Goal: Transaction & Acquisition: Book appointment/travel/reservation

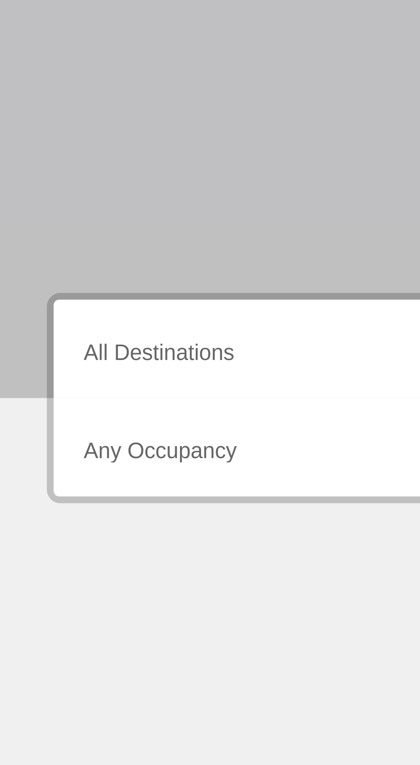
click at [76, 247] on input "Destination All Destinations" at bounding box center [117, 245] width 176 height 8
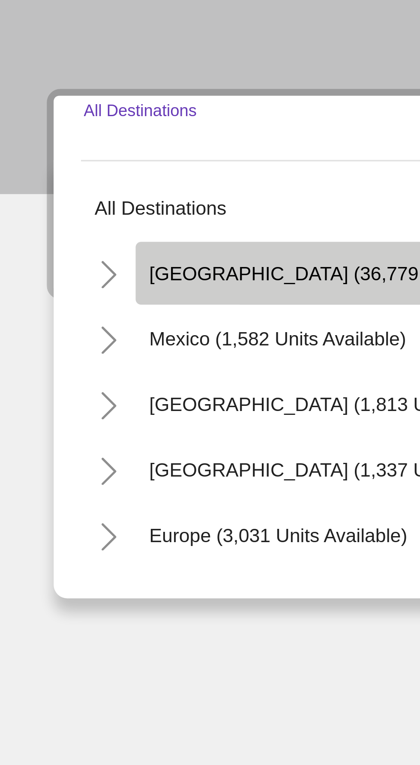
click at [107, 286] on button "[GEOGRAPHIC_DATA] (36,779 units available)" at bounding box center [113, 282] width 136 height 20
type input "**********"
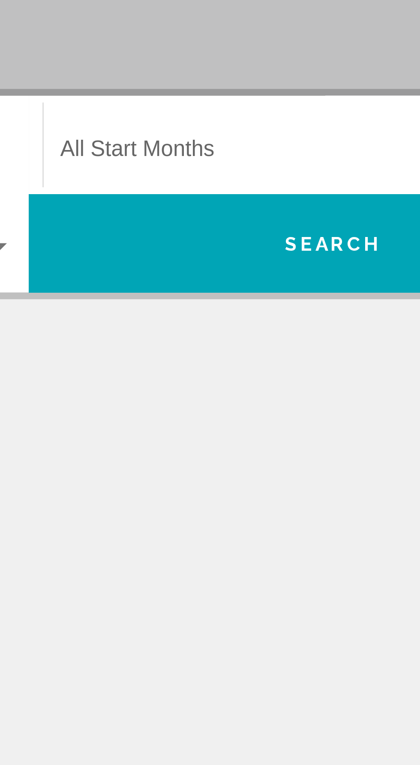
click at [280, 245] on span "Search widget" at bounding box center [304, 245] width 168 height 8
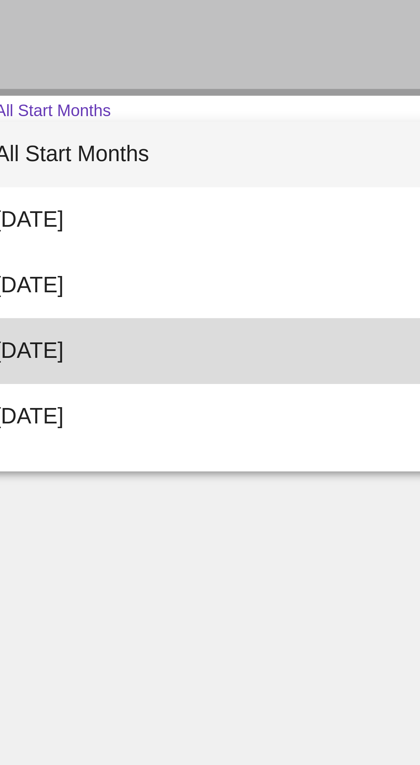
click at [262, 309] on span "[DATE]" at bounding box center [308, 306] width 176 height 21
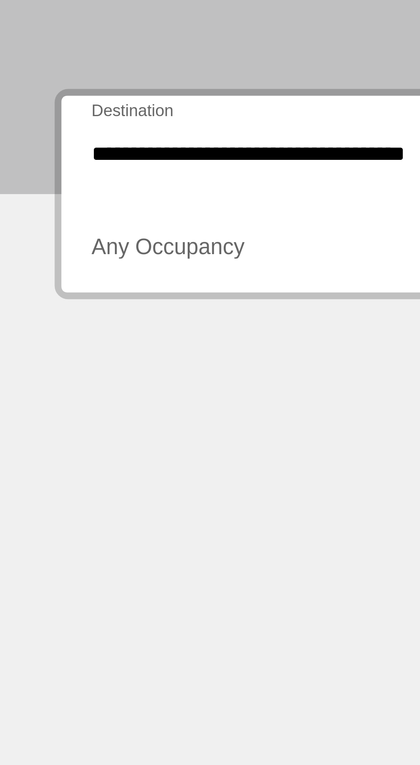
click at [80, 277] on span "Search widget" at bounding box center [113, 276] width 168 height 8
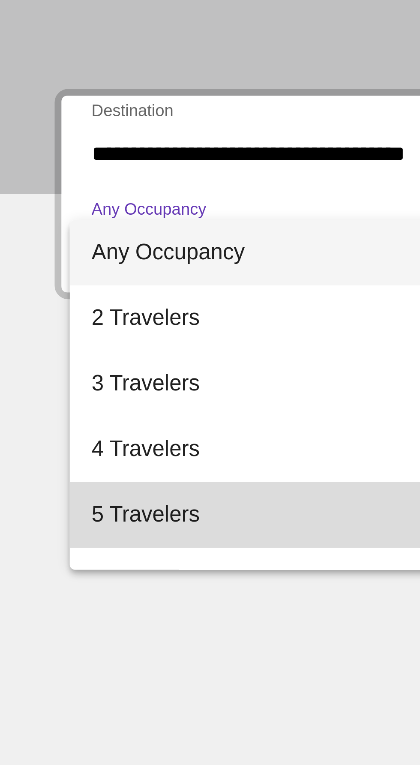
click at [74, 359] on span "5 Travelers" at bounding box center [117, 358] width 176 height 21
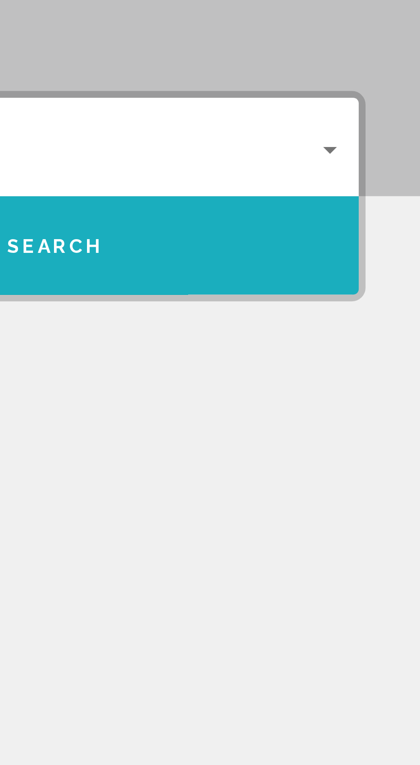
click at [368, 276] on button "Search" at bounding box center [305, 272] width 191 height 31
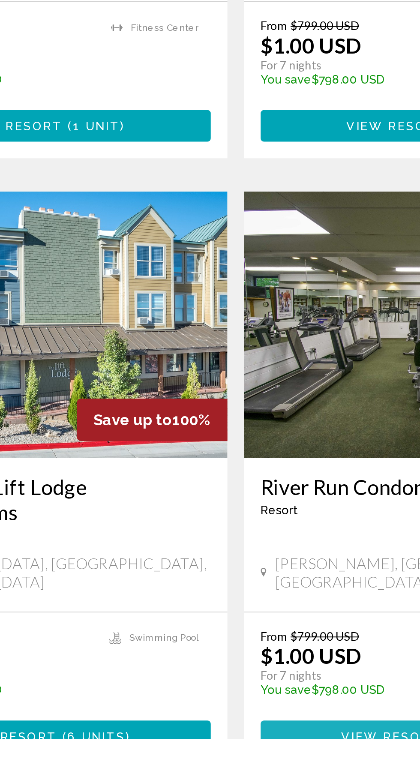
scroll to position [1385, 0]
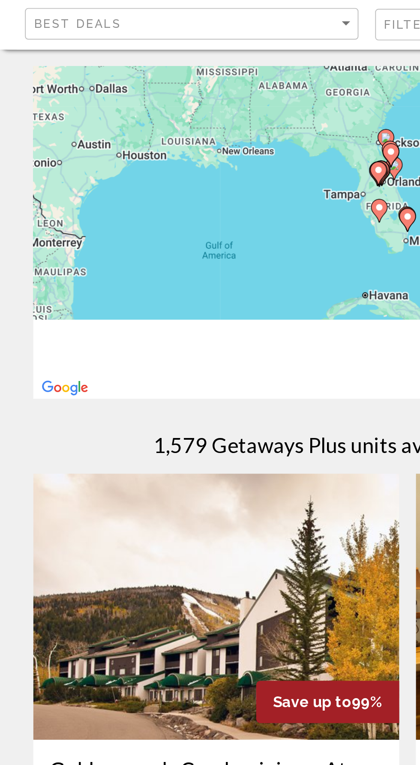
click at [113, 235] on div "To activate drag with keyboard, press Alt + Enter. Once in keyboard drag state,…" at bounding box center [210, 171] width 386 height 171
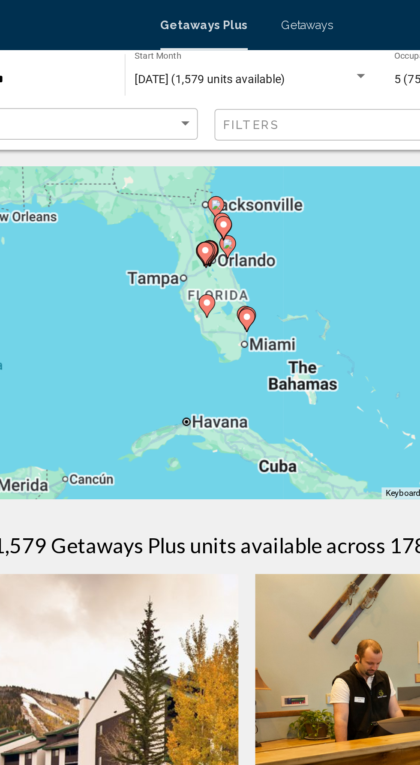
click at [212, 163] on image "Main content" at bounding box center [209, 163] width 5 height 5
type input "**********"
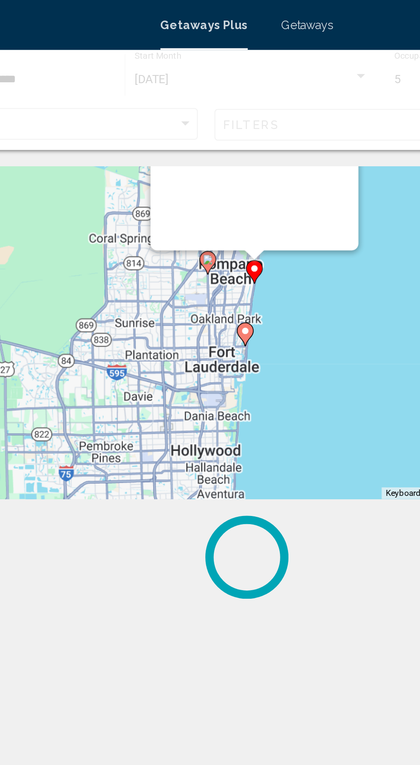
click at [213, 138] on icon "Main content" at bounding box center [214, 140] width 8 height 11
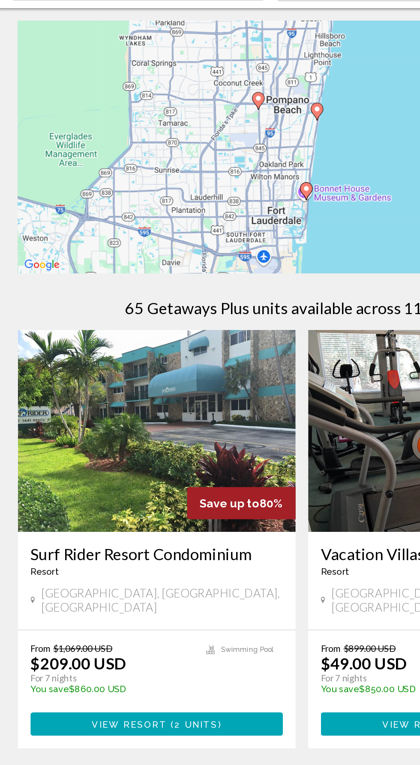
click at [222, 147] on gmp-advanced-marker "Main content" at bounding box center [220, 147] width 9 height 13
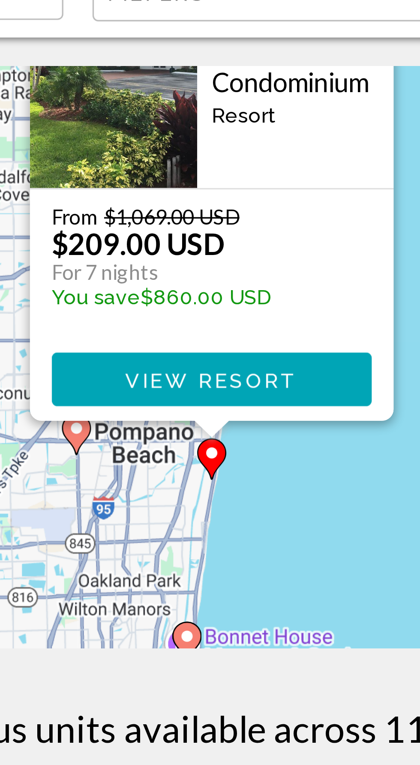
click at [254, 180] on button "View Resort" at bounding box center [228, 178] width 94 height 16
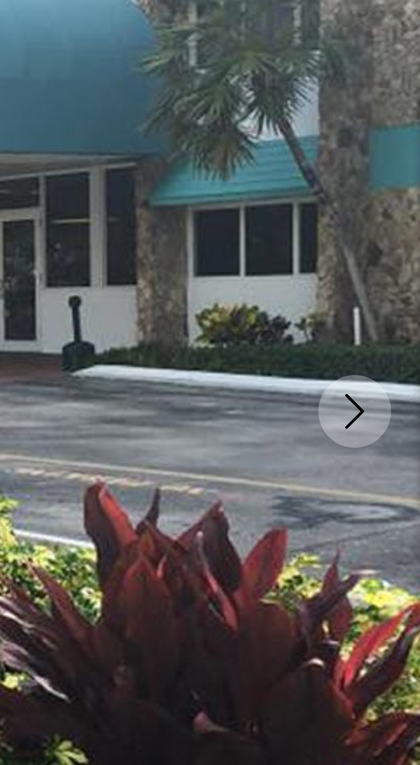
click at [403, 232] on icon "Next image" at bounding box center [401, 229] width 10 height 10
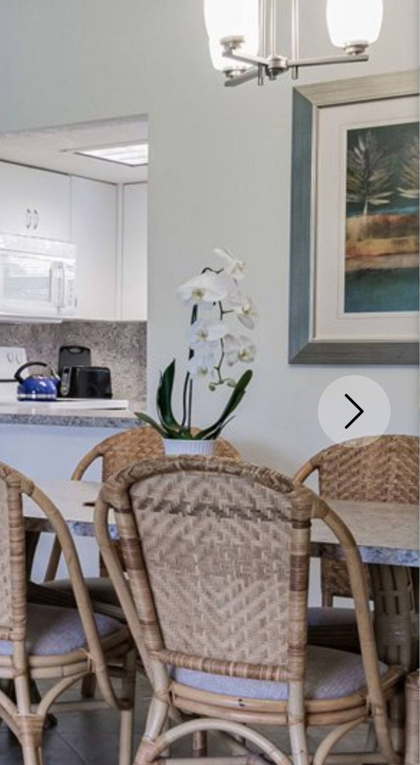
click at [399, 239] on button "Next image" at bounding box center [400, 229] width 21 height 21
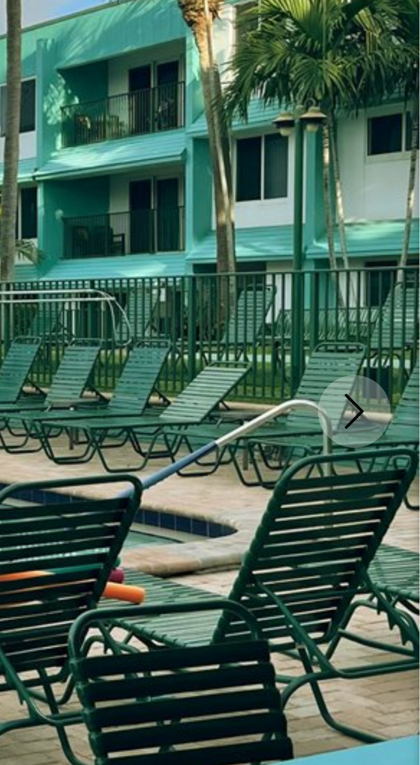
click at [400, 235] on button "Next image" at bounding box center [400, 229] width 21 height 21
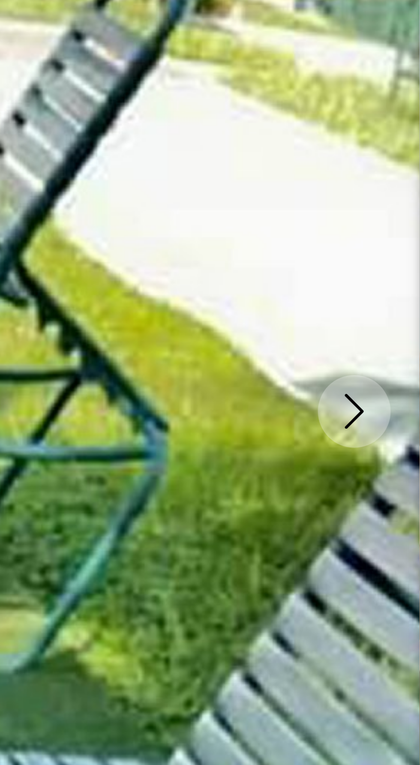
click at [400, 232] on icon "Next image" at bounding box center [401, 229] width 6 height 10
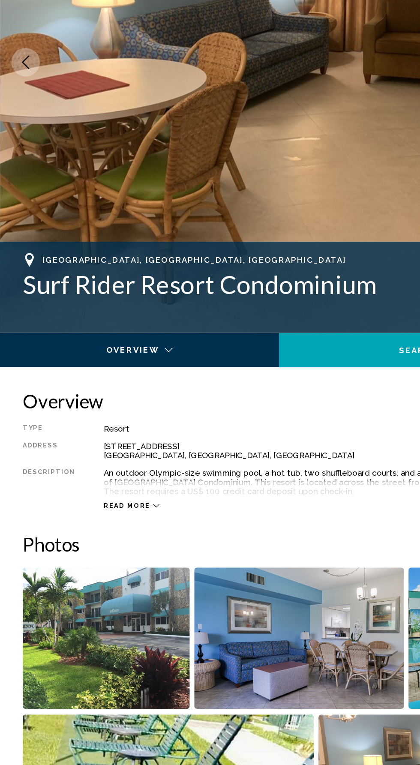
scroll to position [25, 0]
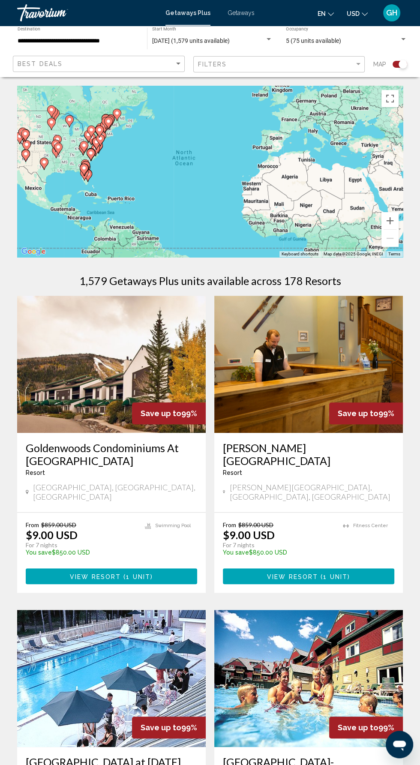
click at [98, 135] on div "To activate drag with keyboard, press Alt + Enter. Once in keyboard drag state,…" at bounding box center [210, 171] width 386 height 171
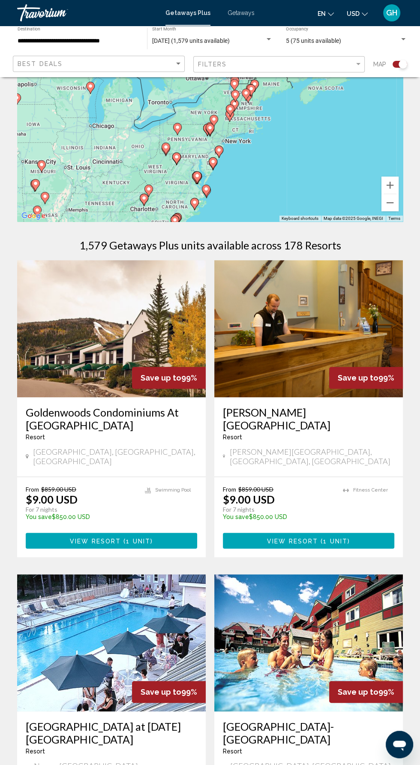
scroll to position [43, 0]
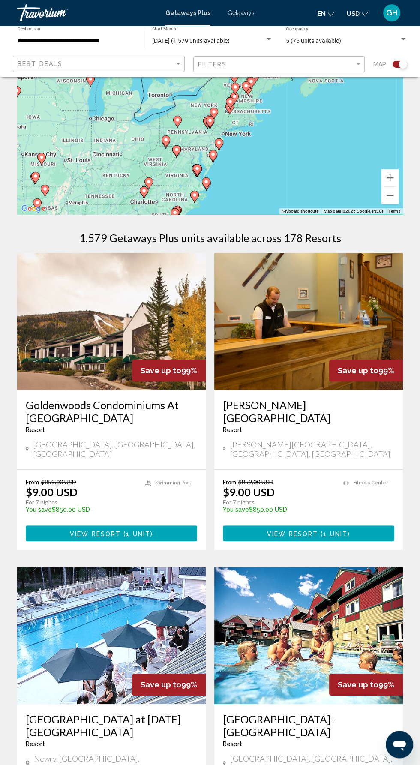
click at [295, 173] on div "To activate drag with keyboard, press Alt + Enter. Once in keyboard drag state,…" at bounding box center [210, 128] width 386 height 171
click at [297, 168] on div "To activate drag with keyboard, press Alt + Enter. Once in keyboard drag state,…" at bounding box center [210, 128] width 386 height 171
click at [391, 179] on button "Zoom in" at bounding box center [390, 177] width 17 height 17
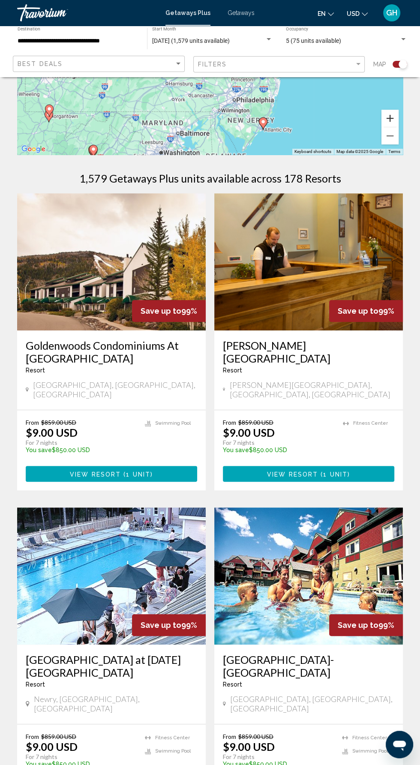
scroll to position [105, 0]
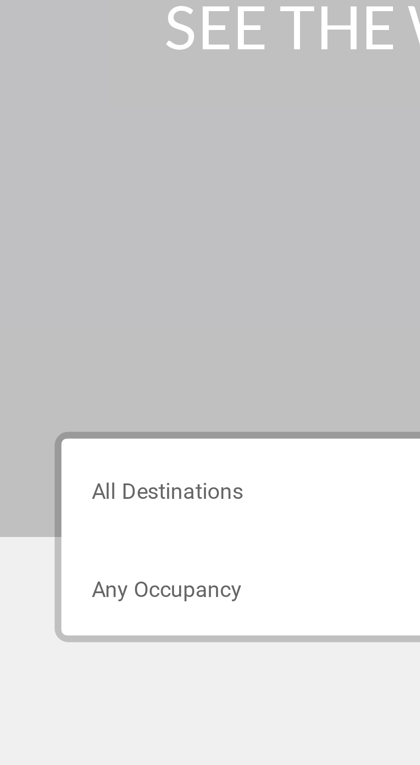
click at [72, 242] on input "Destination All Destinations" at bounding box center [117, 245] width 176 height 8
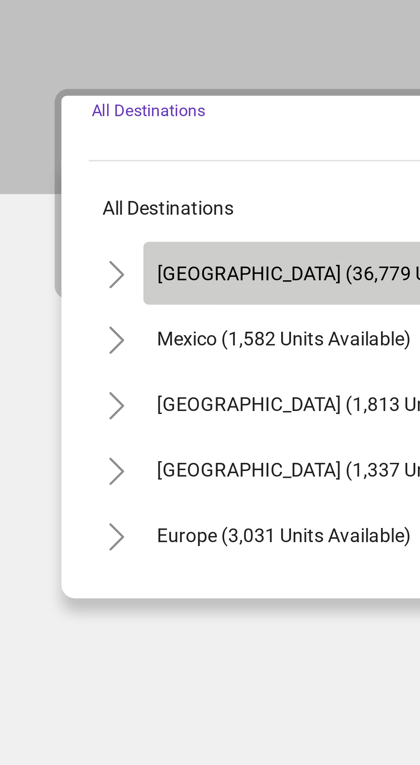
click at [94, 286] on button "[GEOGRAPHIC_DATA] (36,779 units available)" at bounding box center [110, 282] width 131 height 20
type input "**********"
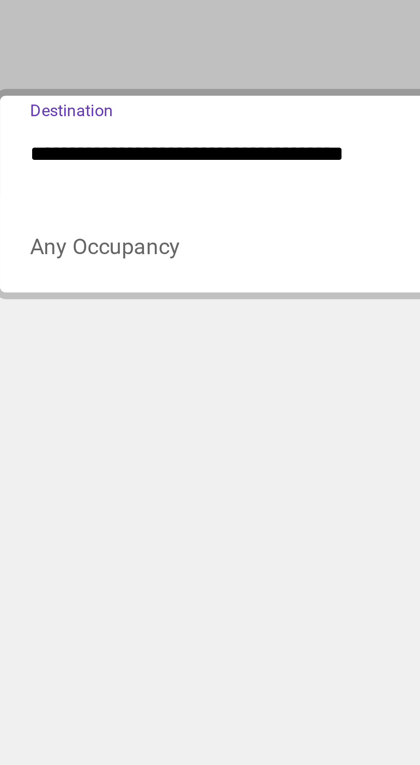
click at [97, 276] on span "Search widget" at bounding box center [113, 276] width 168 height 8
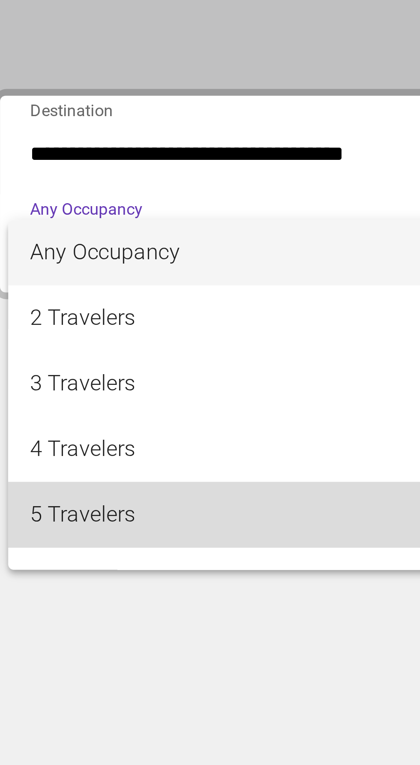
click at [91, 359] on span "5 Travelers" at bounding box center [117, 358] width 176 height 21
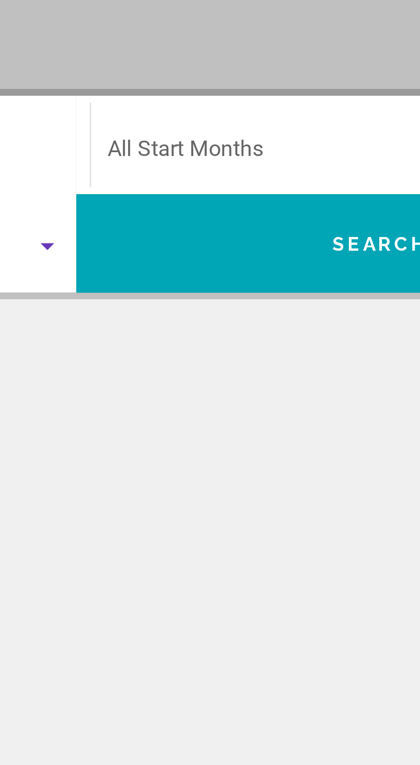
click at [280, 244] on span "Search widget" at bounding box center [304, 245] width 168 height 8
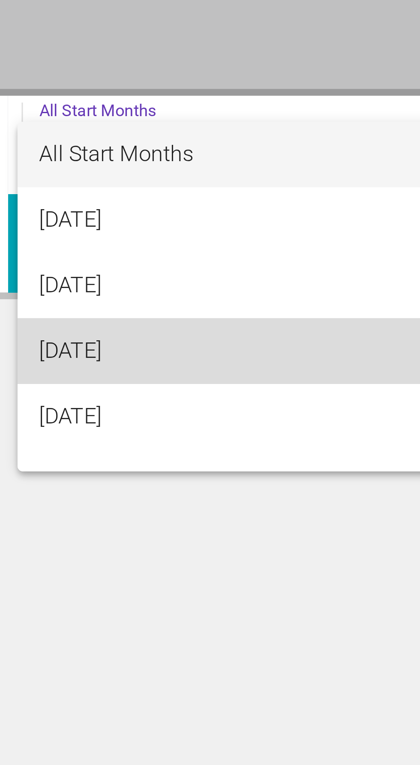
click at [269, 308] on span "[DATE]" at bounding box center [308, 306] width 176 height 21
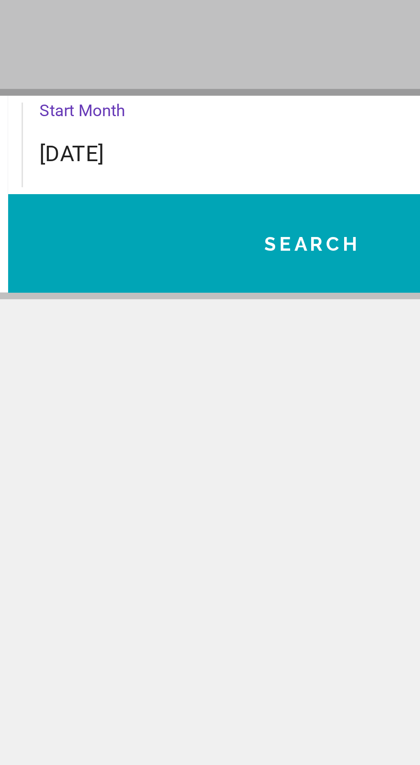
click at [307, 278] on button "Search" at bounding box center [305, 272] width 191 height 31
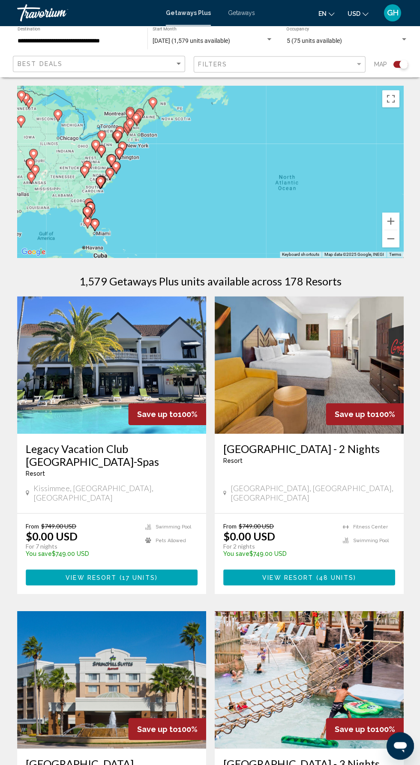
click at [96, 228] on div "To activate drag with keyboard, press Alt + Enter. Once in keyboard drag state,…" at bounding box center [210, 171] width 386 height 171
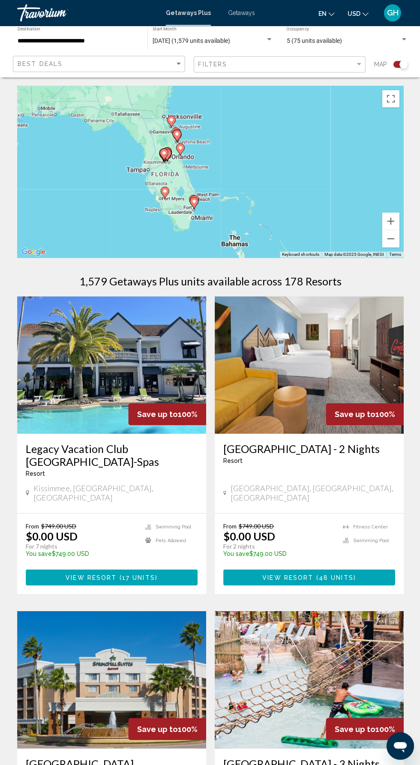
click at [193, 205] on div "To activate drag with keyboard, press Alt + Enter. Once in keyboard drag state,…" at bounding box center [210, 171] width 386 height 171
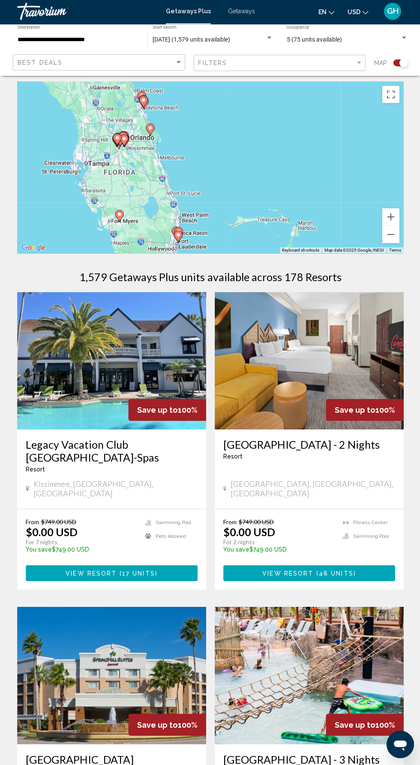
scroll to position [7, 0]
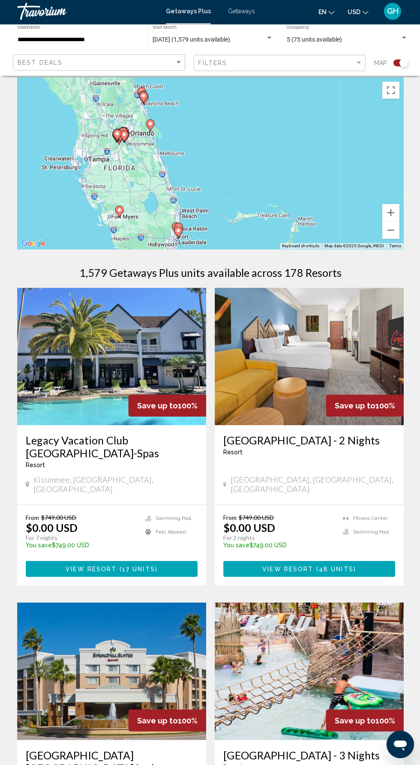
click at [178, 230] on image "Main content" at bounding box center [177, 231] width 5 height 5
type input "**********"
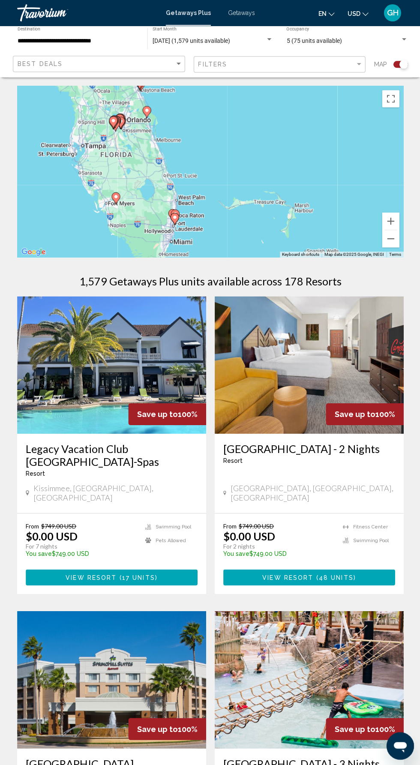
scroll to position [21, 0]
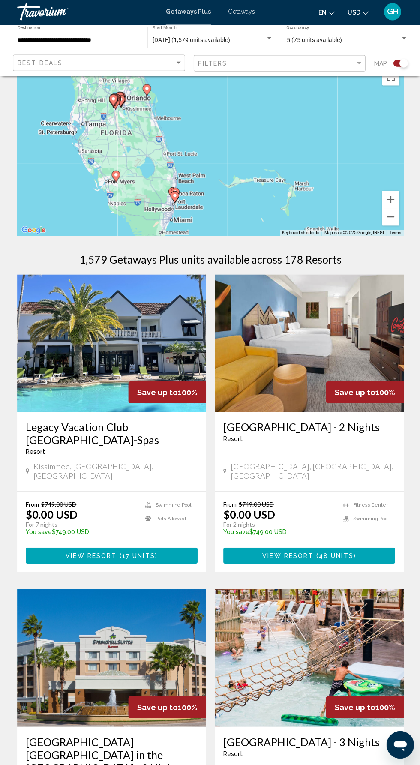
click at [262, 180] on div "To navigate, press the arrow keys. To activate drag with keyboard, press Alt + …" at bounding box center [210, 150] width 386 height 171
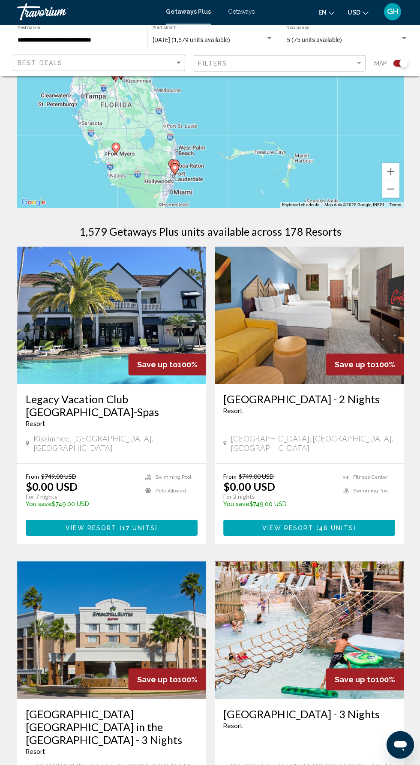
scroll to position [27, 0]
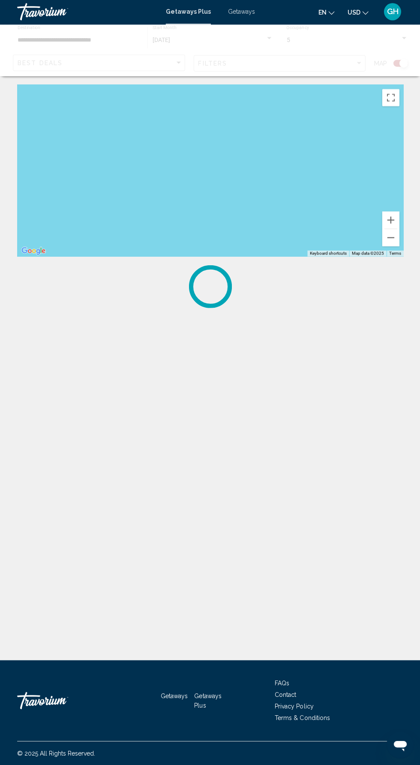
click at [174, 165] on div "To activate drag with keyboard, press Alt + Enter. Once in keyboard drag state,…" at bounding box center [210, 171] width 386 height 171
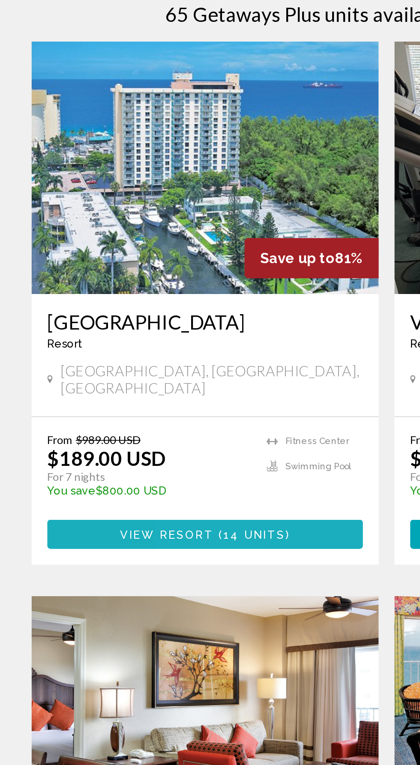
scroll to position [125, 0]
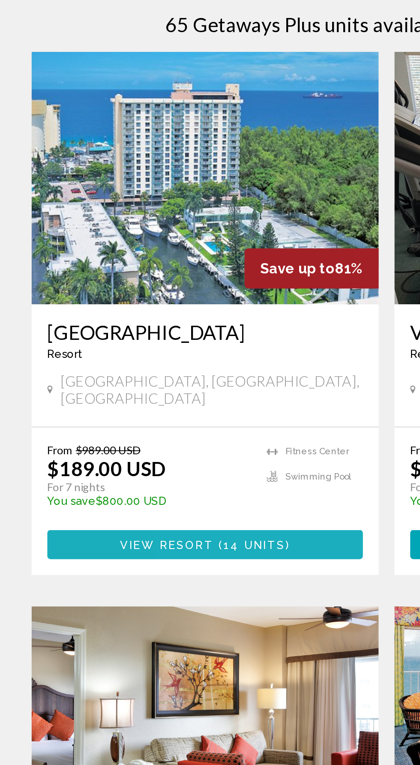
click at [162, 431] on button "View Resort ( 14 units )" at bounding box center [111, 439] width 171 height 16
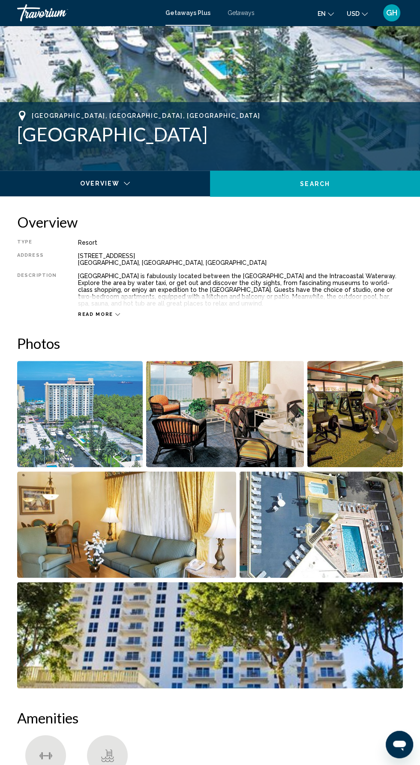
scroll to position [264, 0]
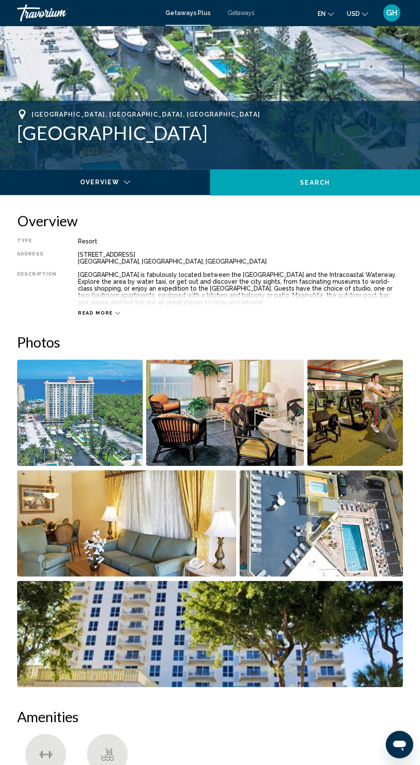
click at [112, 427] on img "Open full-screen image slider" at bounding box center [80, 413] width 126 height 106
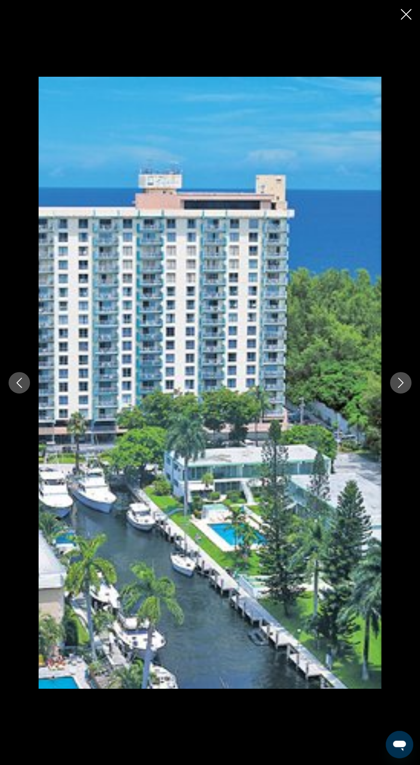
scroll to position [615, 0]
click at [401, 388] on icon "Next image" at bounding box center [401, 383] width 10 height 10
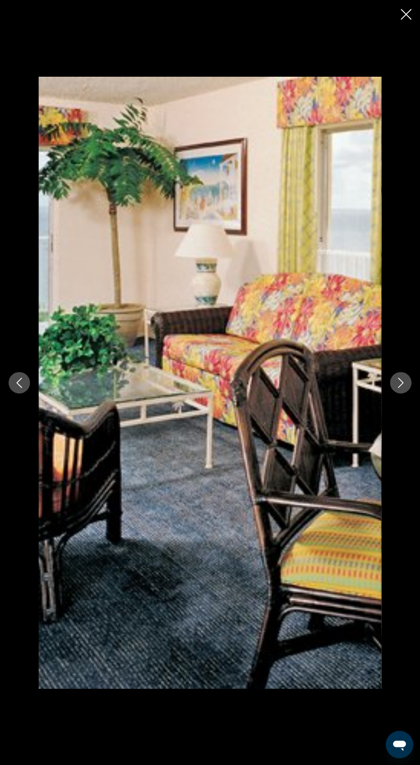
click at [400, 388] on icon "Next image" at bounding box center [401, 383] width 10 height 10
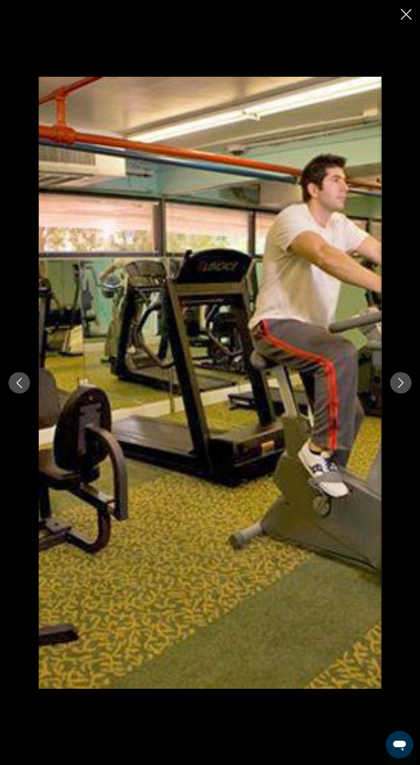
click at [397, 394] on button "Next image" at bounding box center [400, 382] width 21 height 21
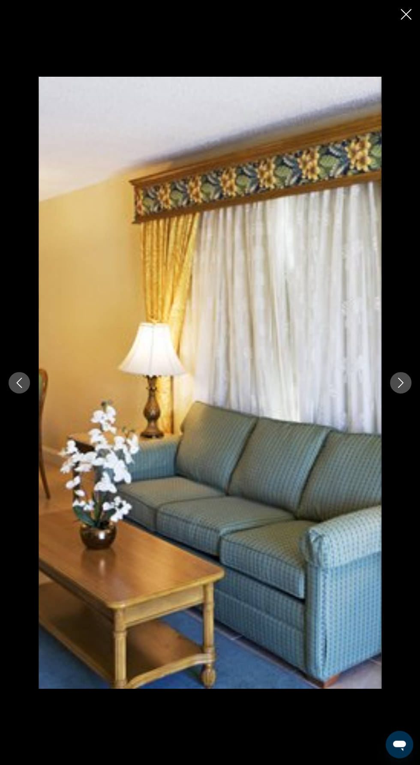
click at [398, 394] on button "Next image" at bounding box center [400, 382] width 21 height 21
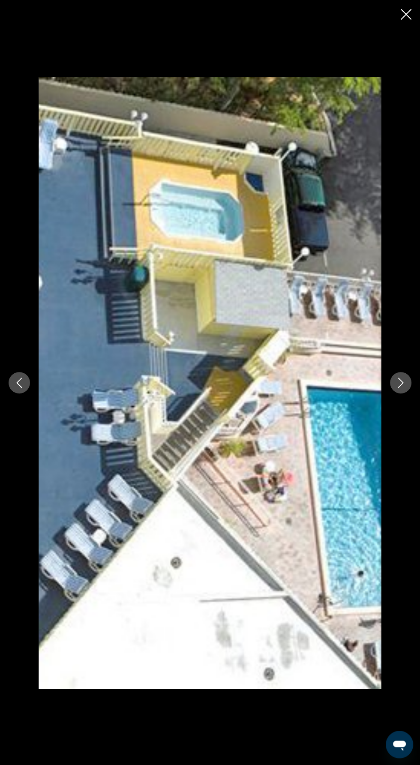
click at [393, 388] on div "Main content" at bounding box center [210, 383] width 420 height 612
click at [399, 394] on button "Next image" at bounding box center [400, 382] width 21 height 21
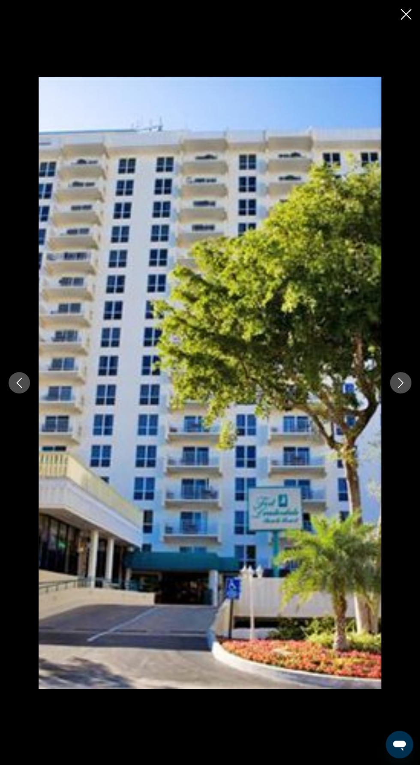
click at [400, 388] on icon "Next image" at bounding box center [401, 383] width 10 height 10
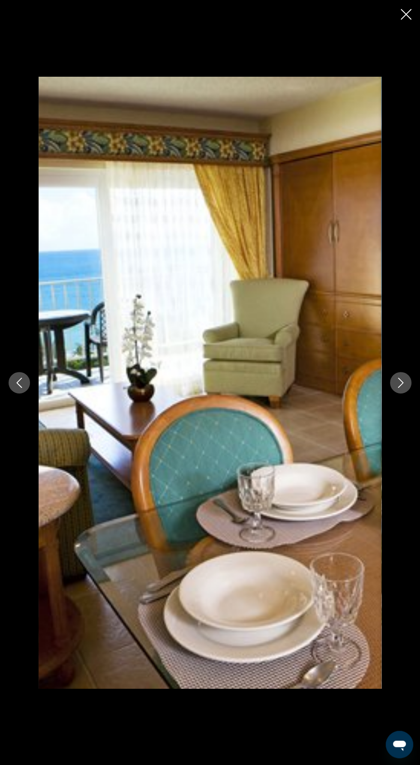
click at [400, 388] on icon "Next image" at bounding box center [401, 383] width 10 height 10
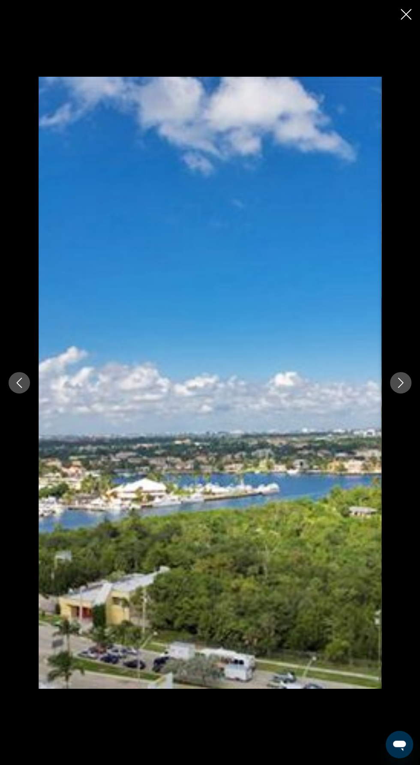
click at [395, 394] on button "Next image" at bounding box center [400, 382] width 21 height 21
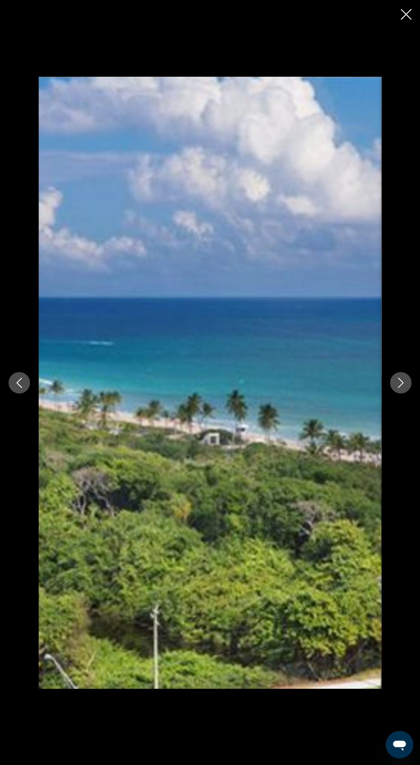
click at [400, 388] on icon "Next image" at bounding box center [401, 383] width 10 height 10
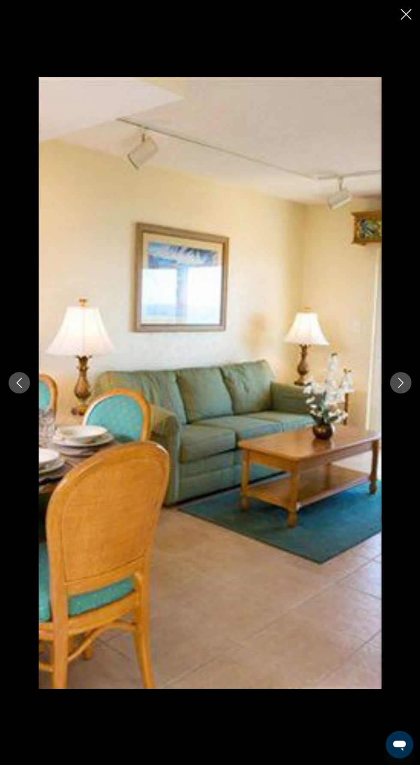
click at [397, 394] on button "Next image" at bounding box center [400, 382] width 21 height 21
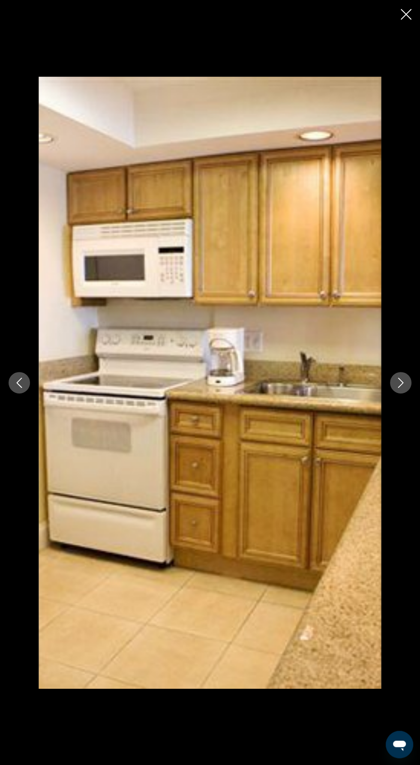
click at [400, 388] on icon "Next image" at bounding box center [401, 383] width 10 height 10
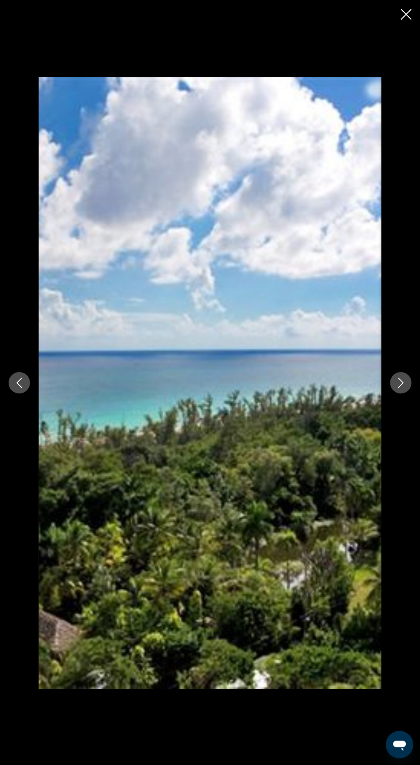
click at [401, 388] on icon "Next image" at bounding box center [401, 383] width 10 height 10
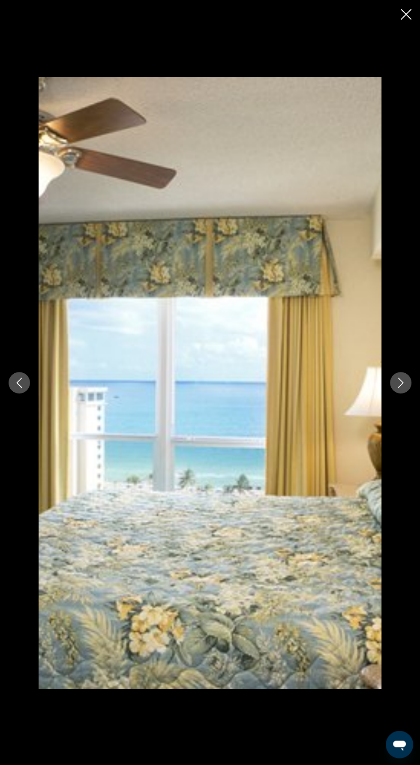
click at [401, 388] on icon "Next image" at bounding box center [401, 383] width 10 height 10
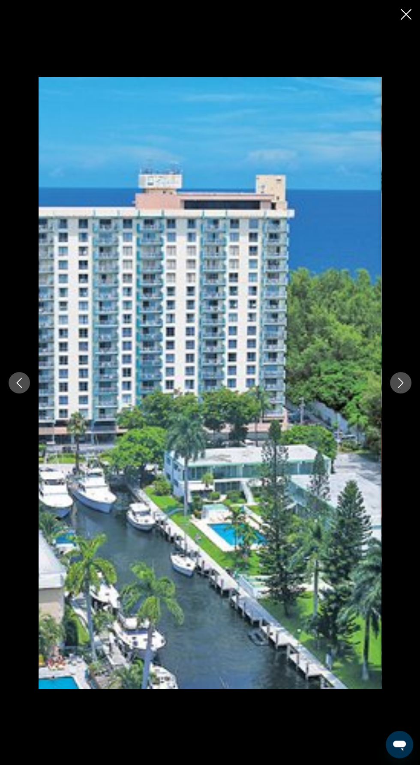
scroll to position [738, 0]
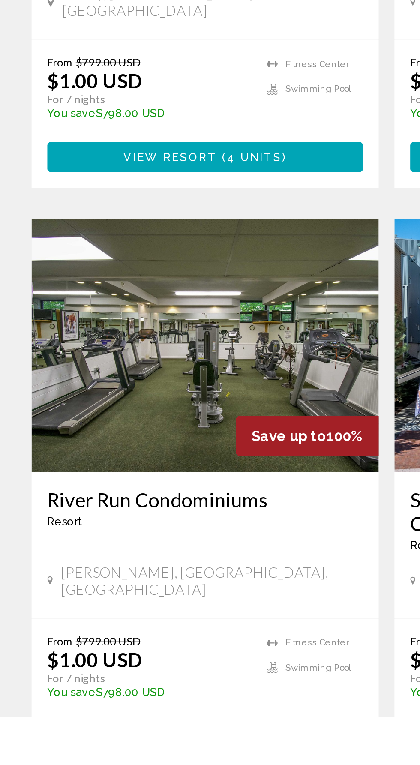
scroll to position [1403, 0]
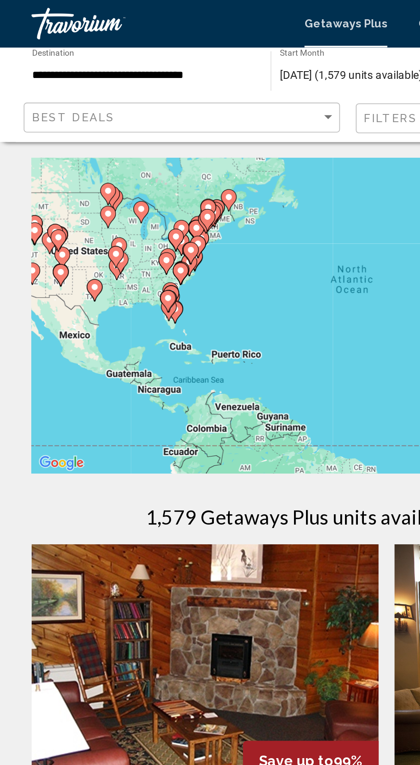
click at [117, 165] on div "To activate drag with keyboard, press Alt + Enter. Once in keyboard drag state,…" at bounding box center [210, 171] width 386 height 171
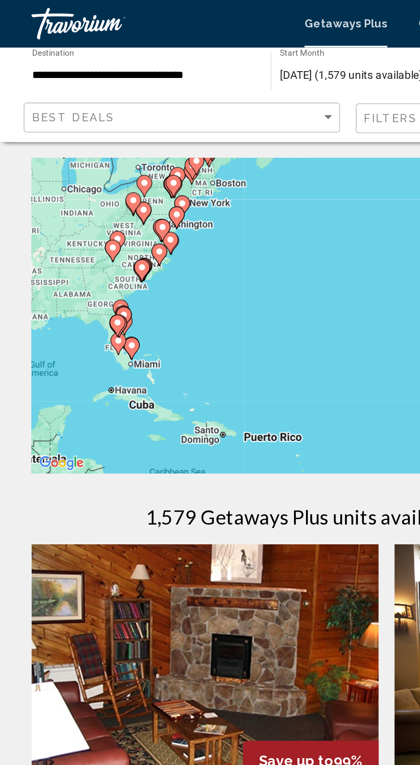
click at [71, 188] on div "To activate drag with keyboard, press Alt + Enter. Once in keyboard drag state,…" at bounding box center [210, 171] width 386 height 171
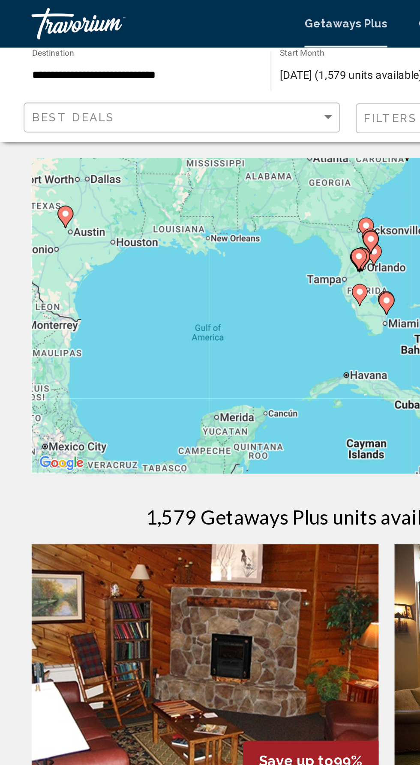
click at [210, 163] on image "Main content" at bounding box center [209, 163] width 5 height 5
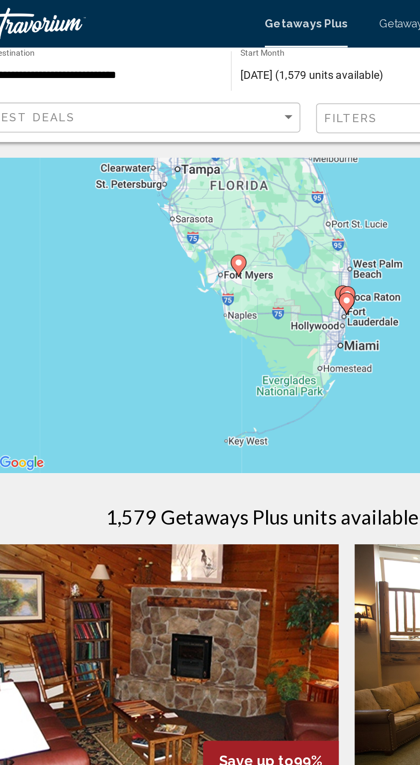
type input "**********"
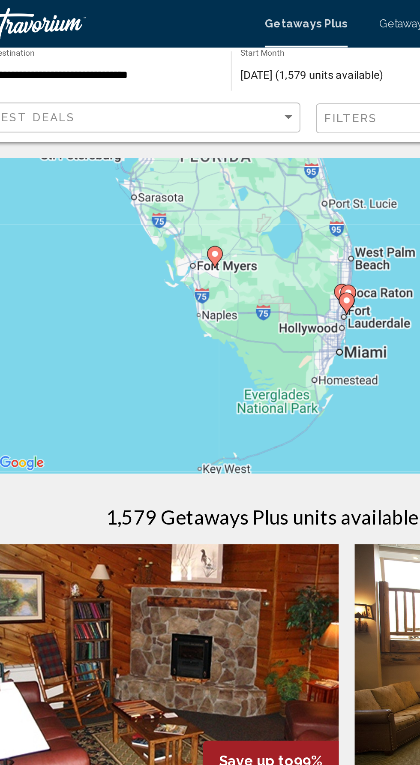
click at [210, 159] on icon "Main content" at bounding box center [210, 164] width 8 height 11
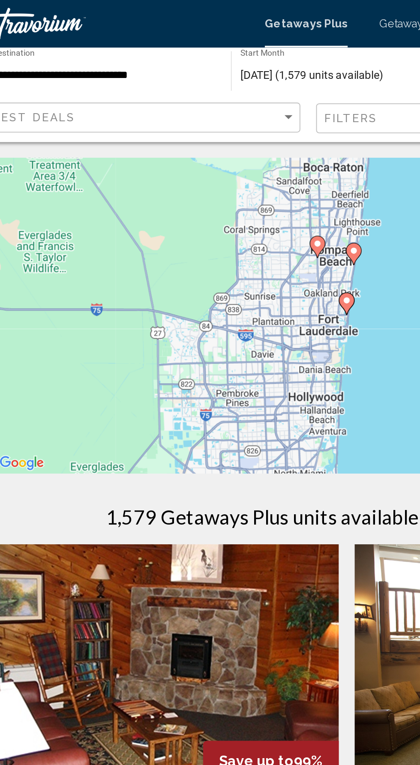
click at [207, 226] on div "To activate drag with keyboard, press Alt + Enter. Once in keyboard drag state,…" at bounding box center [210, 171] width 386 height 171
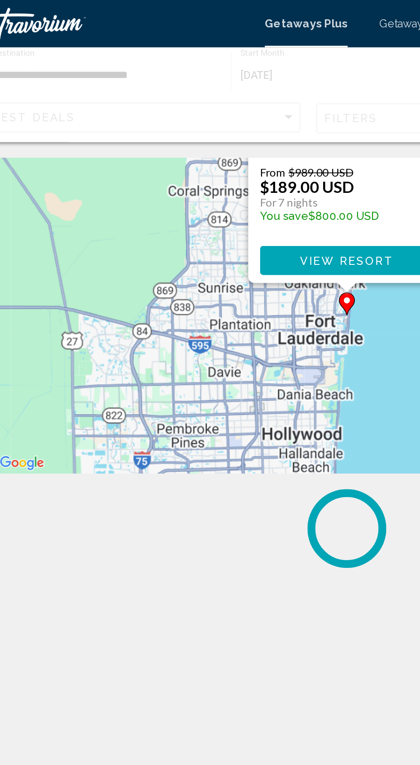
click at [210, 163] on image "Main content" at bounding box center [209, 163] width 5 height 5
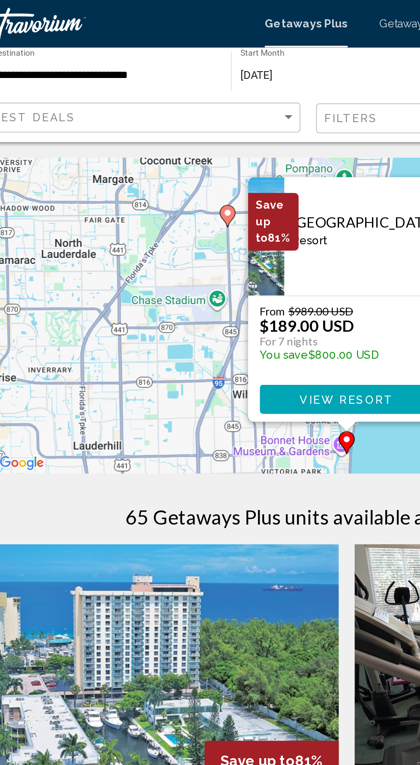
click at [220, 193] on p "You save $800.00 USD" at bounding box center [195, 192] width 65 height 7
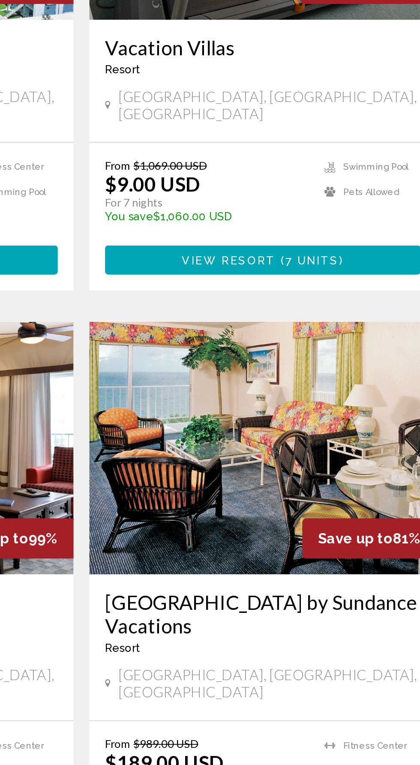
scroll to position [234, 0]
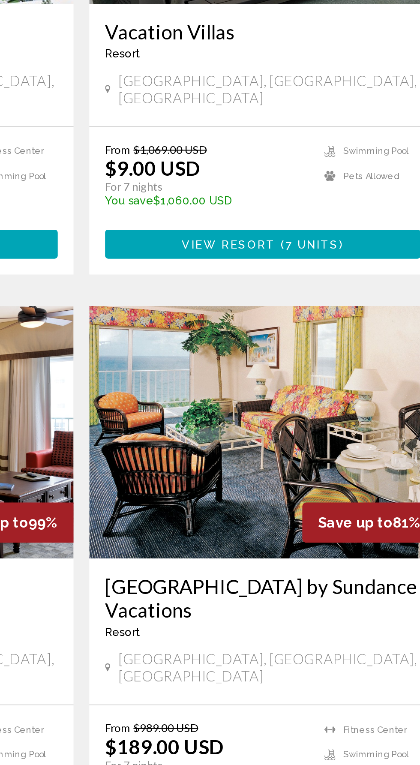
click at [248, 509] on h3 "[GEOGRAPHIC_DATA] by Sundance Vacations" at bounding box center [308, 522] width 171 height 26
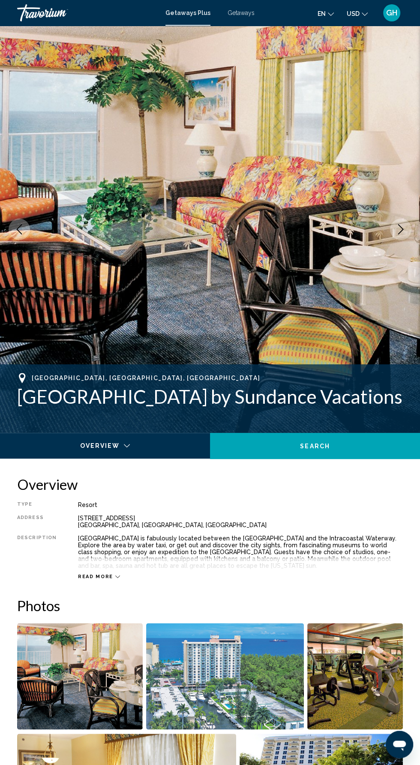
click at [99, 671] on img "Open full-screen image slider" at bounding box center [80, 676] width 126 height 106
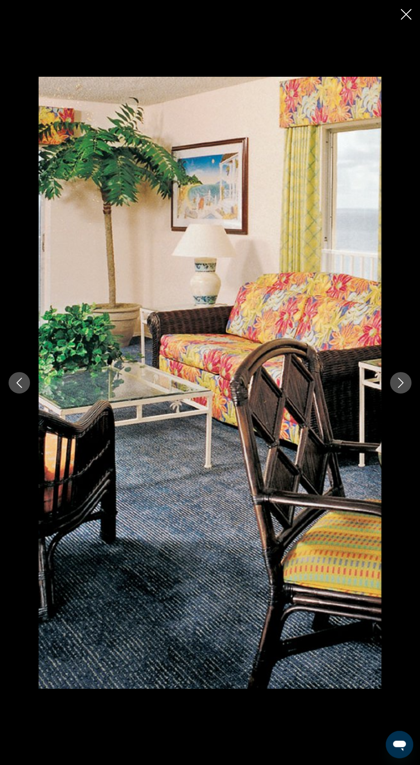
click at [404, 386] on icon "Next image" at bounding box center [401, 383] width 10 height 10
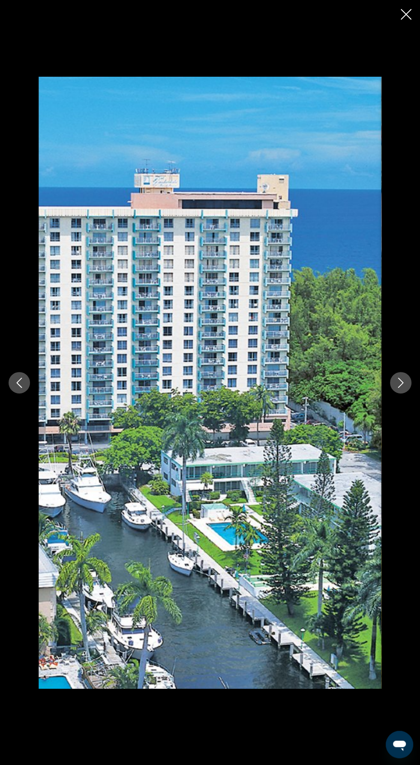
click at [395, 388] on button "Next image" at bounding box center [400, 382] width 21 height 21
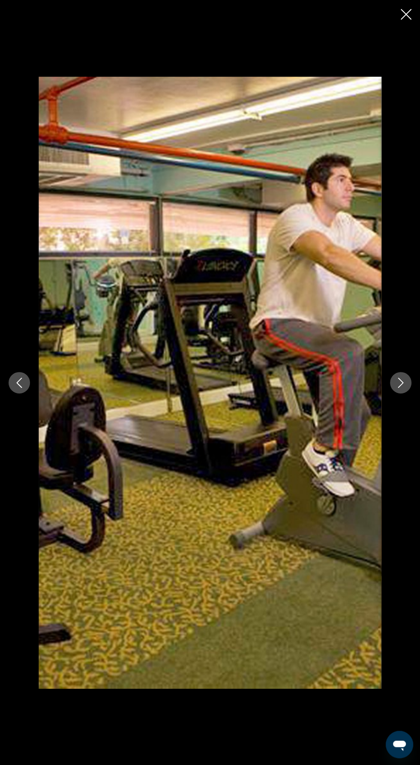
click at [394, 384] on button "Next image" at bounding box center [400, 382] width 21 height 21
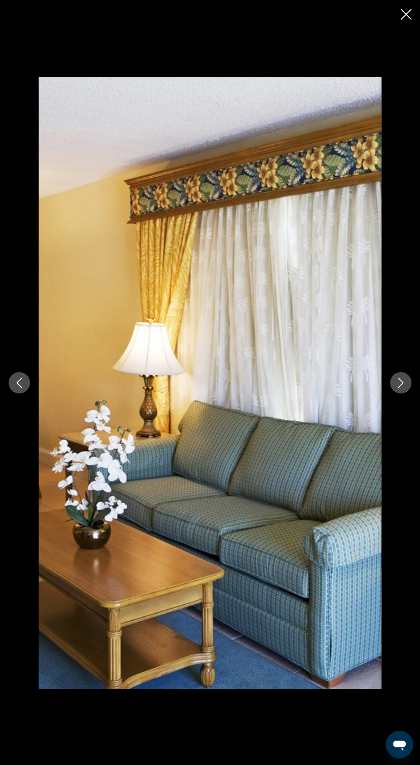
click at [391, 392] on div "Main content" at bounding box center [210, 383] width 420 height 612
click at [400, 382] on icon "Next image" at bounding box center [401, 383] width 10 height 10
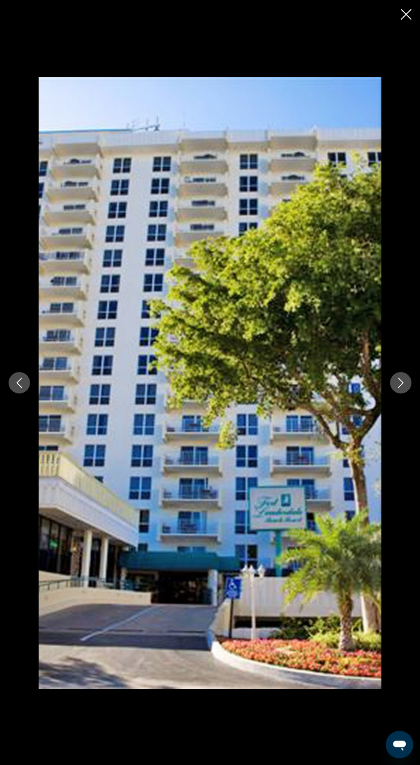
click at [400, 382] on icon "Next image" at bounding box center [401, 383] width 10 height 10
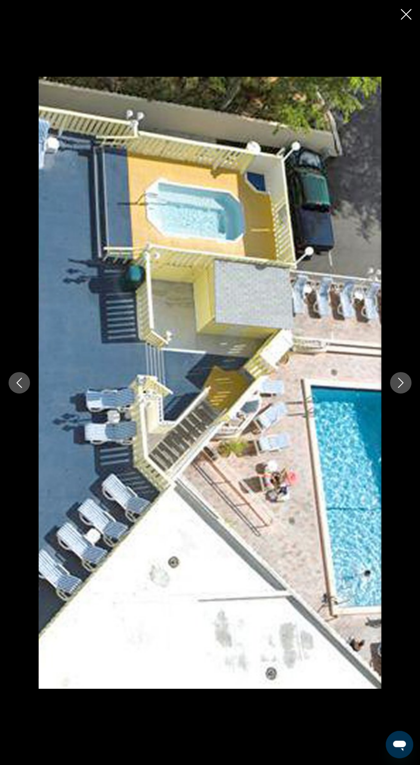
click at [398, 389] on button "Next image" at bounding box center [400, 382] width 21 height 21
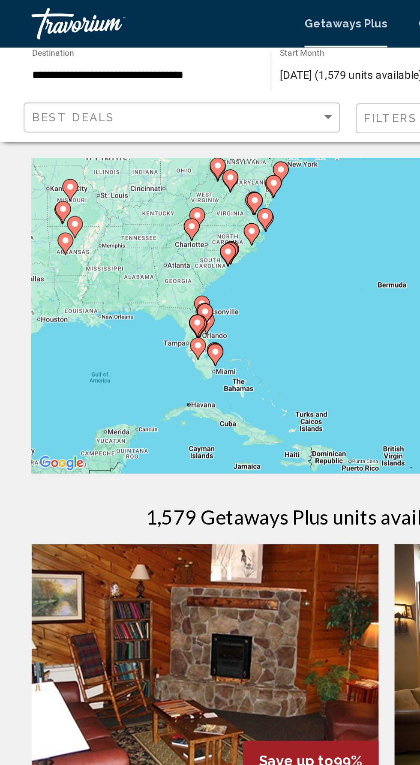
click at [80, 201] on div "To activate drag with keyboard, press Alt + Enter. Once in keyboard drag state,…" at bounding box center [210, 171] width 386 height 171
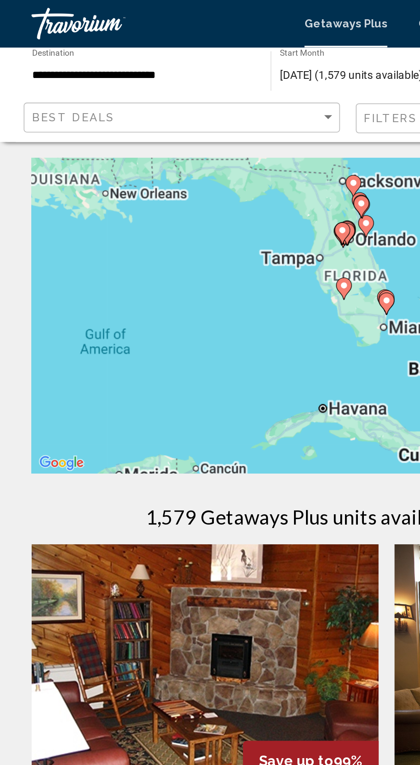
click at [210, 164] on image "Main content" at bounding box center [209, 163] width 5 height 5
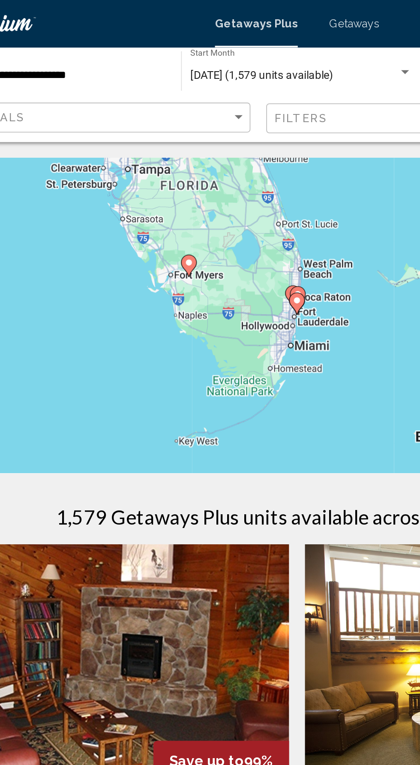
type input "**********"
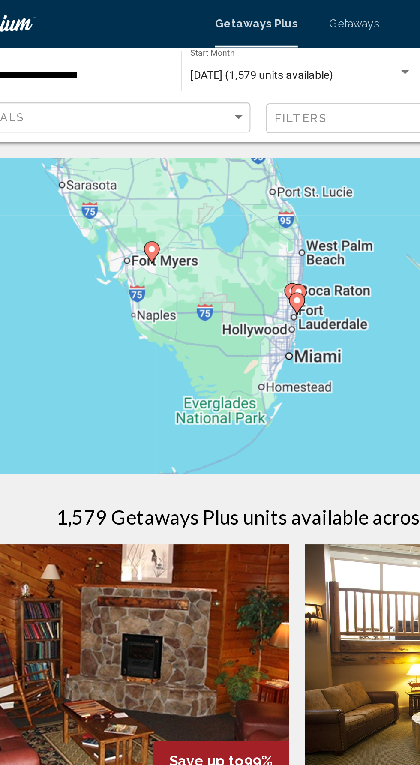
click at [212, 165] on image "Main content" at bounding box center [209, 163] width 5 height 5
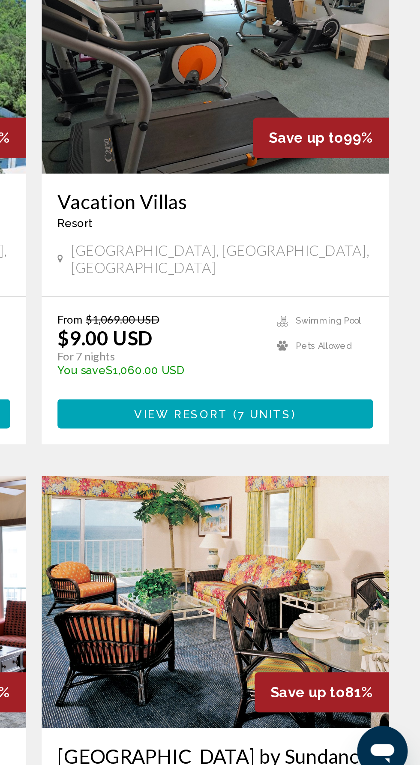
scroll to position [2, 0]
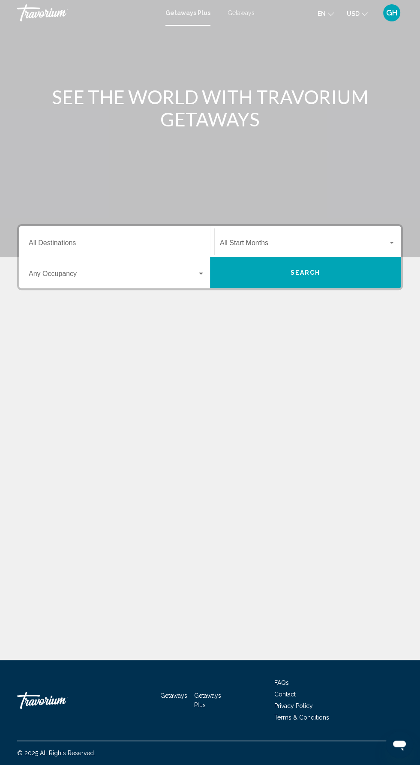
click at [151, 244] on input "Destination All Destinations" at bounding box center [117, 245] width 176 height 8
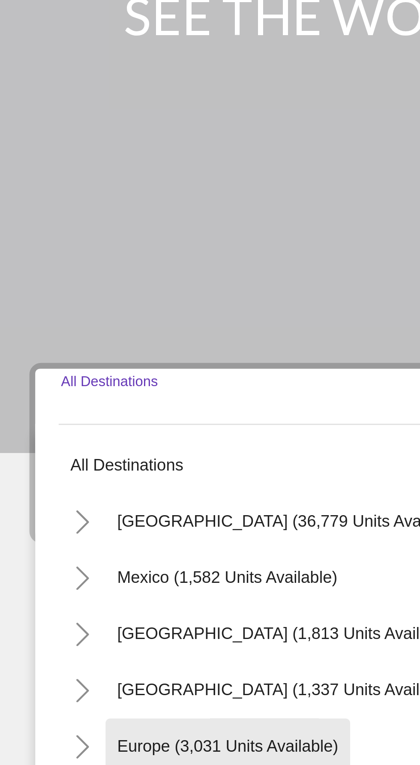
scroll to position [57, 0]
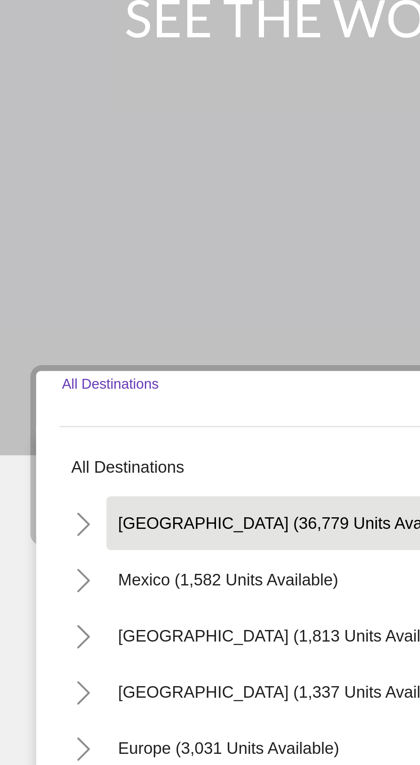
click at [111, 279] on span "[GEOGRAPHIC_DATA] (36,779 units available)" at bounding box center [112, 282] width 127 height 7
type input "**********"
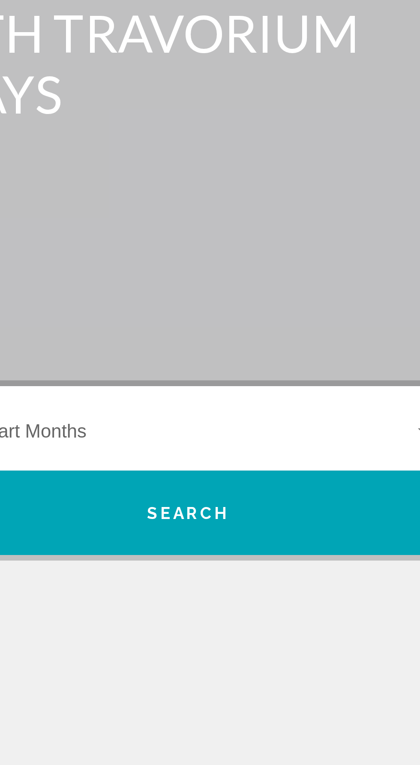
click at [371, 241] on span "Search widget" at bounding box center [304, 245] width 168 height 8
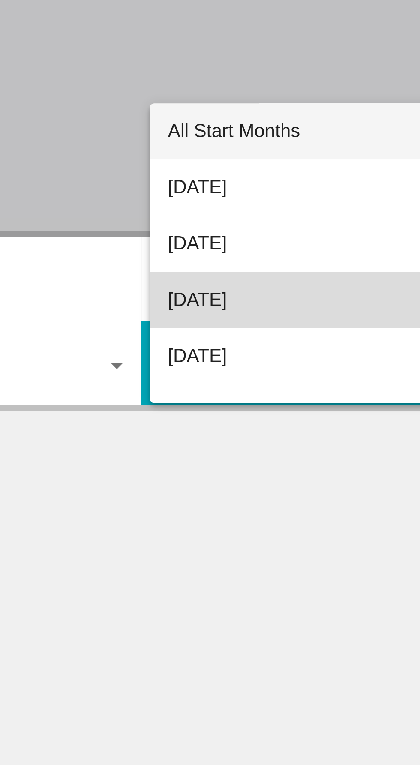
click at [261, 249] on span "[DATE]" at bounding box center [308, 249] width 176 height 21
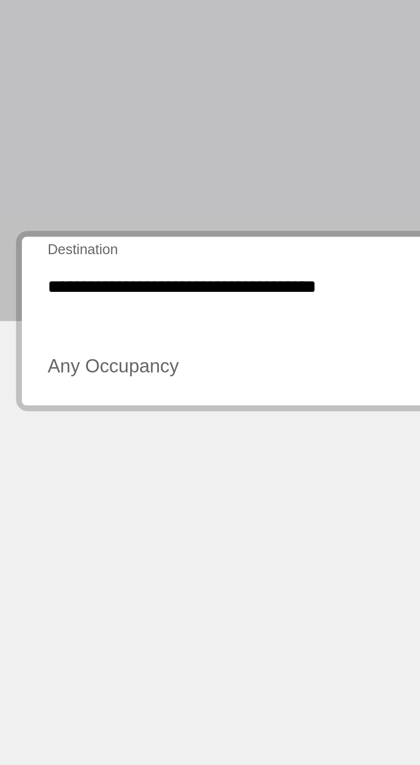
click at [99, 272] on span "Search widget" at bounding box center [113, 276] width 168 height 8
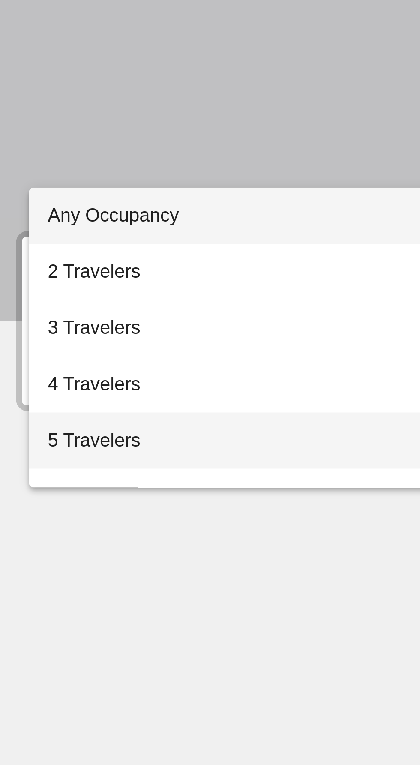
click at [96, 302] on span "5 Travelers" at bounding box center [117, 301] width 176 height 21
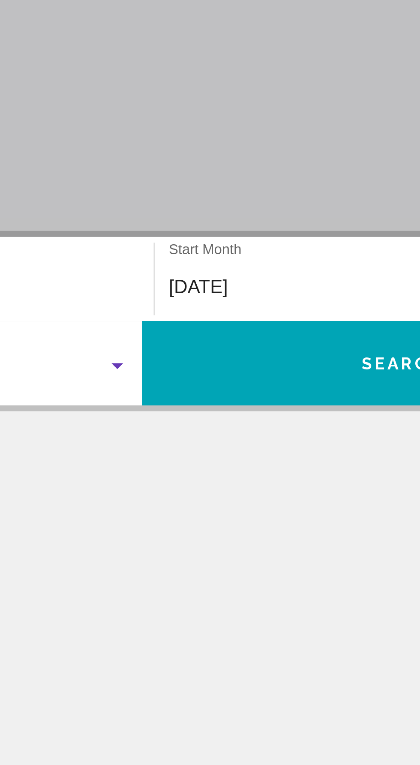
click at [301, 270] on span "Search" at bounding box center [306, 273] width 30 height 7
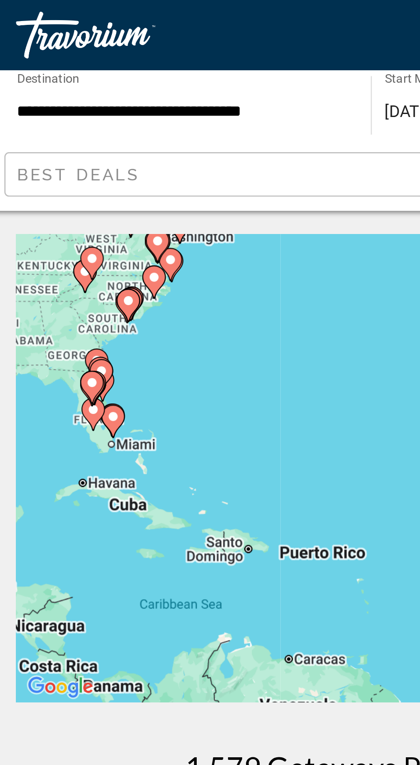
click at [56, 152] on div "To activate drag with keyboard, press Alt + Enter. Once in keyboard drag state,…" at bounding box center [210, 171] width 386 height 171
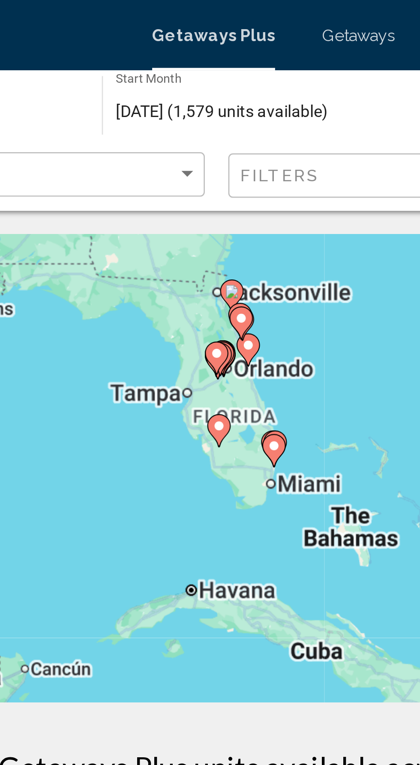
click at [210, 163] on image "Main content" at bounding box center [209, 163] width 5 height 5
type input "**********"
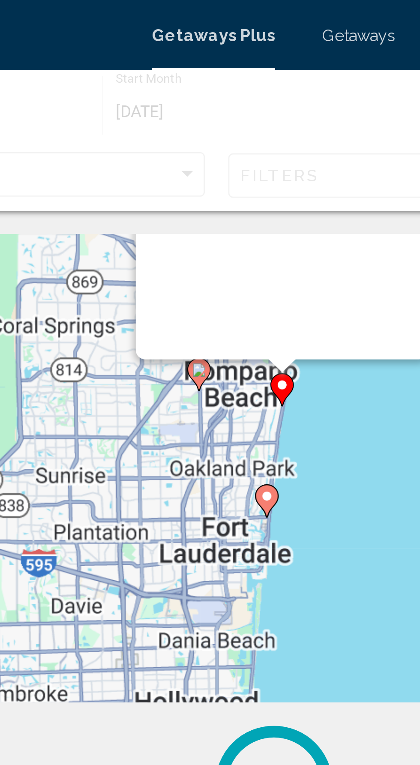
click at [215, 132] on div "Main content" at bounding box center [212, 67] width 107 height 129
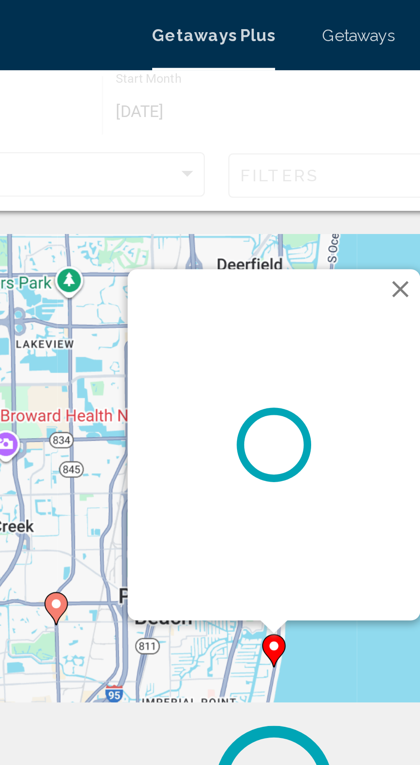
click at [214, 236] on icon "Main content" at bounding box center [210, 238] width 8 height 11
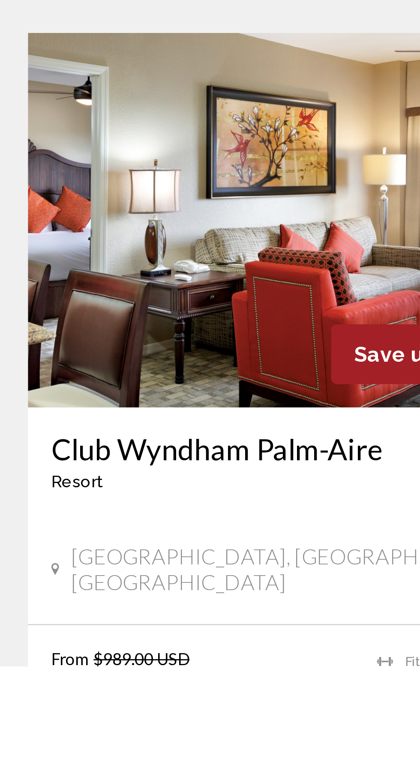
scroll to position [64, 0]
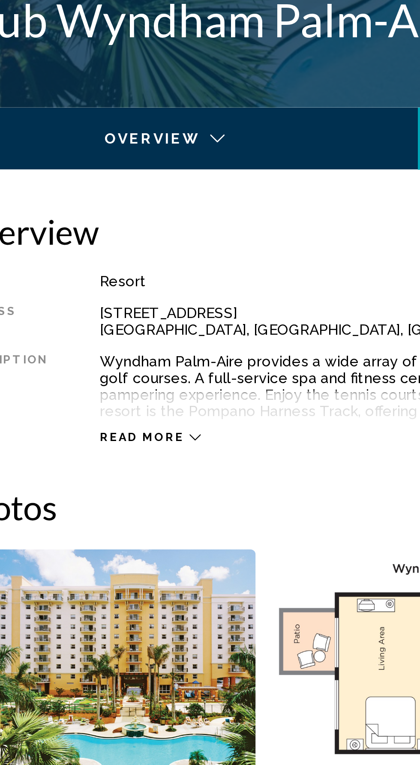
scroll to position [105, 0]
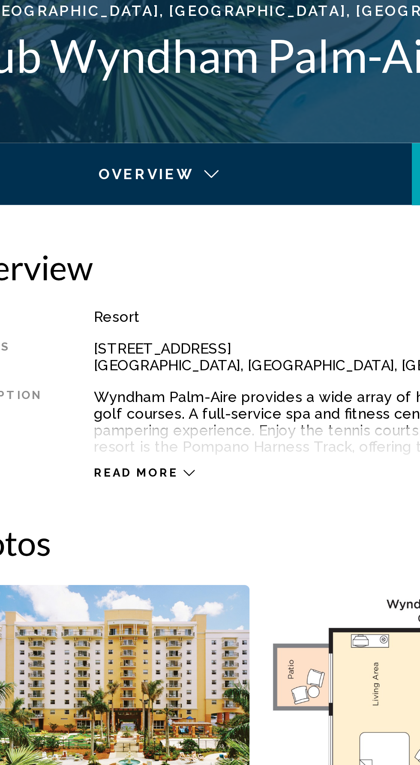
click at [115, 464] on icon "Main content" at bounding box center [117, 465] width 5 height 5
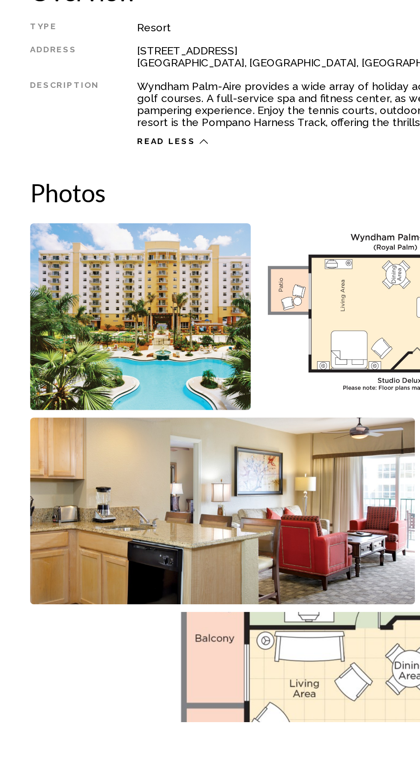
scroll to position [136, 0]
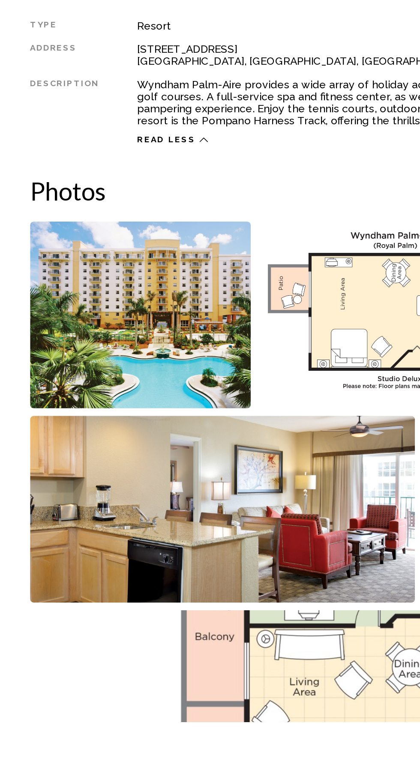
click at [119, 556] on img "Open full-screen image slider" at bounding box center [80, 534] width 126 height 106
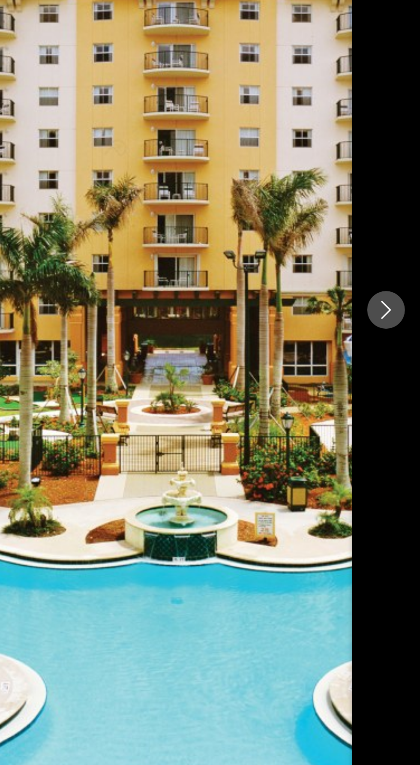
scroll to position [167, 0]
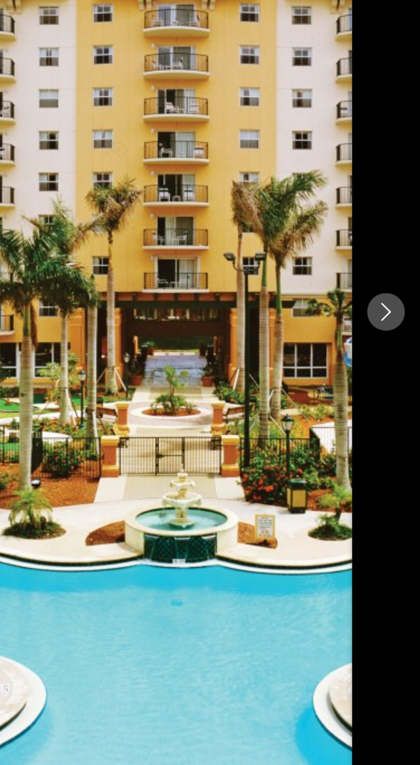
click at [399, 394] on button "Next image" at bounding box center [400, 382] width 21 height 21
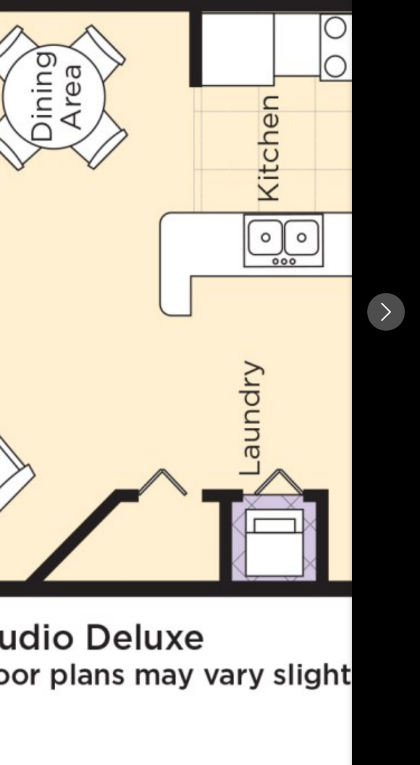
click at [402, 388] on icon "Next image" at bounding box center [401, 383] width 10 height 10
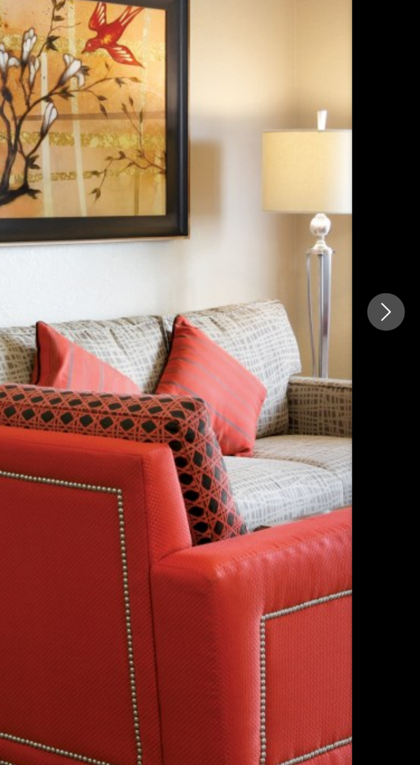
click at [397, 388] on icon "Next image" at bounding box center [401, 383] width 10 height 10
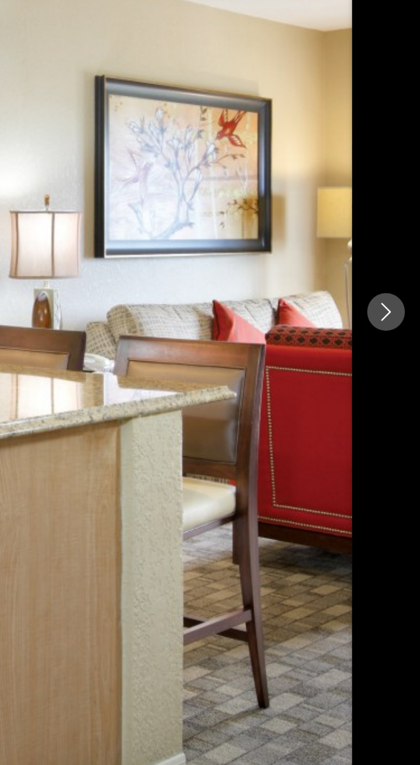
click at [398, 394] on button "Next image" at bounding box center [400, 382] width 21 height 21
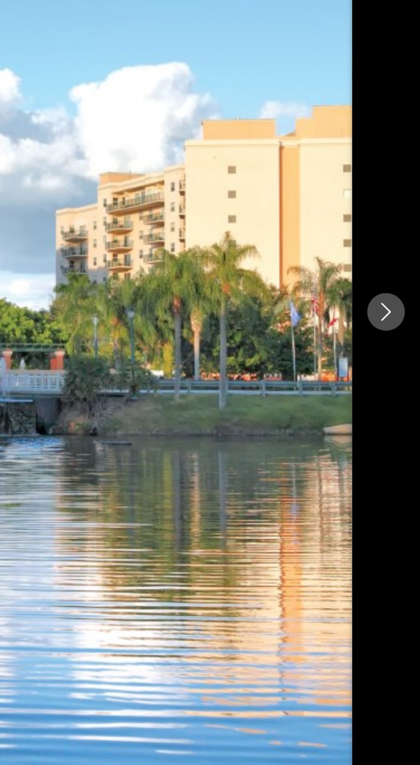
click at [396, 421] on div "Main content" at bounding box center [210, 383] width 420 height 612
click at [403, 388] on icon "Next image" at bounding box center [401, 383] width 10 height 10
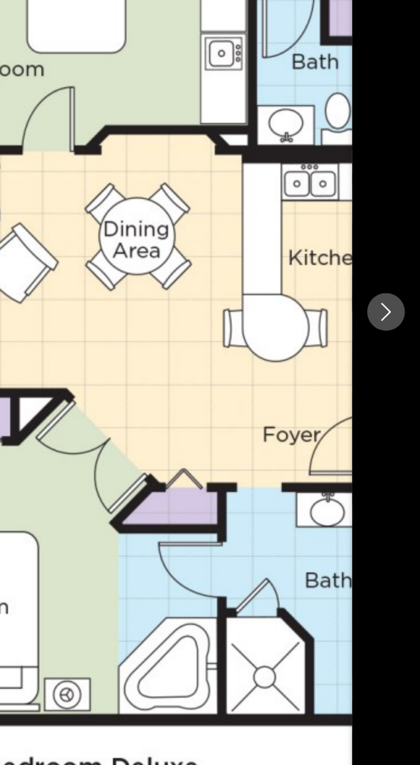
click at [398, 388] on icon "Next image" at bounding box center [401, 383] width 10 height 10
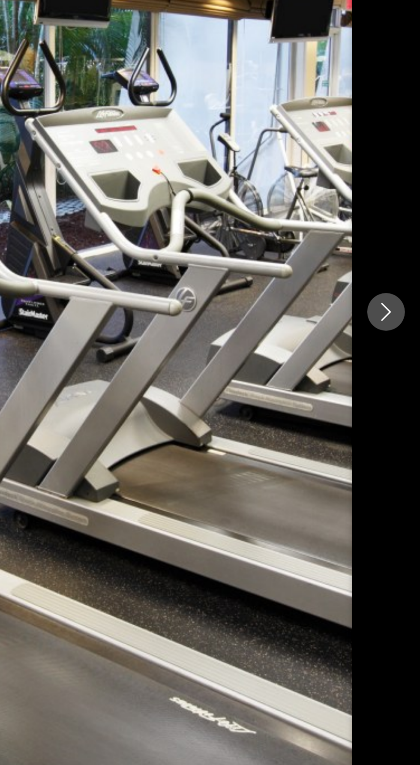
click at [400, 388] on icon "Next image" at bounding box center [401, 383] width 10 height 10
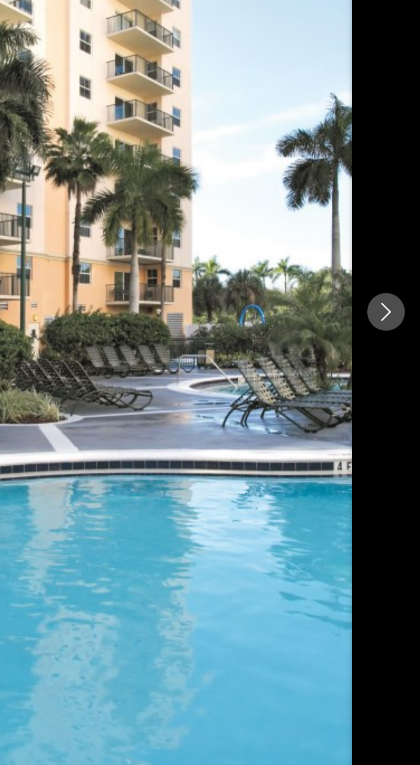
click at [400, 388] on icon "Next image" at bounding box center [401, 383] width 10 height 10
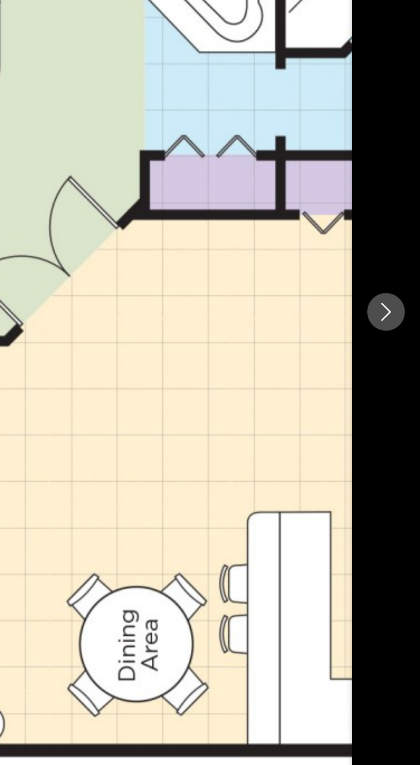
click at [400, 388] on icon "Next image" at bounding box center [401, 383] width 10 height 10
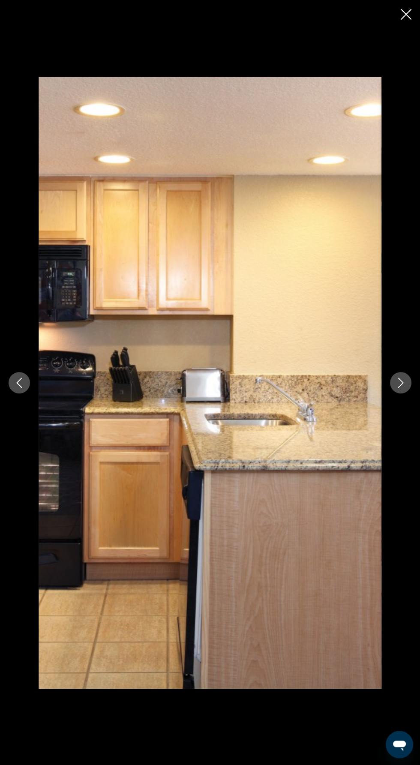
scroll to position [187, 0]
click at [407, 394] on button "Next image" at bounding box center [400, 382] width 21 height 21
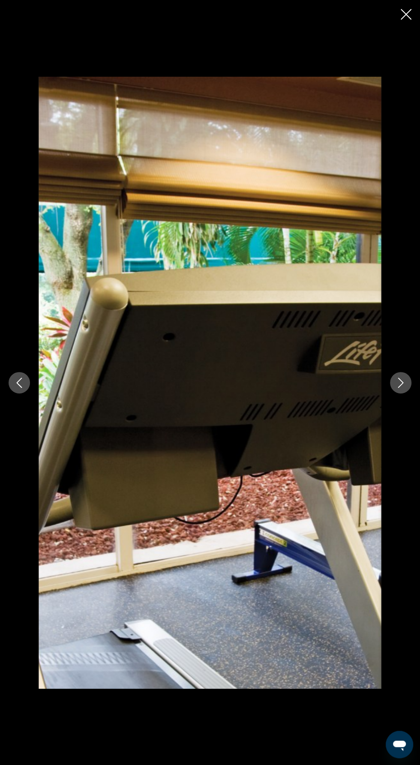
click at [400, 388] on icon "Next image" at bounding box center [401, 383] width 6 height 10
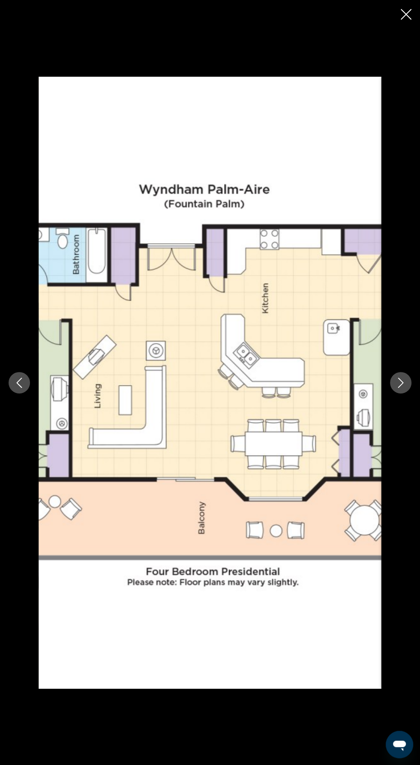
click at [400, 388] on icon "Next image" at bounding box center [401, 383] width 10 height 10
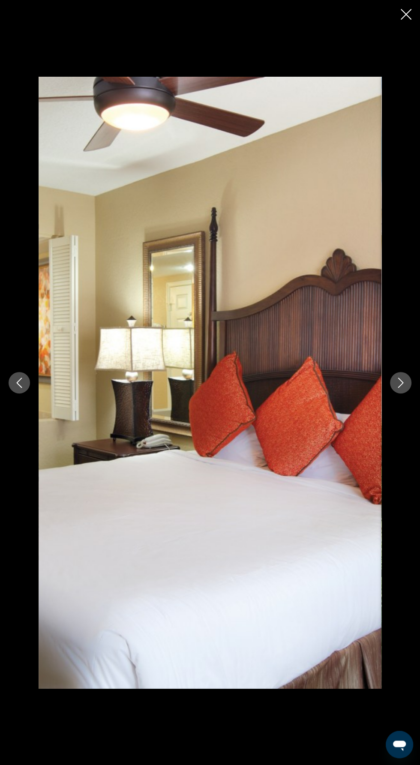
click at [399, 394] on button "Next image" at bounding box center [400, 382] width 21 height 21
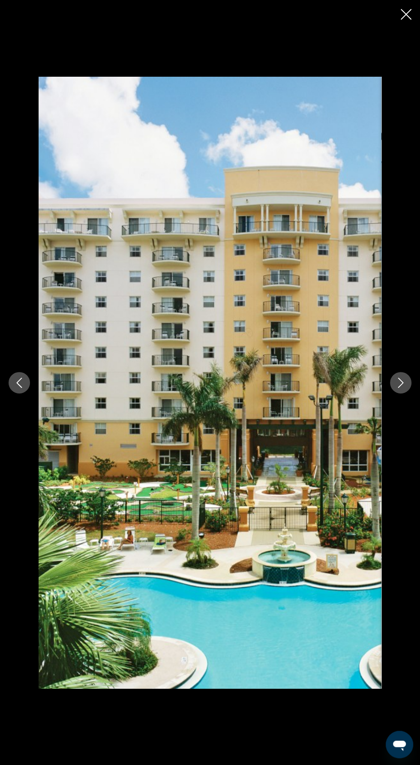
click at [400, 388] on icon "Next image" at bounding box center [401, 383] width 10 height 10
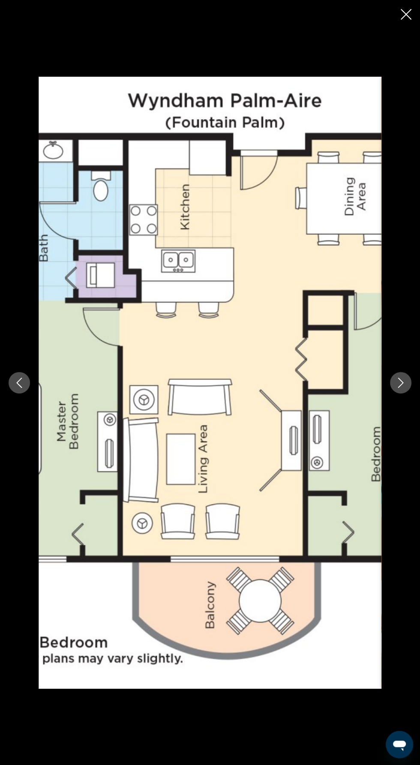
click at [396, 388] on icon "Next image" at bounding box center [401, 383] width 10 height 10
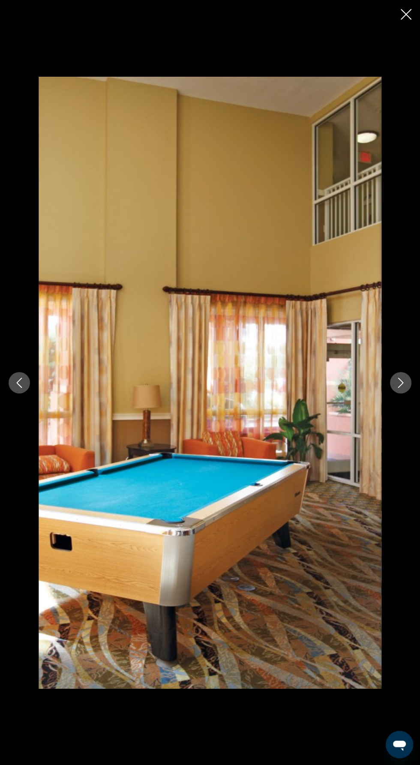
click at [19, 388] on icon "Previous image" at bounding box center [19, 383] width 10 height 10
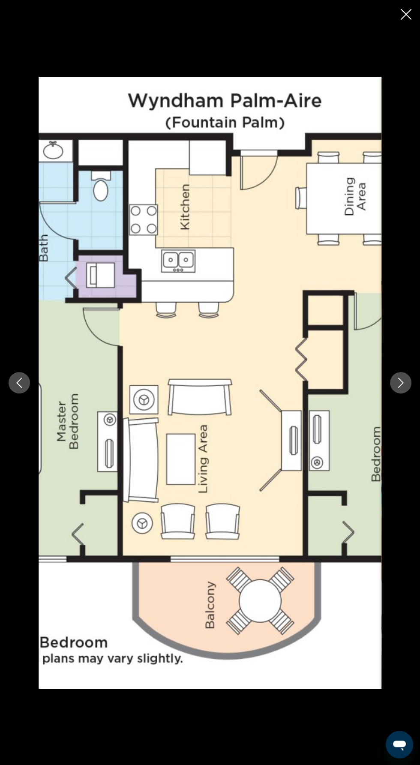
scroll to position [84, 0]
click at [396, 388] on icon "Next image" at bounding box center [401, 383] width 10 height 10
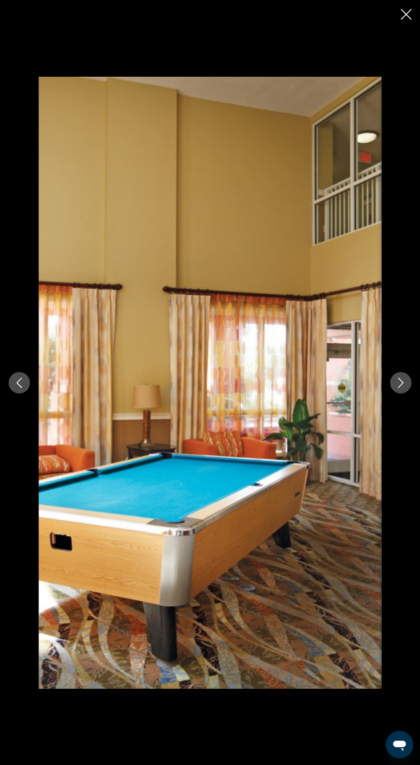
click at [400, 388] on icon "Next image" at bounding box center [401, 383] width 10 height 10
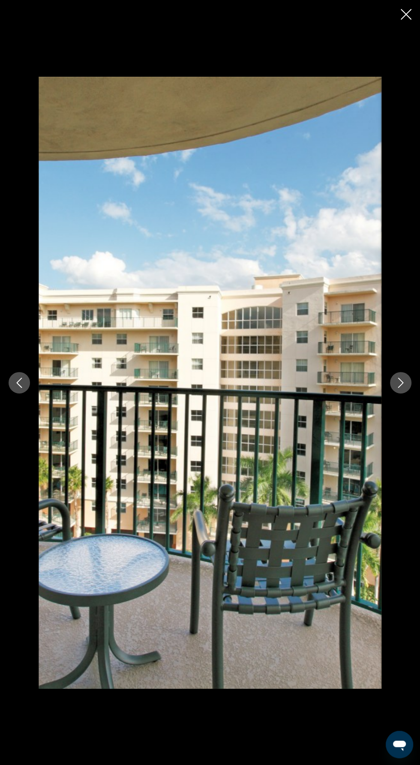
click at [400, 388] on icon "Next image" at bounding box center [401, 383] width 10 height 10
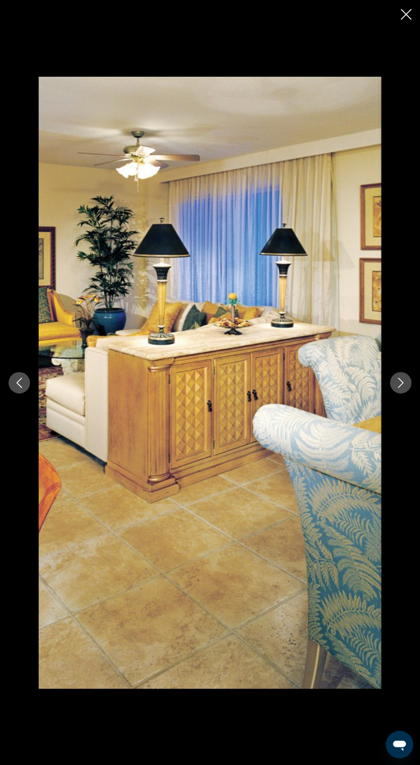
click at [397, 388] on icon "Next image" at bounding box center [401, 383] width 10 height 10
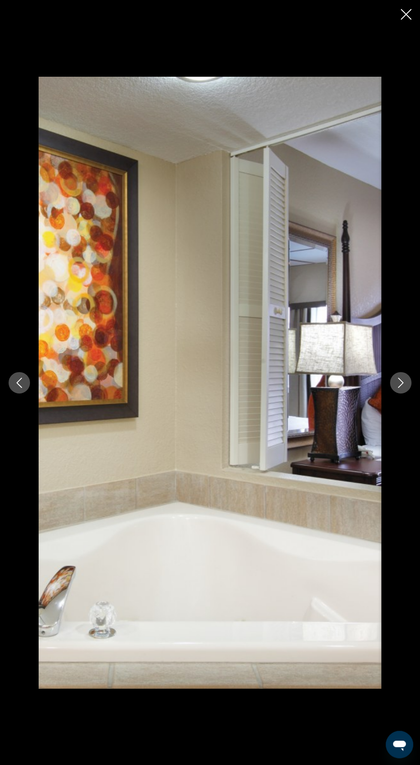
click at [398, 388] on icon "Next image" at bounding box center [401, 383] width 10 height 10
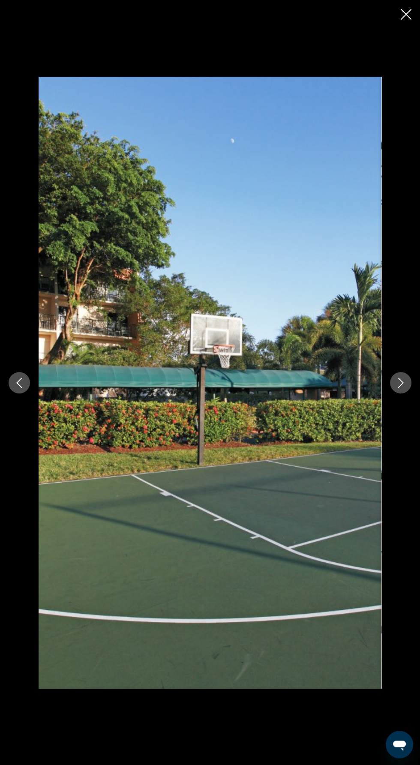
click at [396, 388] on icon "Next image" at bounding box center [401, 383] width 10 height 10
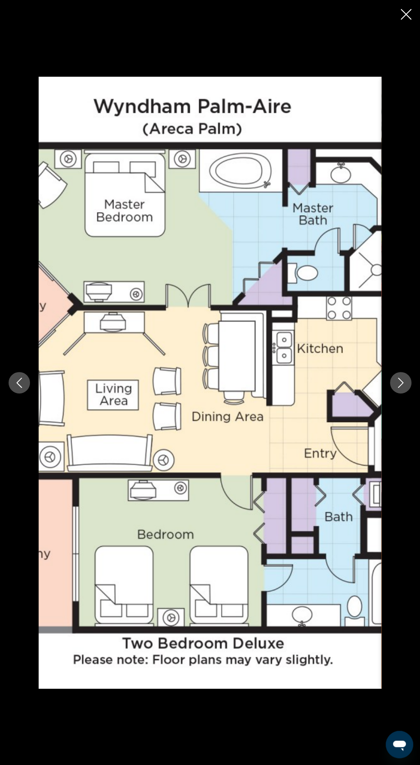
scroll to position [79, 0]
click at [397, 388] on icon "Next image" at bounding box center [401, 383] width 10 height 10
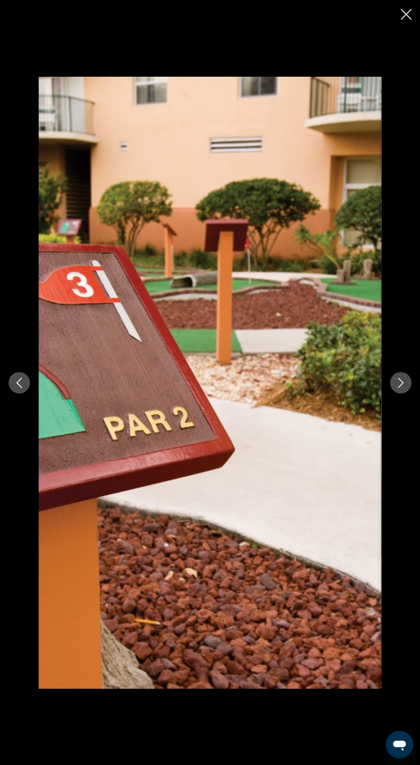
click at [390, 406] on div "Main content" at bounding box center [210, 383] width 420 height 612
click at [399, 388] on icon "Next image" at bounding box center [401, 383] width 10 height 10
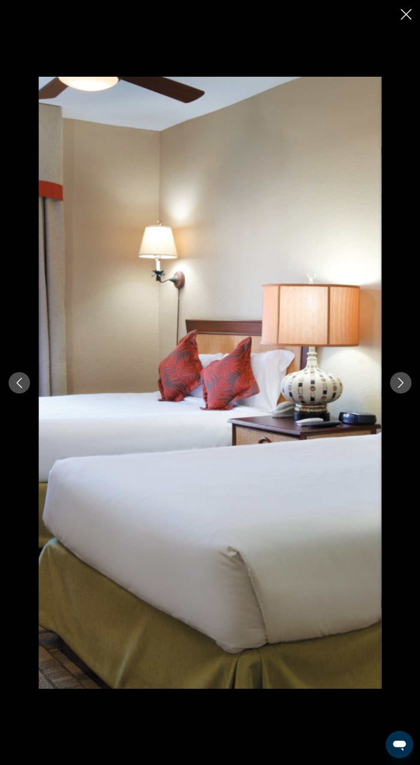
click at [401, 388] on icon "Next image" at bounding box center [401, 383] width 10 height 10
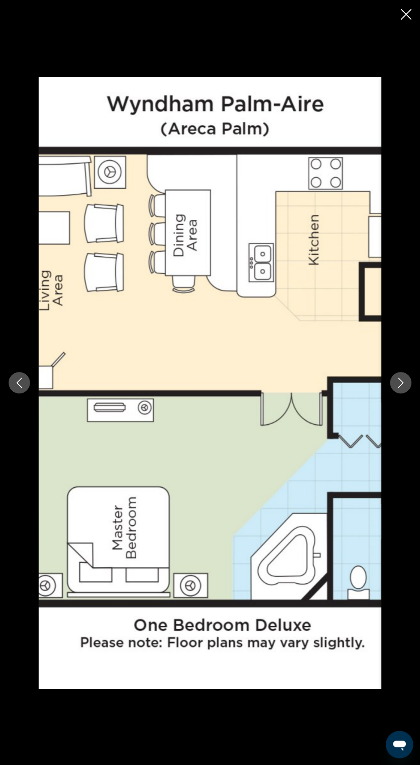
click at [398, 394] on button "Next image" at bounding box center [400, 382] width 21 height 21
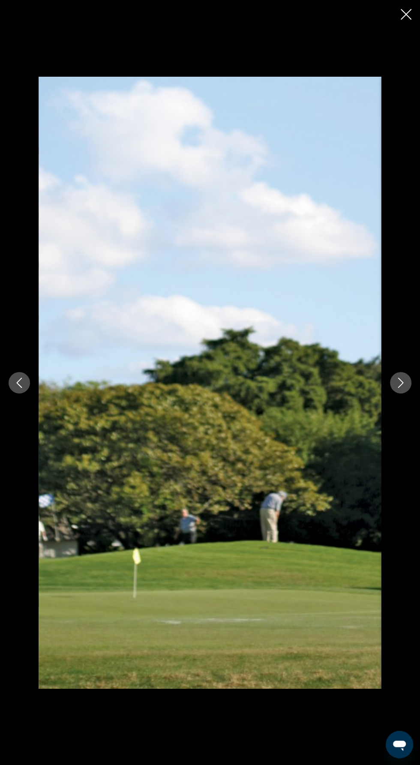
click at [400, 388] on icon "Next image" at bounding box center [401, 383] width 10 height 10
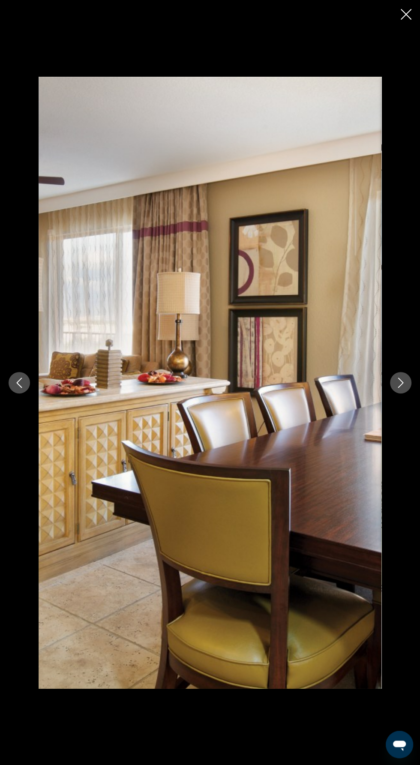
click at [402, 394] on button "Next image" at bounding box center [400, 382] width 21 height 21
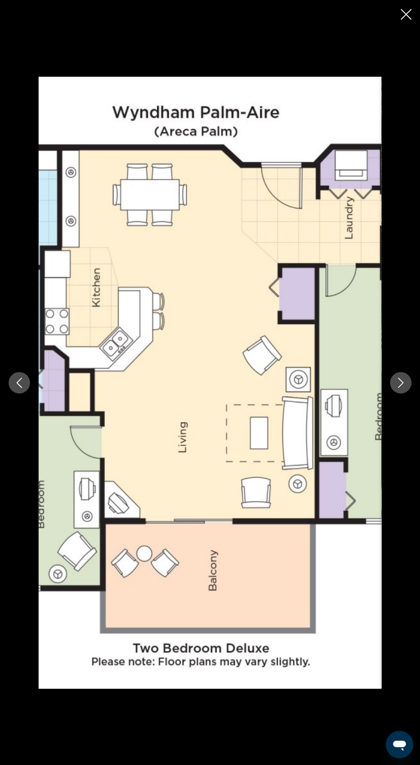
click at [400, 388] on icon "Next image" at bounding box center [401, 383] width 10 height 10
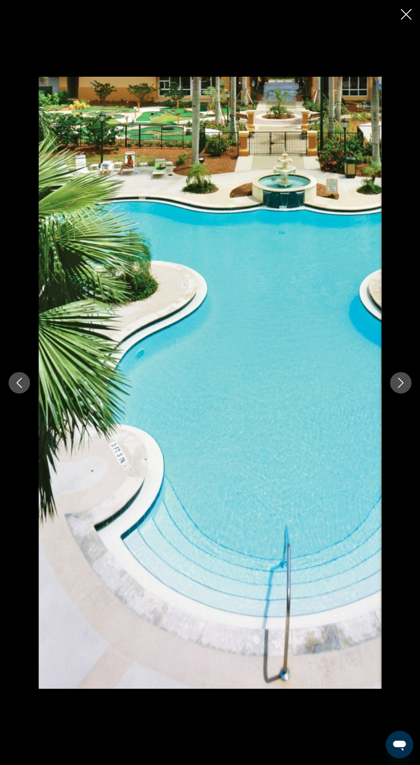
click at [400, 388] on icon "Next image" at bounding box center [401, 383] width 10 height 10
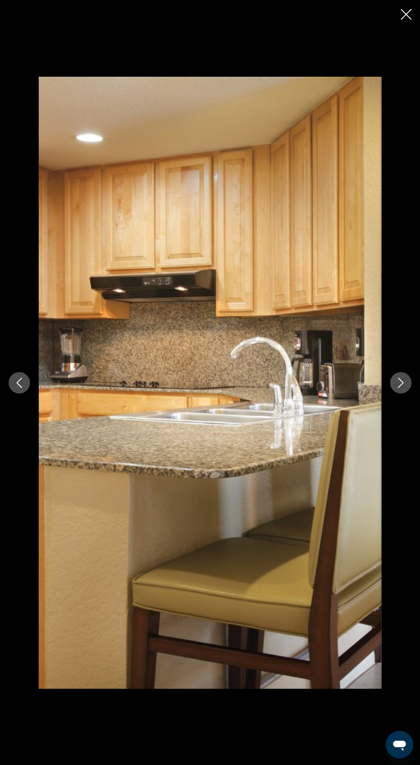
click at [400, 388] on icon "Next image" at bounding box center [401, 383] width 10 height 10
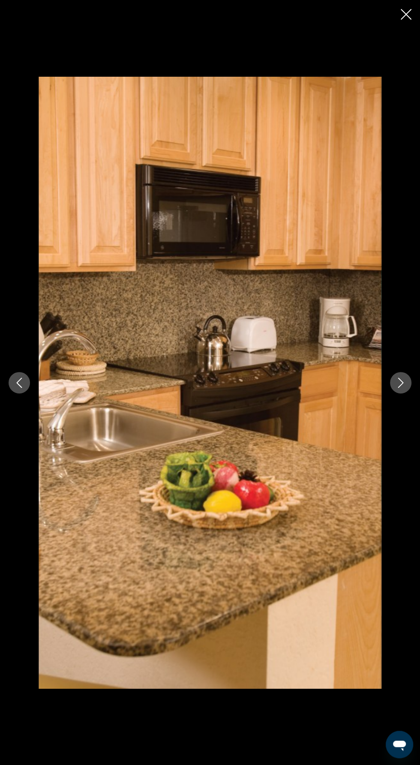
click at [401, 388] on icon "Next image" at bounding box center [401, 383] width 10 height 10
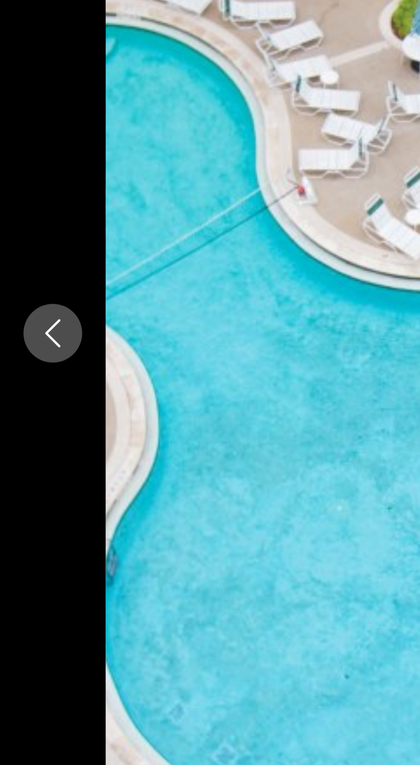
click at [9, 394] on button "Previous image" at bounding box center [19, 382] width 21 height 21
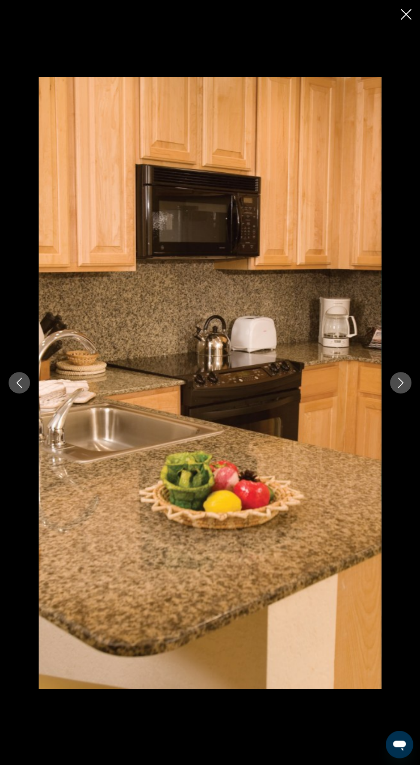
scroll to position [0, 0]
click at [406, 380] on button "Next image" at bounding box center [400, 382] width 21 height 21
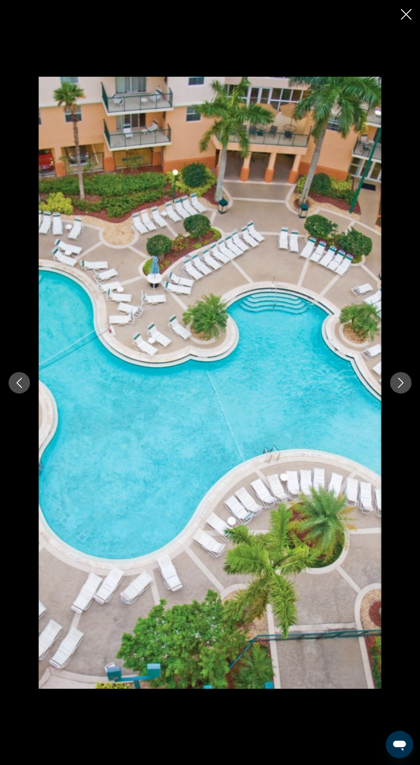
click at [19, 382] on icon "Previous image" at bounding box center [19, 383] width 10 height 10
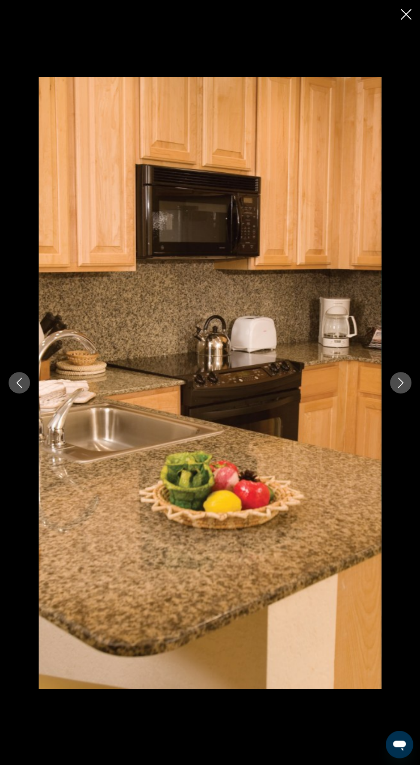
click at [20, 387] on icon "Previous image" at bounding box center [19, 383] width 10 height 10
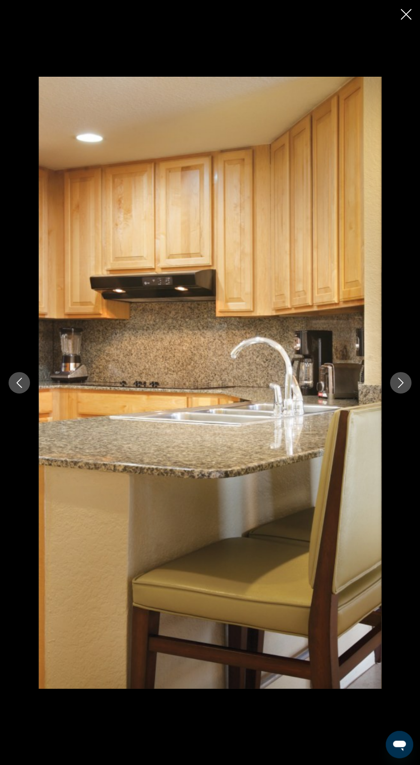
click at [15, 381] on icon "Previous image" at bounding box center [19, 383] width 10 height 10
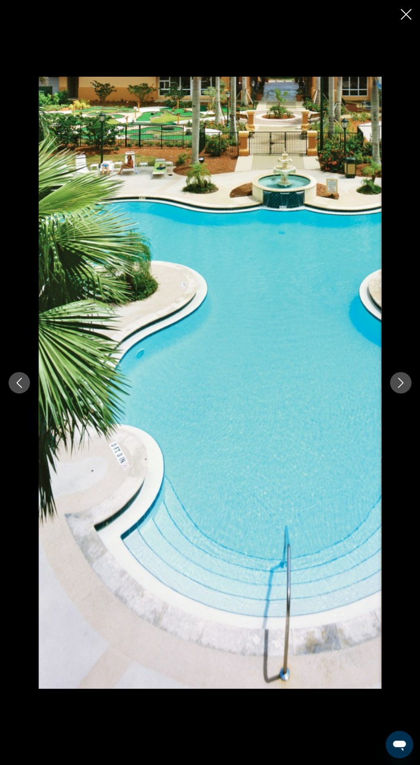
click at [19, 382] on icon "Previous image" at bounding box center [19, 383] width 10 height 10
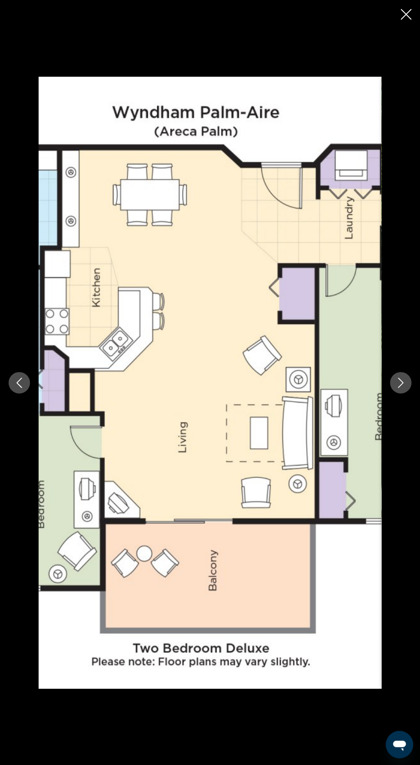
click at [18, 383] on icon "Previous image" at bounding box center [20, 383] width 6 height 10
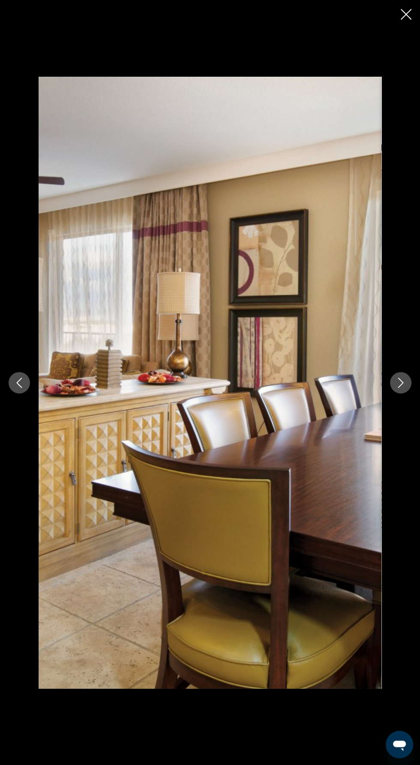
click at [24, 383] on icon "Previous image" at bounding box center [19, 383] width 10 height 10
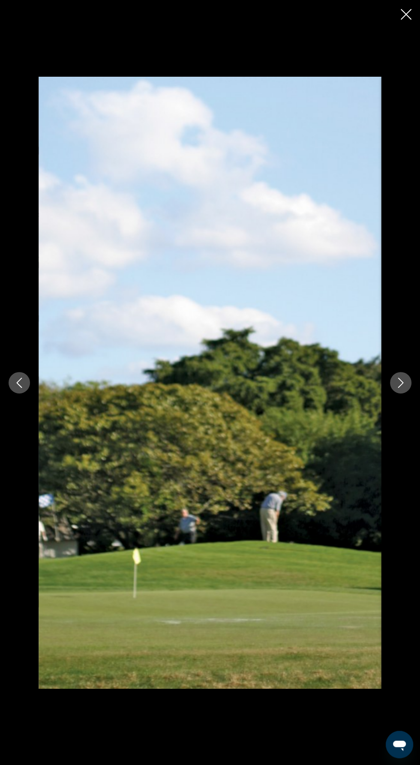
click at [19, 384] on icon "Previous image" at bounding box center [20, 383] width 6 height 10
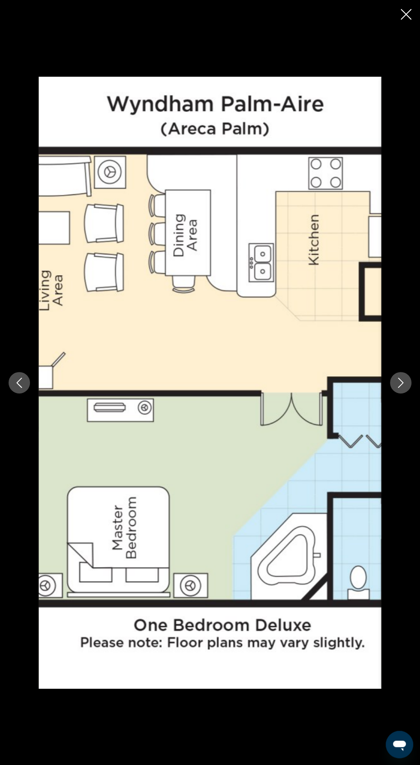
click at [19, 384] on icon "Previous image" at bounding box center [19, 383] width 10 height 10
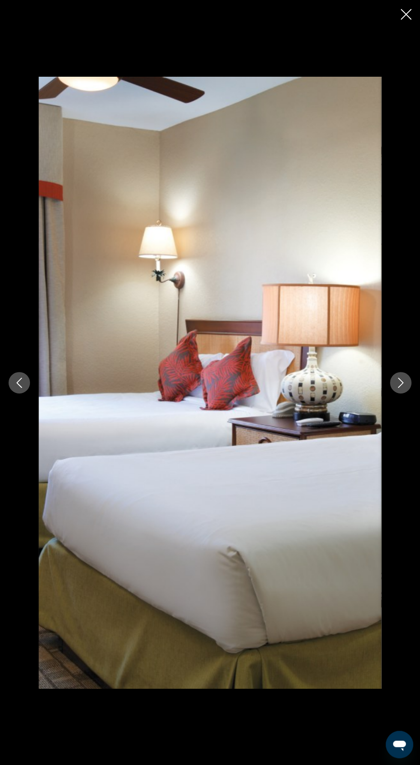
click at [24, 382] on icon "Previous image" at bounding box center [19, 383] width 10 height 10
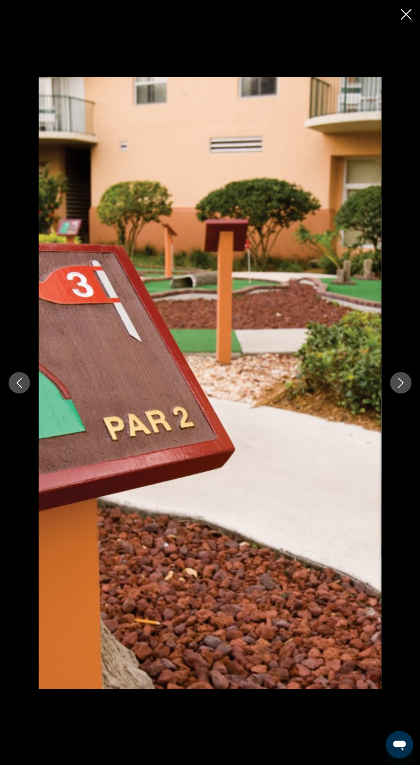
click at [19, 382] on icon "Previous image" at bounding box center [19, 383] width 10 height 10
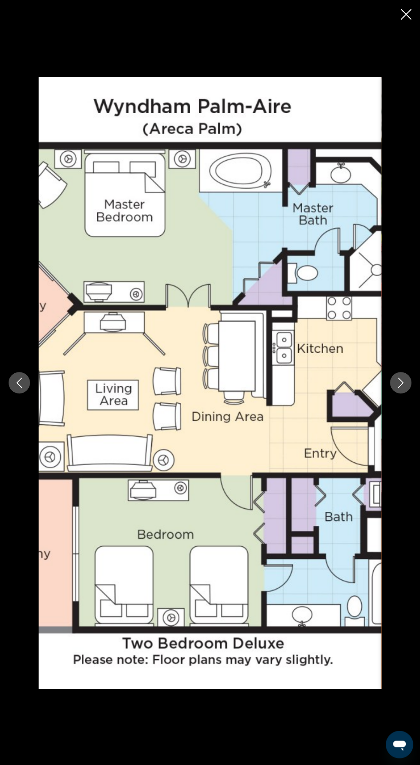
click at [19, 391] on button "Previous image" at bounding box center [19, 382] width 21 height 21
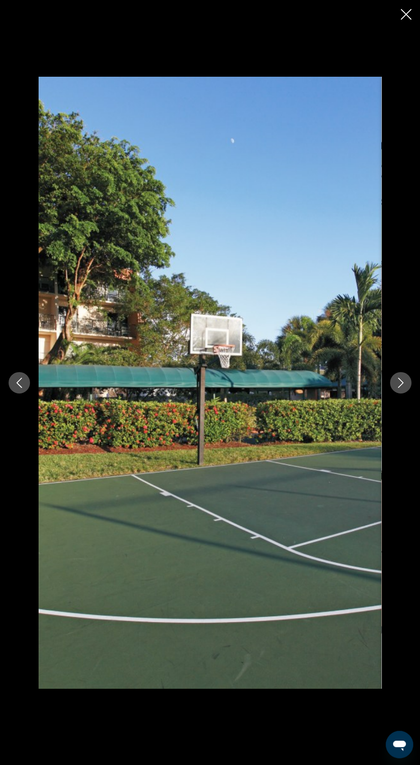
click at [19, 385] on icon "Previous image" at bounding box center [20, 383] width 6 height 10
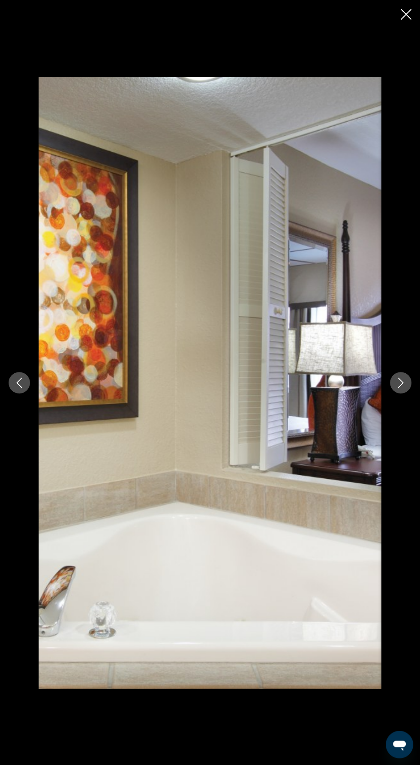
click at [16, 378] on icon "Previous image" at bounding box center [19, 383] width 10 height 10
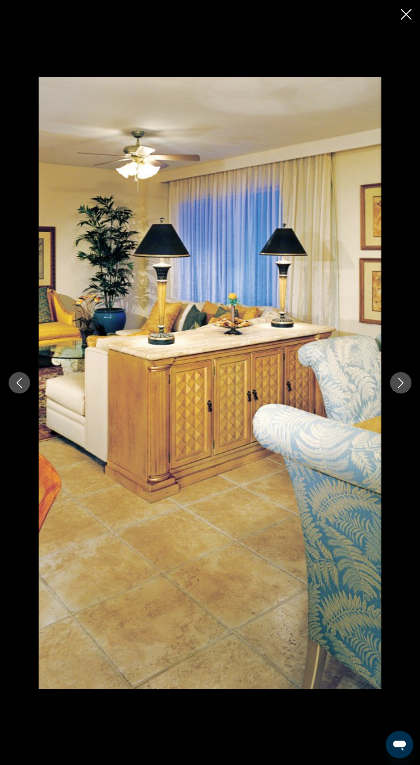
click at [19, 384] on icon "Previous image" at bounding box center [19, 383] width 10 height 10
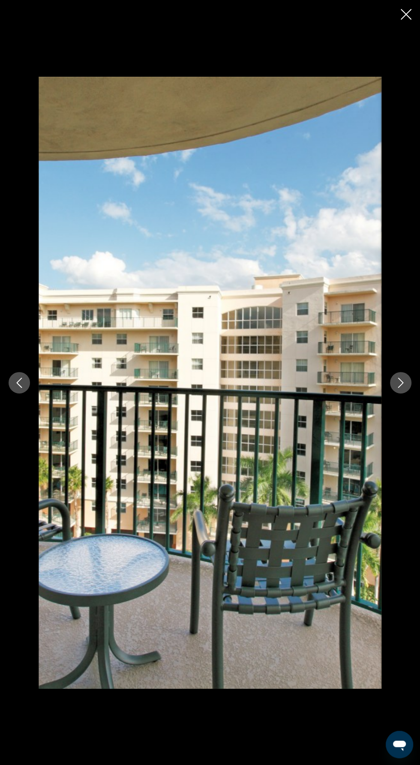
click at [27, 387] on button "Previous image" at bounding box center [19, 382] width 21 height 21
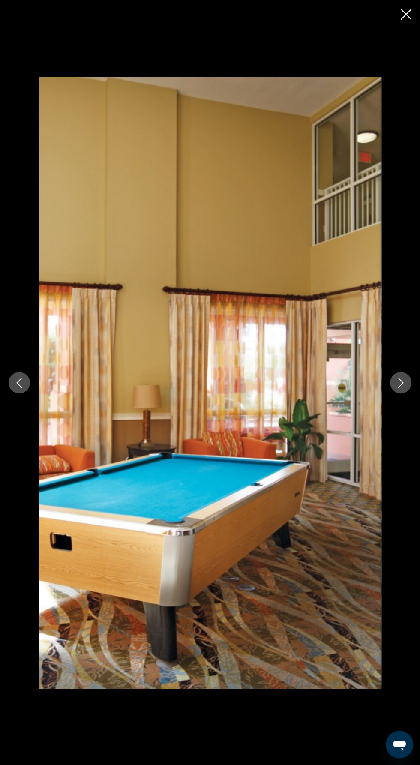
click at [22, 389] on button "Previous image" at bounding box center [19, 382] width 21 height 21
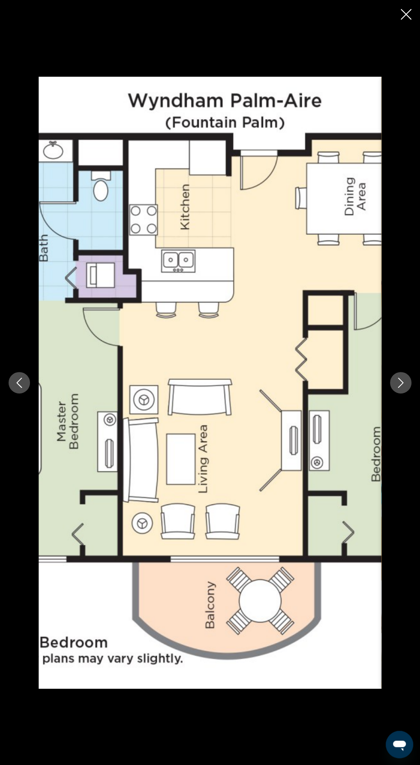
click at [19, 382] on icon "Previous image" at bounding box center [19, 383] width 10 height 10
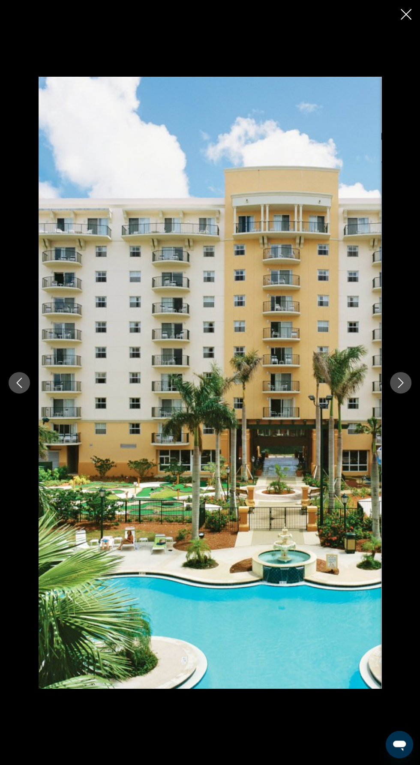
click at [21, 385] on icon "Previous image" at bounding box center [19, 383] width 10 height 10
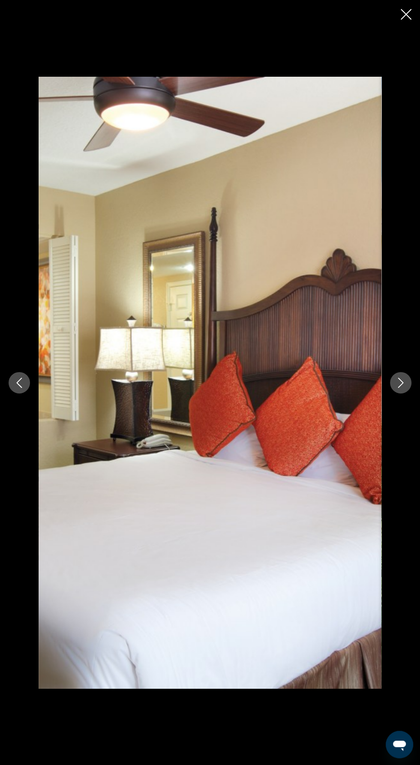
click at [22, 385] on icon "Previous image" at bounding box center [19, 383] width 10 height 10
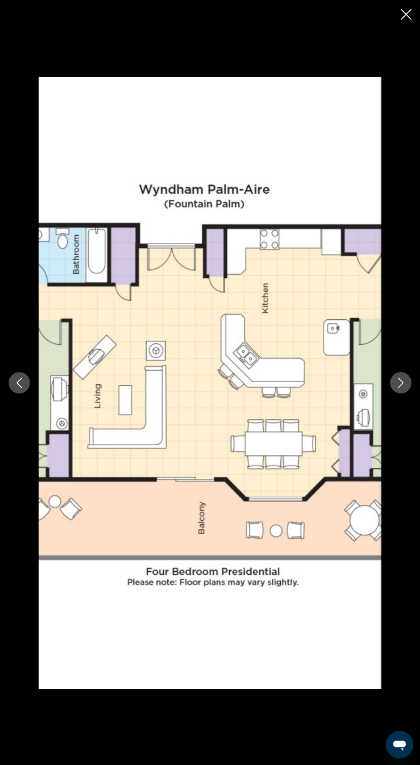
click at [18, 383] on icon "Previous image" at bounding box center [20, 383] width 6 height 10
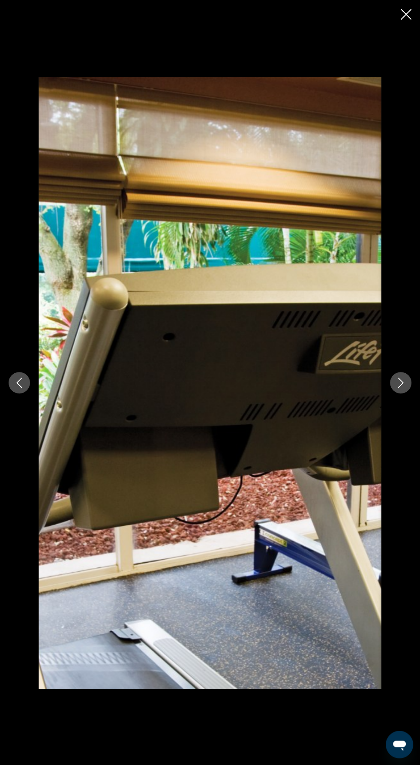
click at [21, 388] on button "Previous image" at bounding box center [19, 382] width 21 height 21
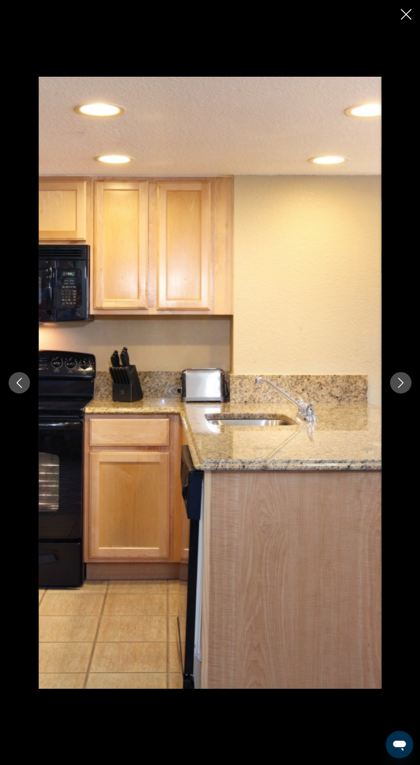
click at [16, 388] on icon "Previous image" at bounding box center [19, 383] width 10 height 10
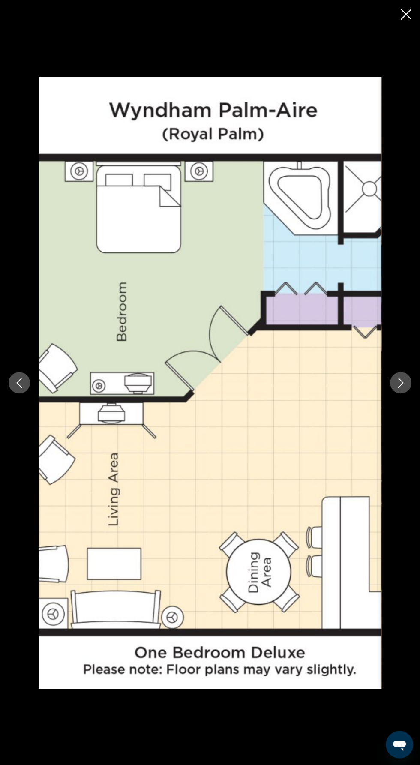
click at [22, 384] on icon "Previous image" at bounding box center [19, 383] width 10 height 10
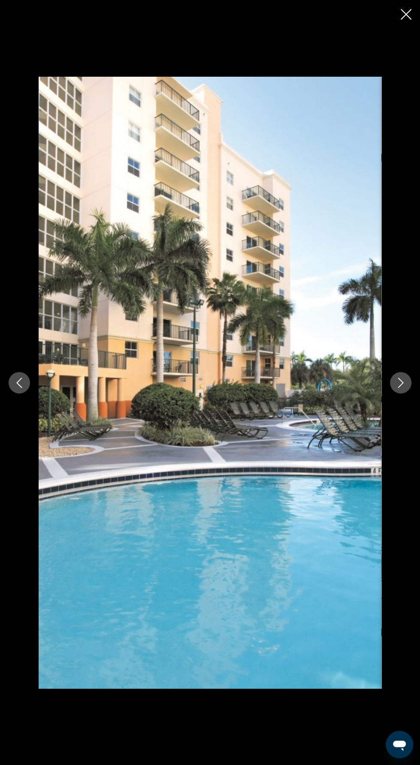
click at [414, 408] on div "Main content" at bounding box center [210, 383] width 420 height 612
click at [408, 380] on button "Next image" at bounding box center [400, 382] width 21 height 21
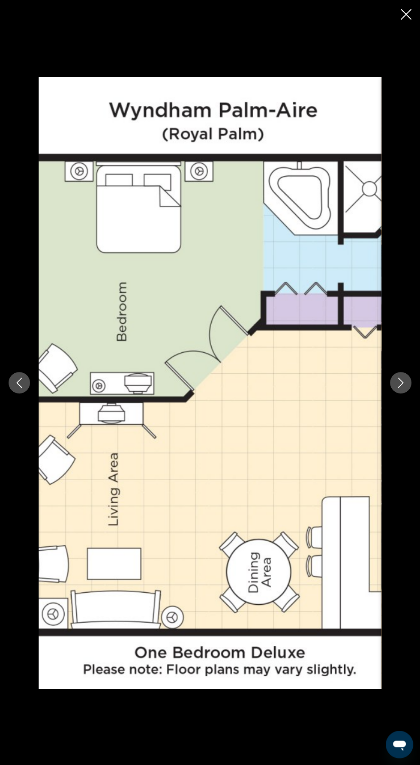
click at [407, 386] on button "Next image" at bounding box center [400, 382] width 21 height 21
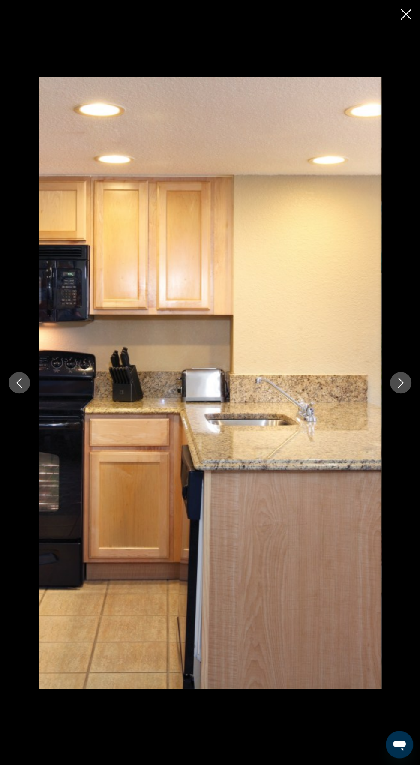
click at [402, 392] on button "Next image" at bounding box center [400, 382] width 21 height 21
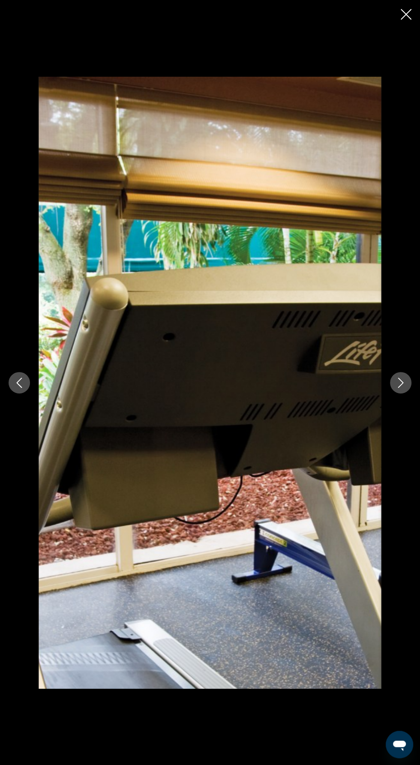
click at [400, 388] on button "Next image" at bounding box center [400, 382] width 21 height 21
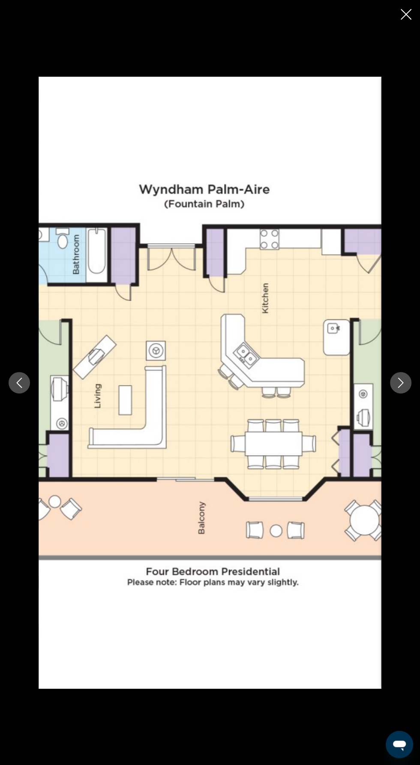
click at [403, 389] on button "Next image" at bounding box center [400, 382] width 21 height 21
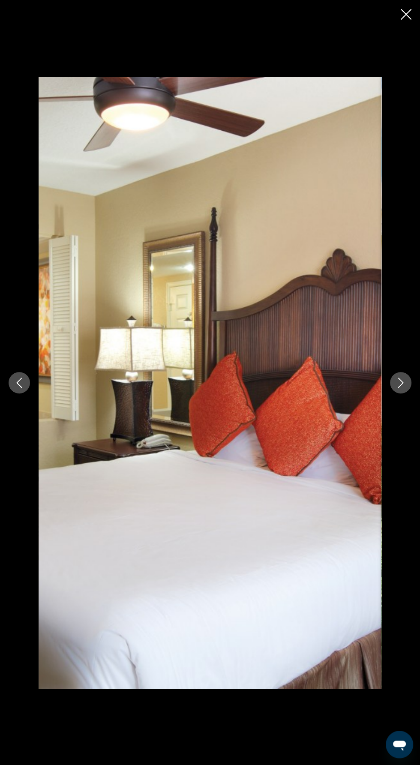
click at [400, 382] on icon "Next image" at bounding box center [401, 383] width 10 height 10
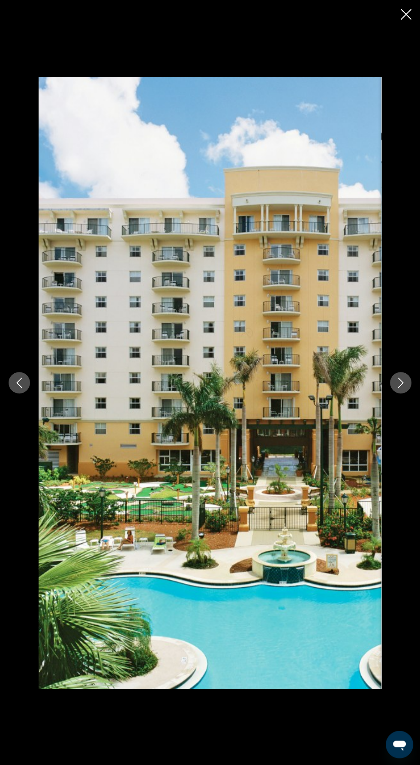
click at [401, 392] on button "Next image" at bounding box center [400, 382] width 21 height 21
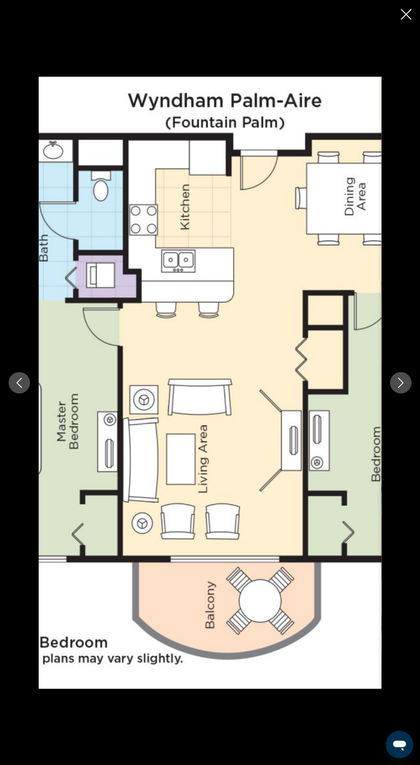
click at [409, 392] on div "Main content" at bounding box center [210, 383] width 420 height 612
click at [407, 388] on button "Next image" at bounding box center [400, 382] width 21 height 21
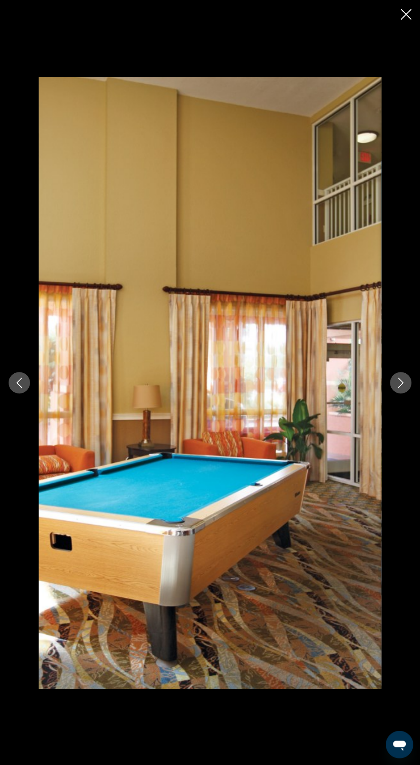
click at [400, 384] on icon "Next image" at bounding box center [401, 383] width 10 height 10
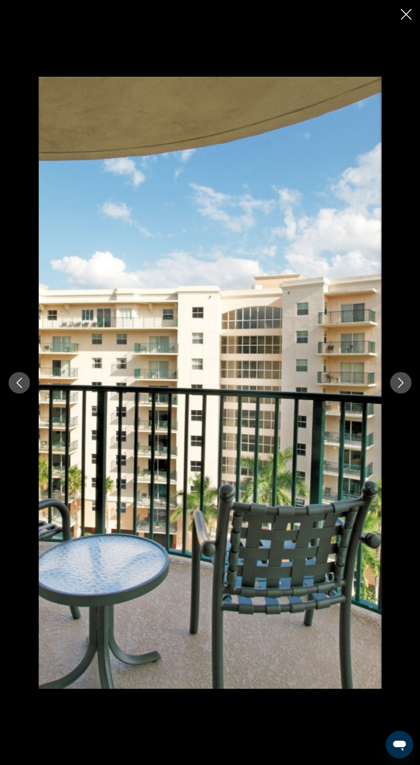
click at [407, 391] on div "Main content" at bounding box center [210, 383] width 420 height 612
click at [398, 390] on button "Next image" at bounding box center [400, 382] width 21 height 21
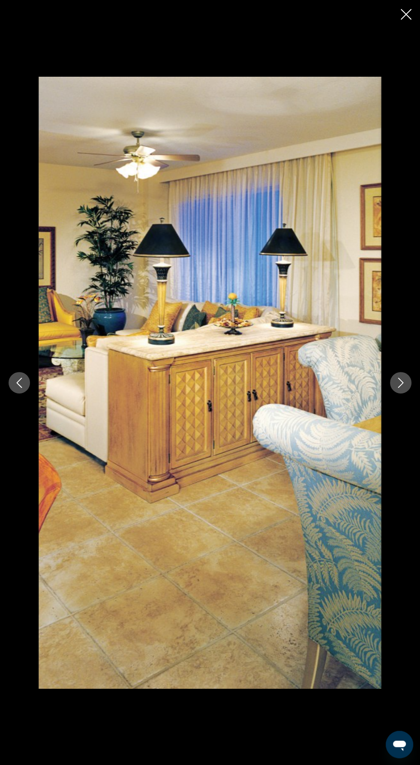
click at [407, 386] on button "Next image" at bounding box center [400, 382] width 21 height 21
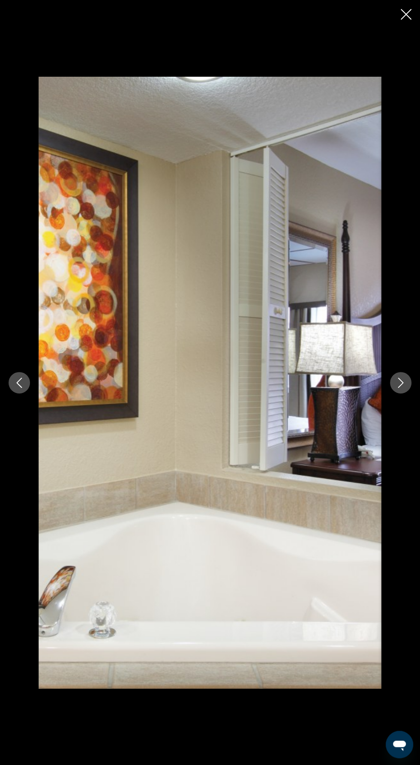
click at [413, 403] on div "Main content" at bounding box center [210, 383] width 420 height 612
click at [400, 384] on icon "Next image" at bounding box center [401, 383] width 10 height 10
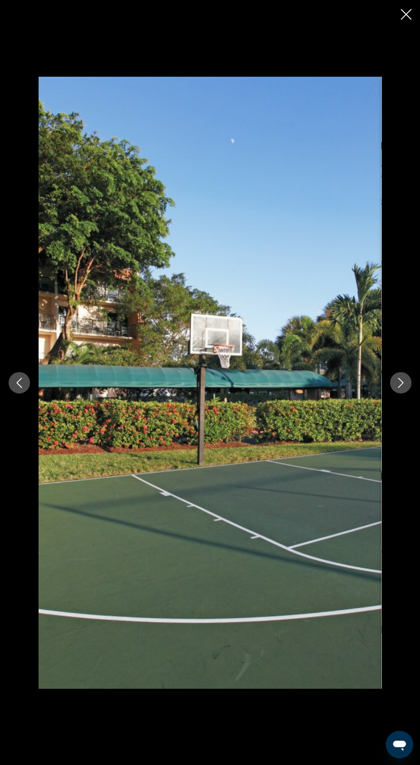
click at [406, 392] on div "Main content" at bounding box center [210, 383] width 420 height 612
click at [405, 388] on icon "Next image" at bounding box center [401, 383] width 10 height 10
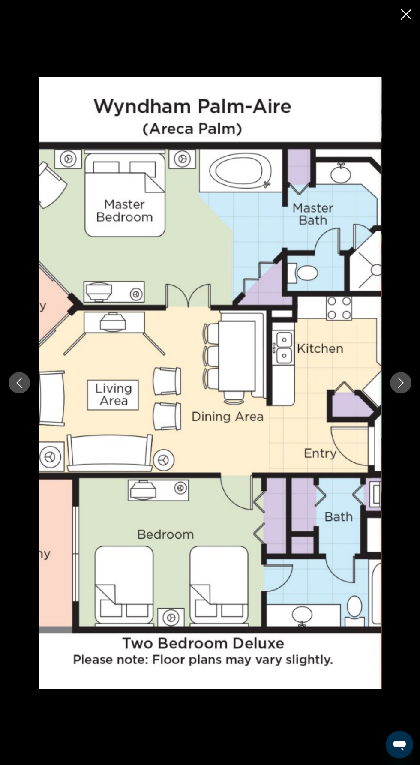
click at [399, 391] on button "Next image" at bounding box center [400, 382] width 21 height 21
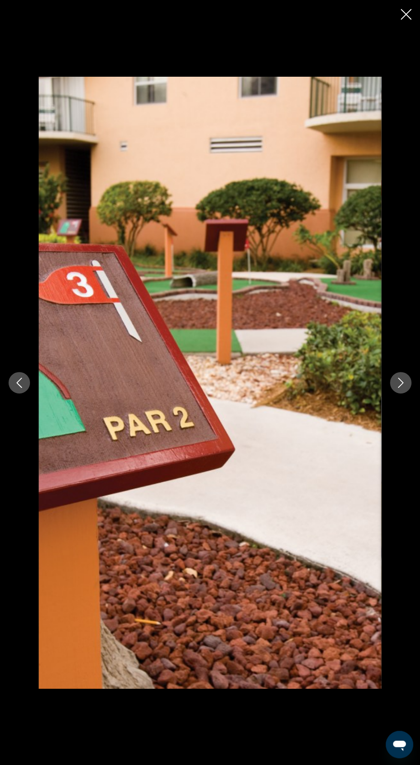
click at [394, 393] on div "Main content" at bounding box center [210, 383] width 420 height 612
click at [406, 388] on button "Next image" at bounding box center [400, 382] width 21 height 21
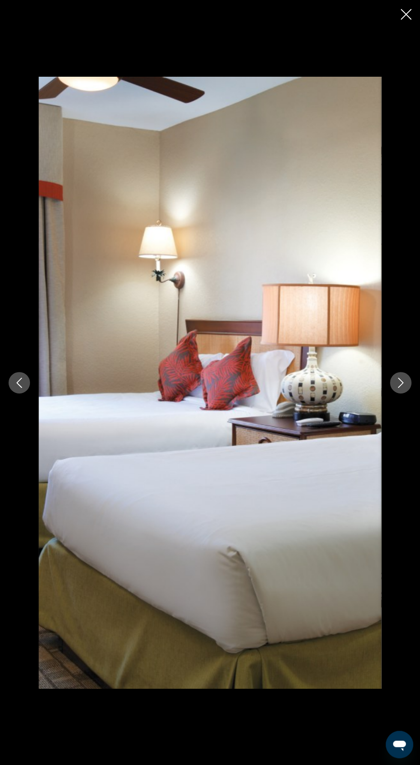
click at [395, 408] on div "Main content" at bounding box center [210, 383] width 420 height 612
click at [400, 389] on button "Next image" at bounding box center [400, 382] width 21 height 21
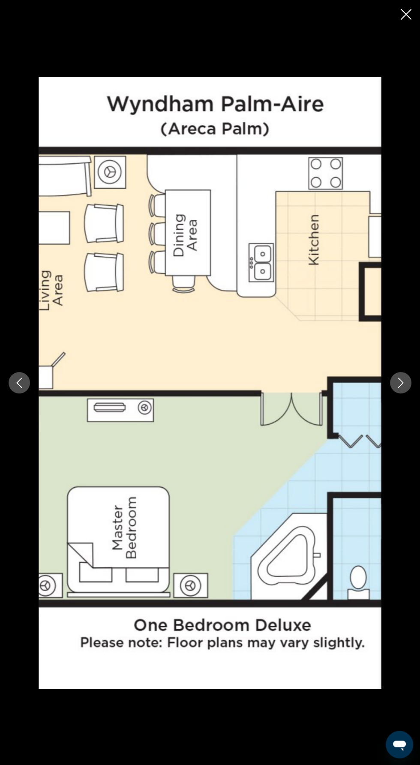
click at [401, 383] on icon "Next image" at bounding box center [401, 383] width 10 height 10
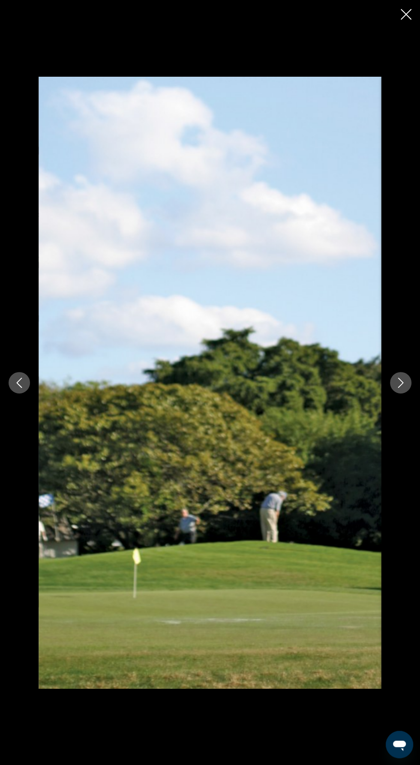
click at [6, 158] on div "Main content" at bounding box center [210, 383] width 420 height 612
click at [403, 383] on icon "Next image" at bounding box center [401, 383] width 6 height 10
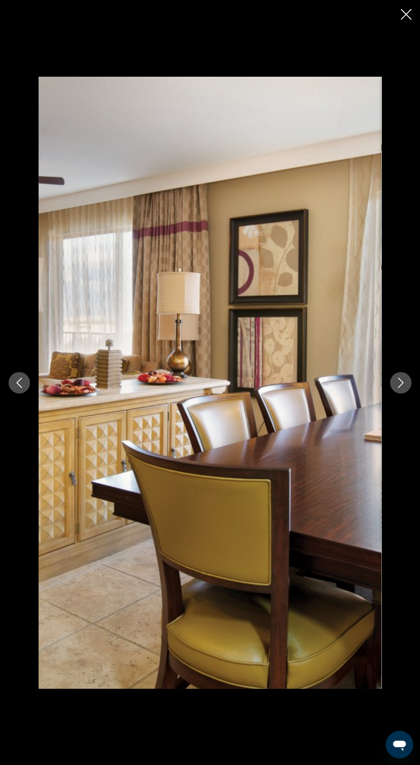
click at [394, 381] on button "Next image" at bounding box center [400, 382] width 21 height 21
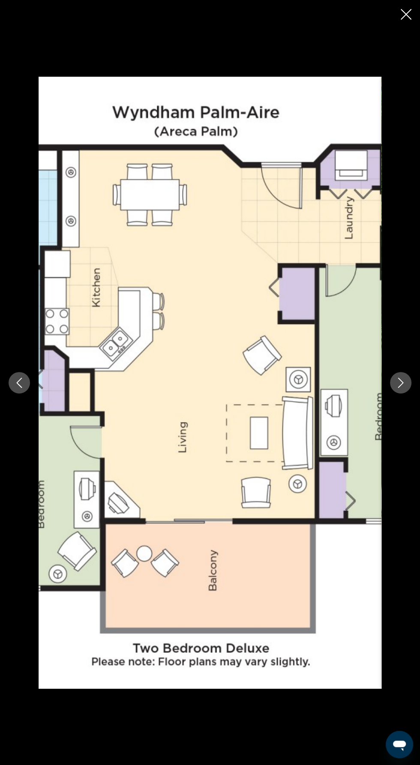
click at [398, 382] on icon "Next image" at bounding box center [401, 383] width 10 height 10
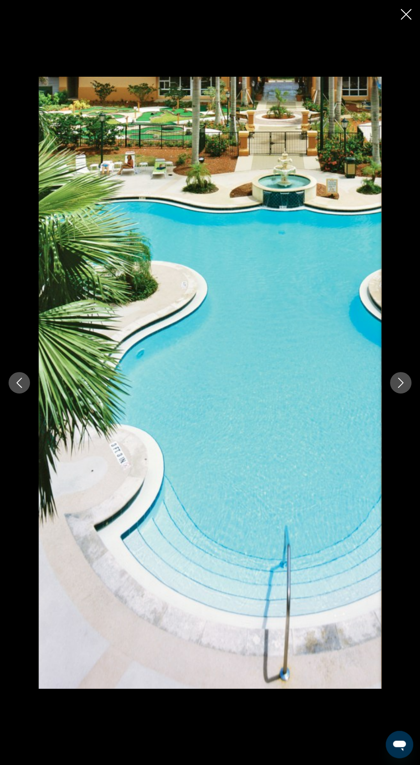
click at [400, 382] on icon "Next image" at bounding box center [401, 383] width 10 height 10
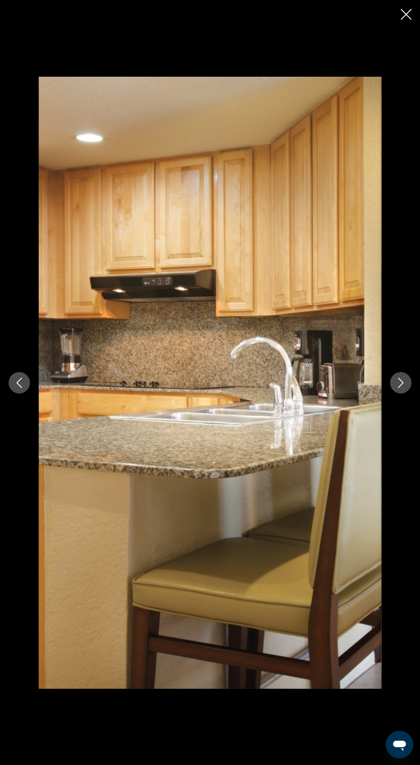
scroll to position [455, 0]
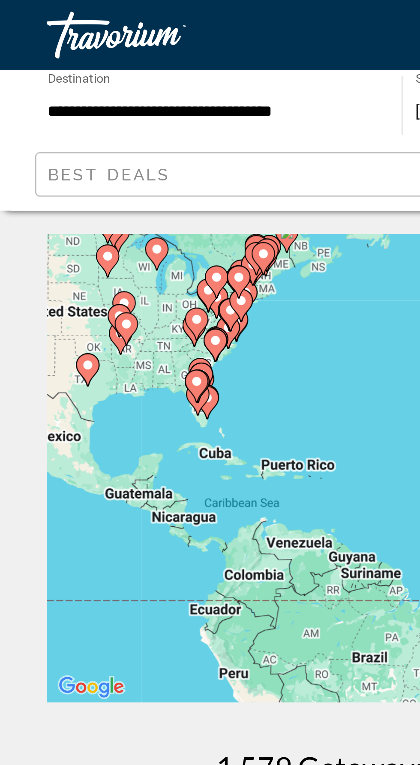
click at [93, 149] on div "To activate drag with keyboard, press Alt + Enter. Once in keyboard drag state,…" at bounding box center [210, 171] width 386 height 171
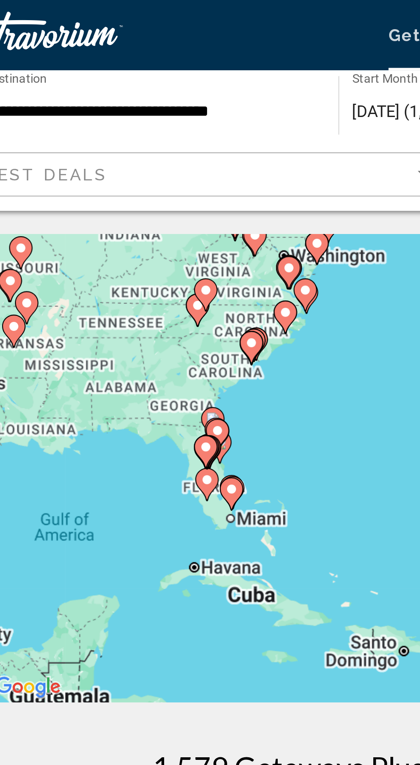
click at [74, 190] on div "To activate drag with keyboard, press Alt + Enter. Once in keyboard drag state,…" at bounding box center [210, 171] width 386 height 171
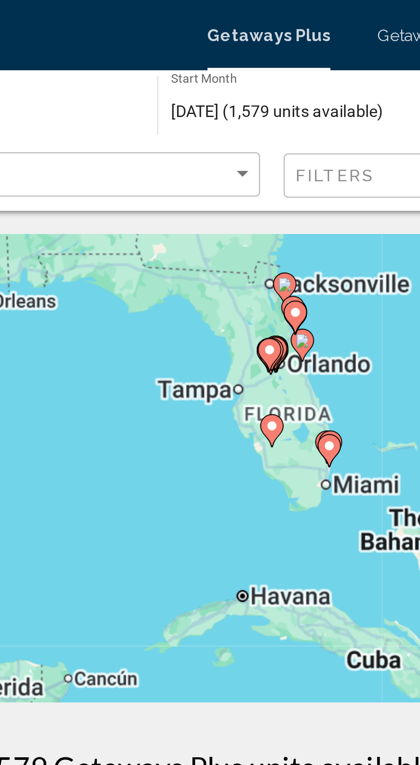
click at [210, 164] on image "Main content" at bounding box center [209, 163] width 5 height 5
type input "**********"
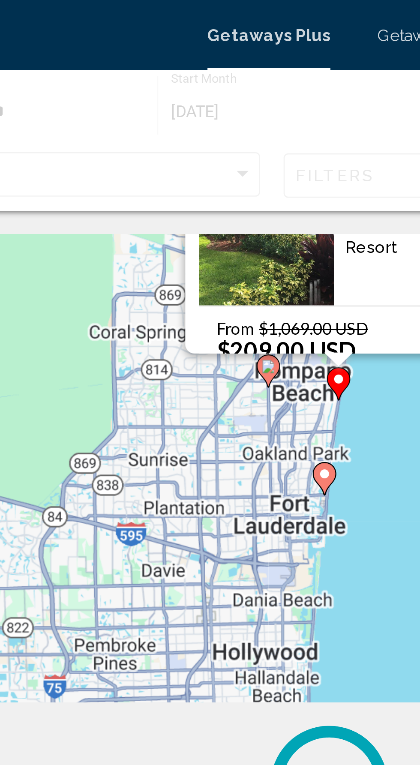
click at [214, 135] on div "Main content" at bounding box center [213, 131] width 11 height 5
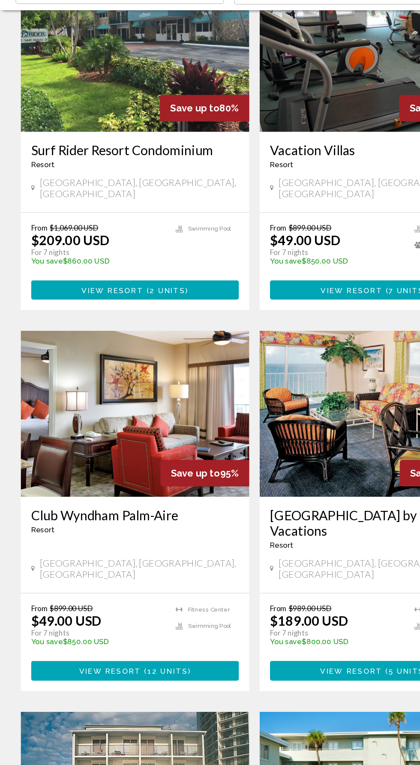
scroll to position [256, 0]
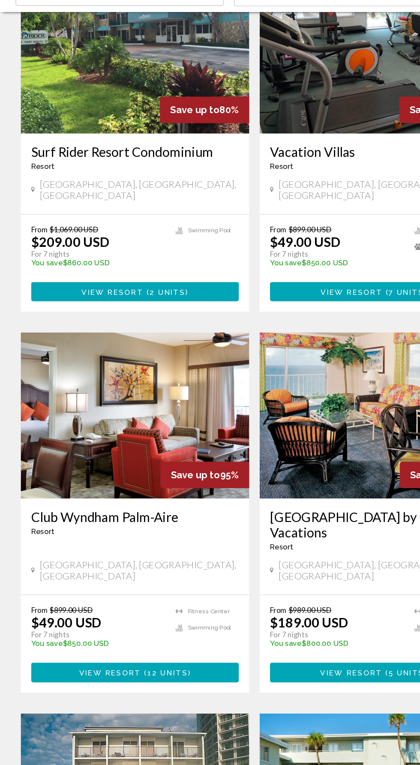
click at [149, 529] on div "[GEOGRAPHIC_DATA], [GEOGRAPHIC_DATA], [GEOGRAPHIC_DATA]" at bounding box center [111, 538] width 171 height 19
click at [158, 466] on img "Main content" at bounding box center [111, 410] width 189 height 137
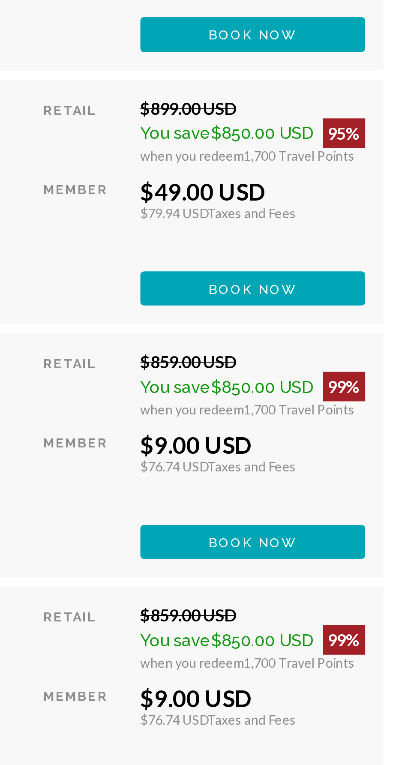
scroll to position [1846, 0]
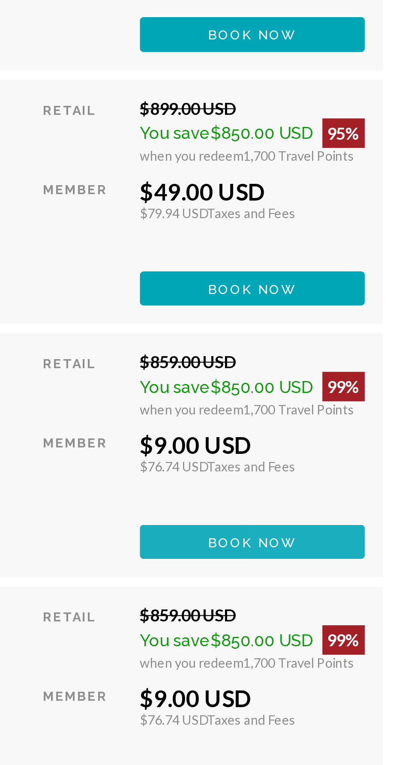
click at [374, 268] on button "Book now" at bounding box center [342, 260] width 105 height 16
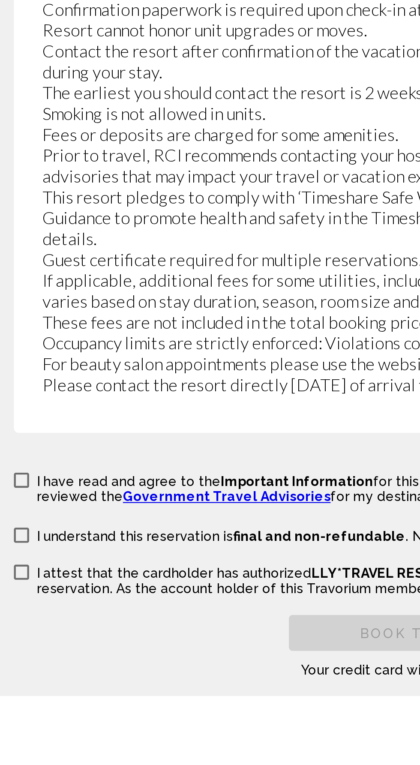
scroll to position [1498, 0]
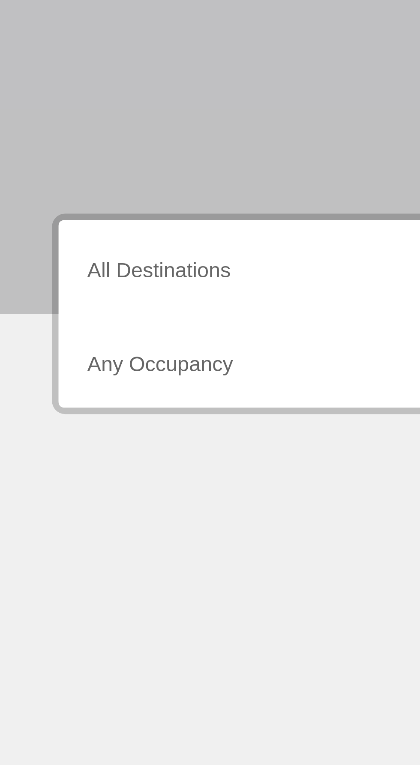
click at [67, 245] on input "Destination All Destinations" at bounding box center [117, 245] width 176 height 8
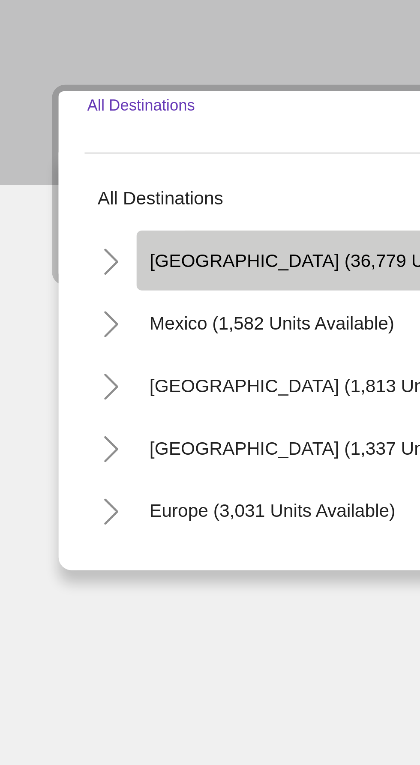
click at [90, 283] on span "[GEOGRAPHIC_DATA] (36,779 units available)" at bounding box center [112, 282] width 127 height 7
type input "**********"
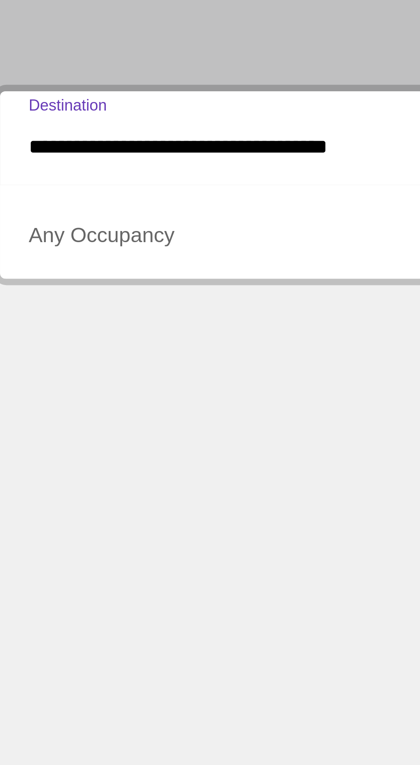
click at [87, 276] on span "Search widget" at bounding box center [113, 276] width 168 height 8
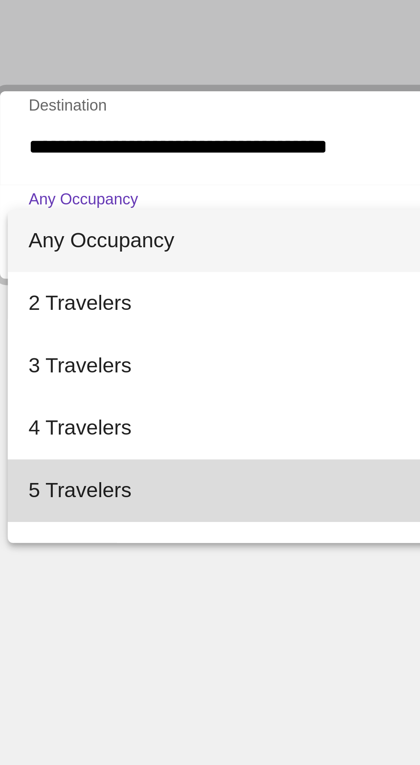
click at [79, 357] on span "5 Travelers" at bounding box center [117, 358] width 176 height 21
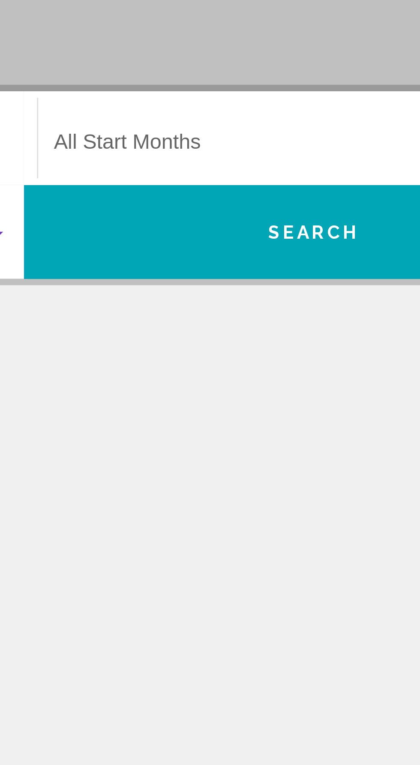
click at [278, 243] on span "Search widget" at bounding box center [304, 245] width 168 height 8
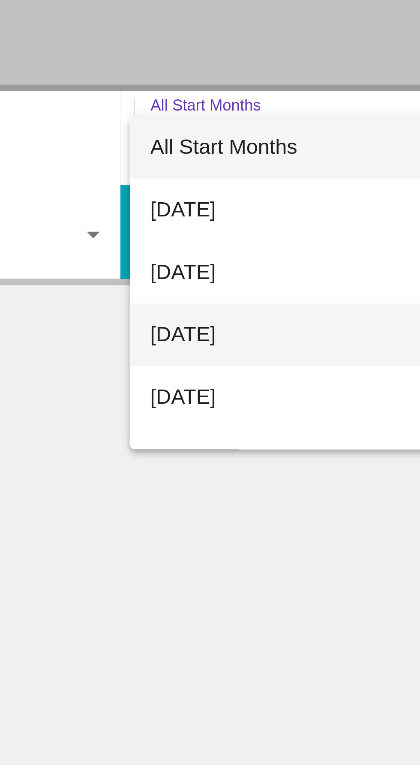
click at [264, 307] on span "[DATE]" at bounding box center [308, 306] width 176 height 21
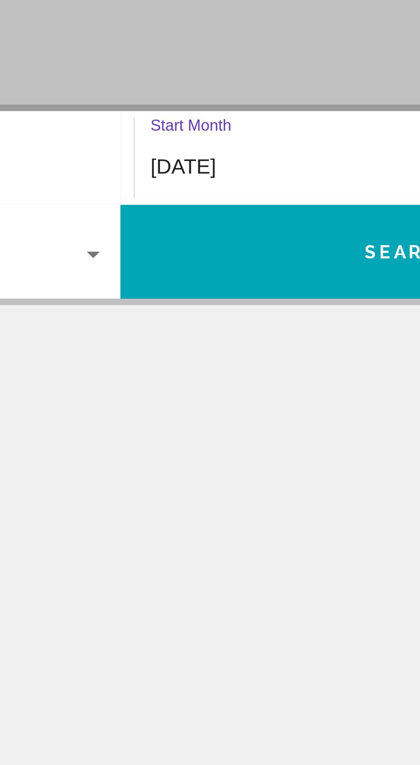
click at [268, 277] on button "Search" at bounding box center [305, 272] width 191 height 31
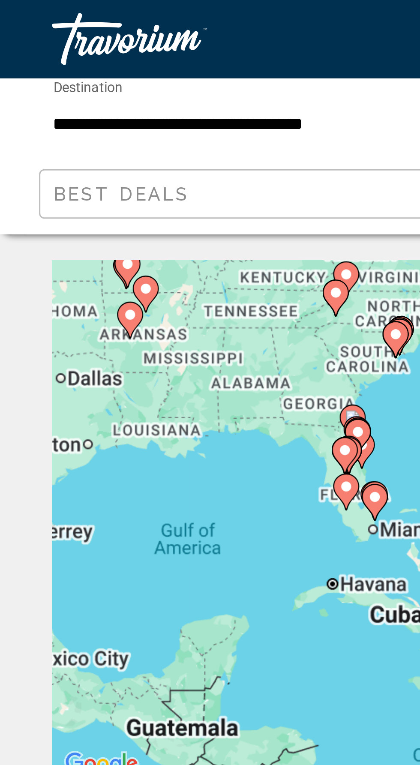
click at [92, 163] on div "To activate drag with keyboard, press Alt + Enter. Once in keyboard drag state,…" at bounding box center [210, 171] width 386 height 171
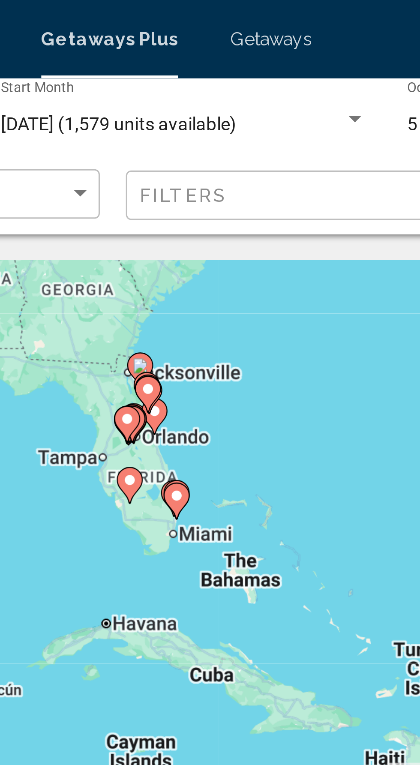
click at [210, 163] on image "Main content" at bounding box center [209, 163] width 5 height 5
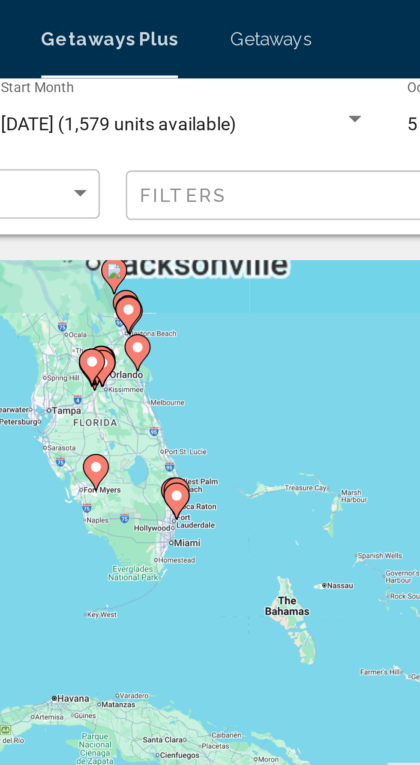
type input "**********"
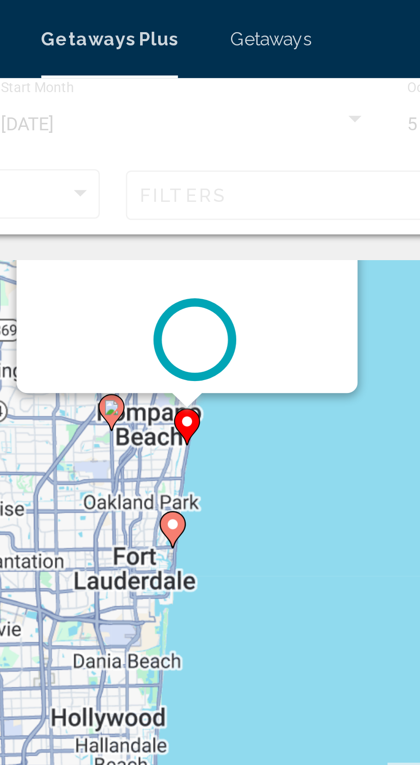
click at [214, 135] on div "Main content" at bounding box center [213, 131] width 11 height 5
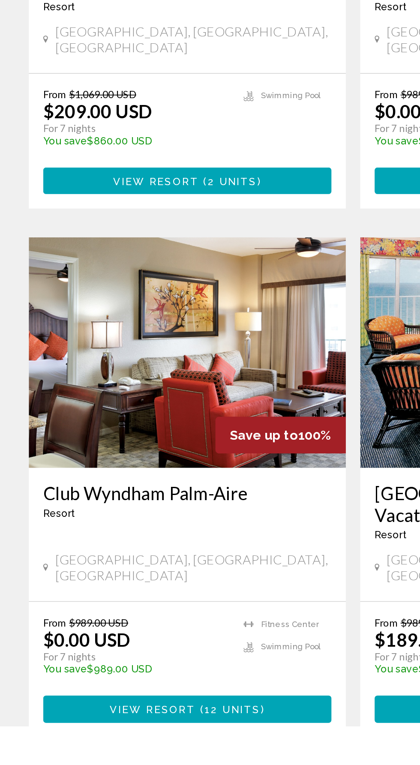
scroll to position [123, 0]
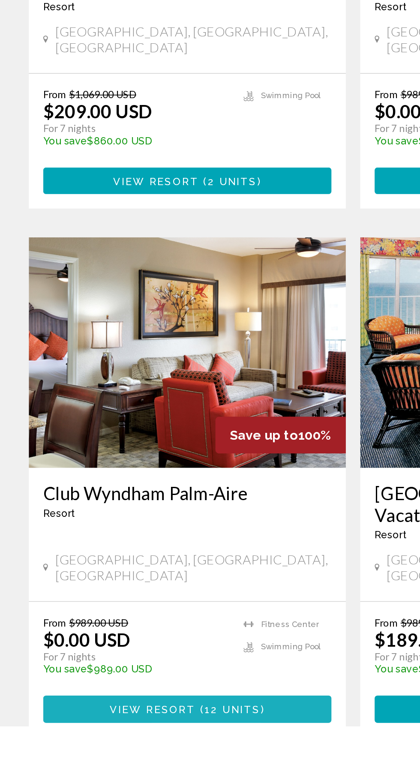
click at [124, 752] on span "12 units" at bounding box center [138, 755] width 33 height 7
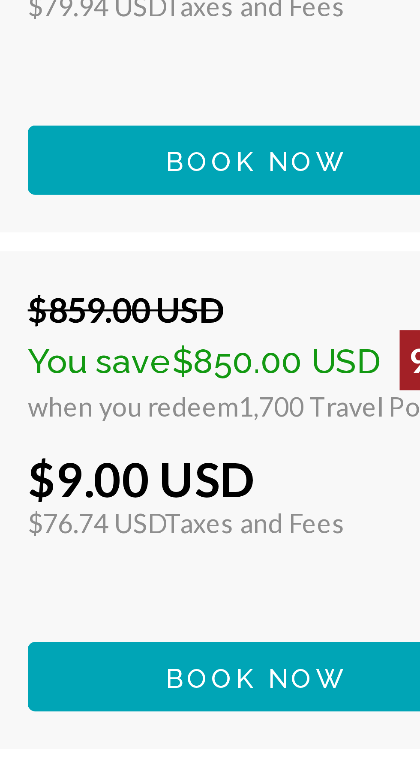
scroll to position [1817, 0]
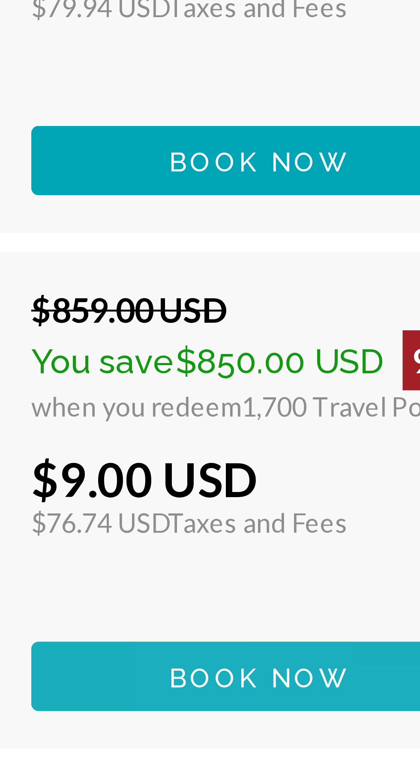
click at [341, 292] on span "Book now" at bounding box center [343, 289] width 42 height 7
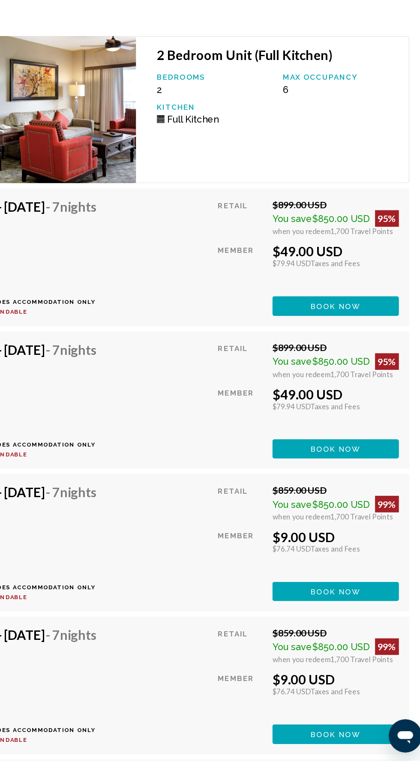
scroll to position [1744, 0]
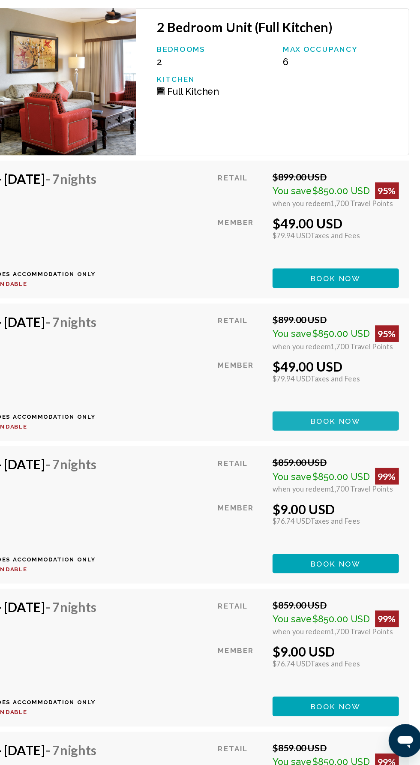
click at [355, 366] on span "Book now" at bounding box center [343, 362] width 42 height 7
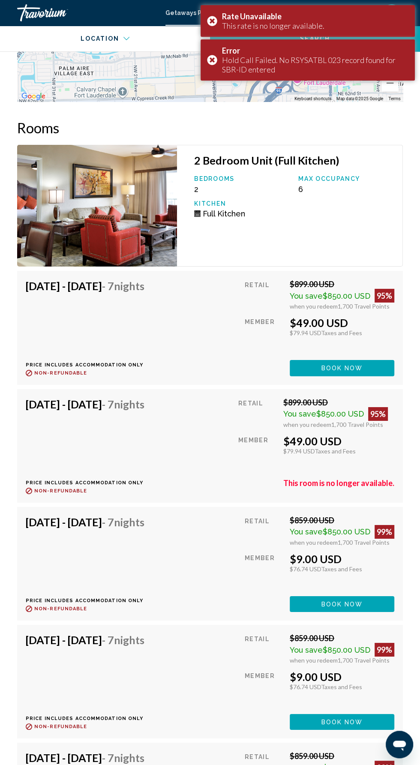
scroll to position [1737, 0]
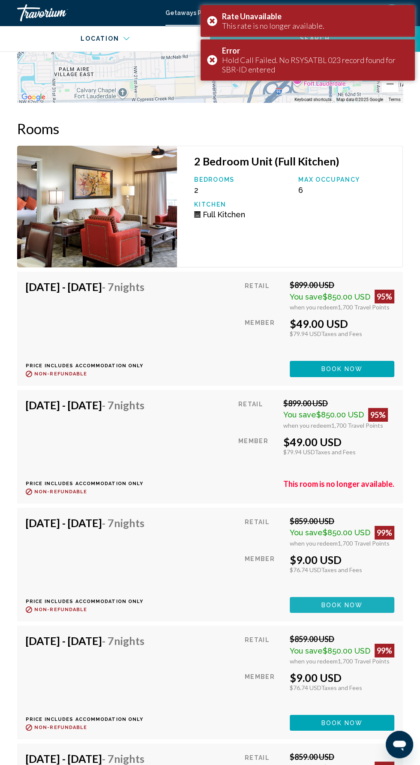
click at [349, 373] on span "Book now" at bounding box center [343, 369] width 42 height 7
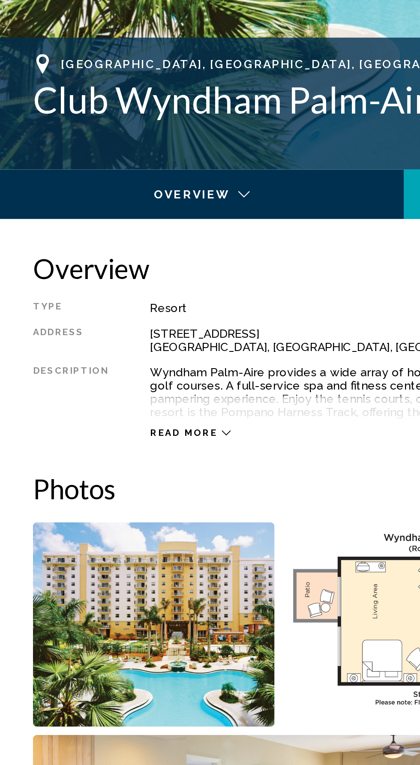
scroll to position [220, 0]
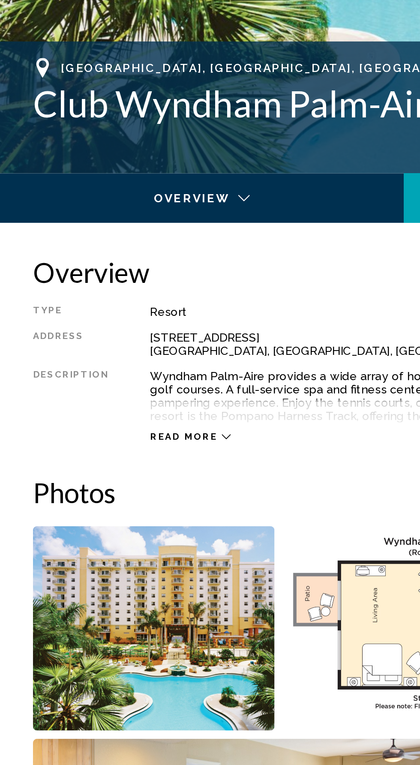
click at [115, 349] on icon "Main content" at bounding box center [117, 350] width 5 height 5
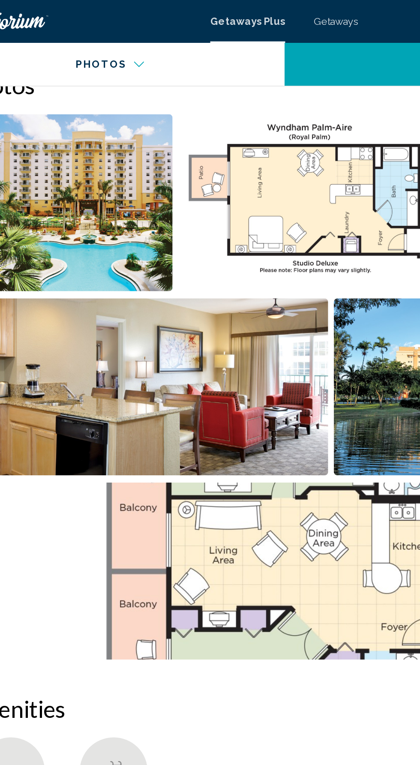
scroll to position [546, 0]
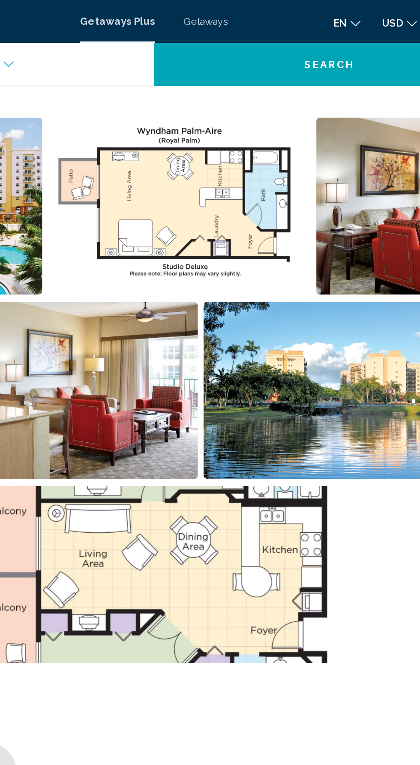
click at [253, 128] on img "Open full-screen image slider" at bounding box center [225, 124] width 158 height 106
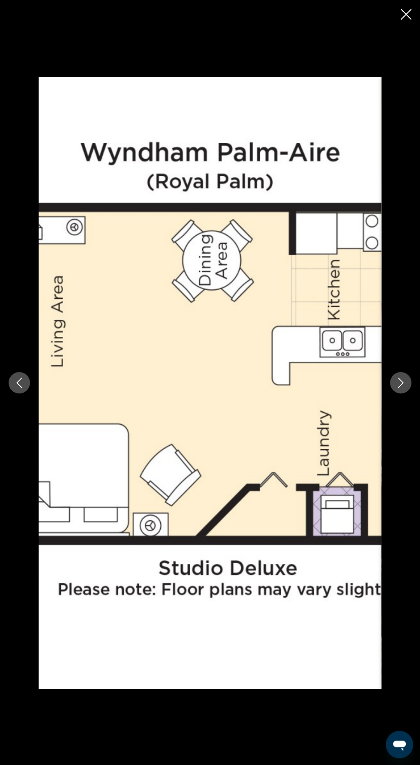
scroll to position [0, 0]
click at [406, 376] on button "Next image" at bounding box center [400, 382] width 21 height 21
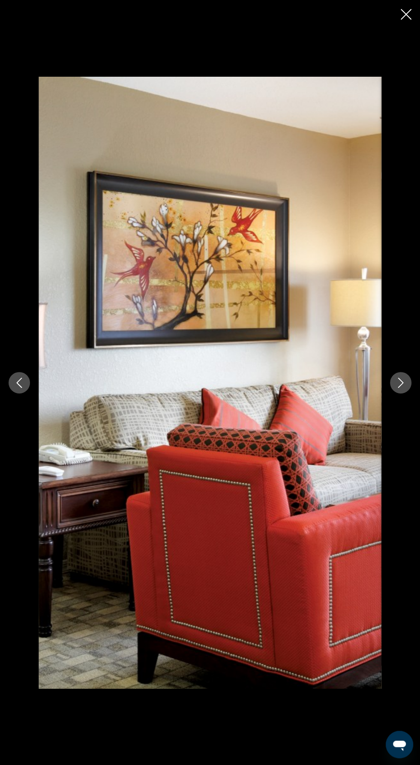
click at [402, 380] on icon "Next image" at bounding box center [401, 383] width 10 height 10
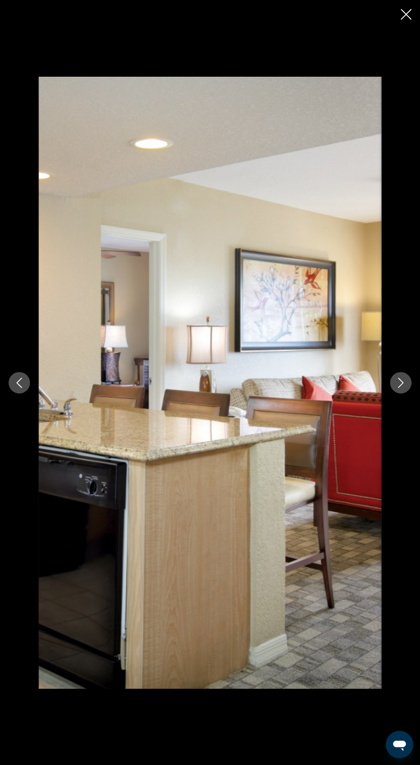
click at [402, 387] on icon "Next image" at bounding box center [401, 383] width 10 height 10
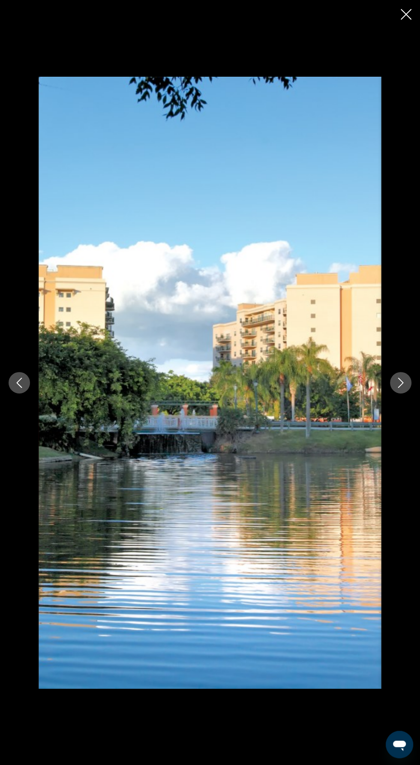
click at [400, 382] on icon "Next image" at bounding box center [401, 383] width 10 height 10
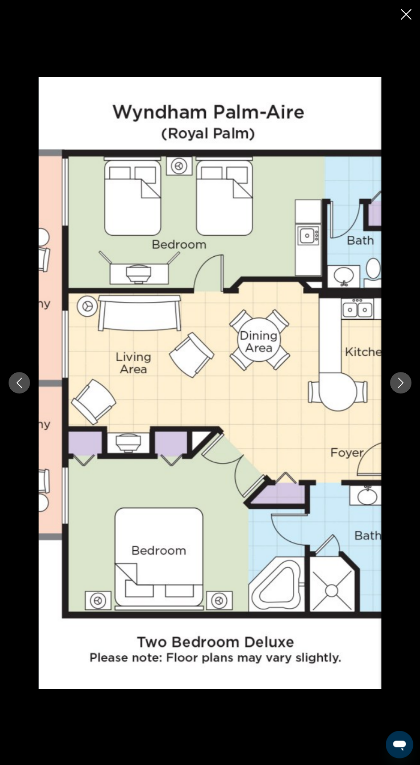
scroll to position [28, 0]
click at [10, 285] on div "Main content" at bounding box center [210, 383] width 420 height 612
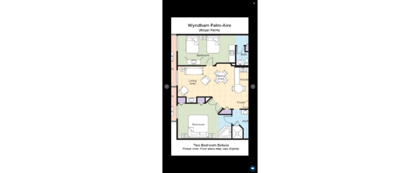
scroll to position [79, 0]
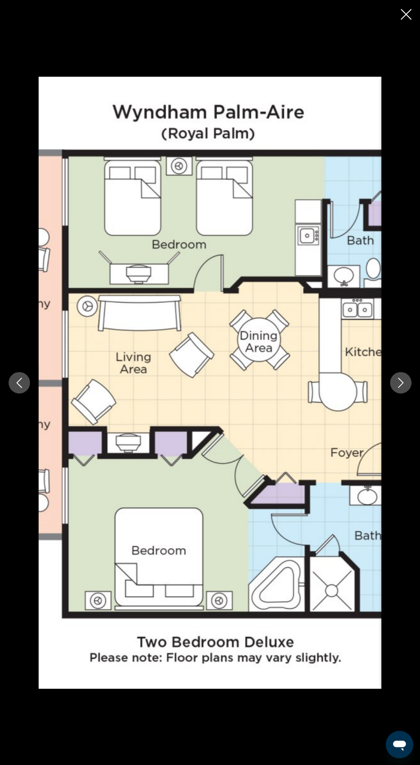
click at [3, 289] on div "Main content" at bounding box center [210, 383] width 420 height 612
